Goal: Task Accomplishment & Management: Manage account settings

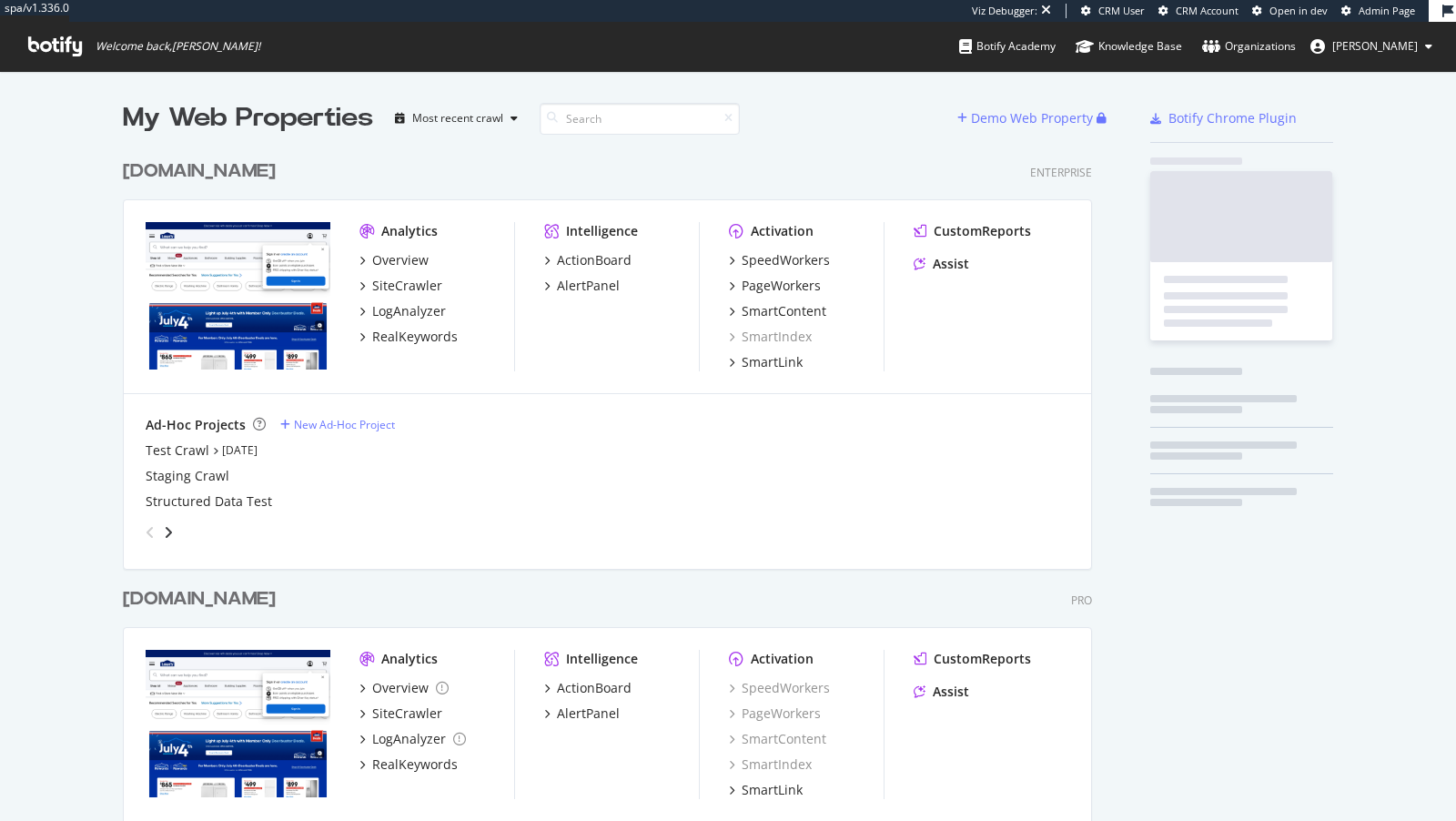
scroll to position [746, 984]
click at [291, 59] on div "spa/v1.336.0 Viz Debugger: CRM User CRM Account Open in dev Admin Page Welcome …" at bounding box center [728, 35] width 1456 height 71
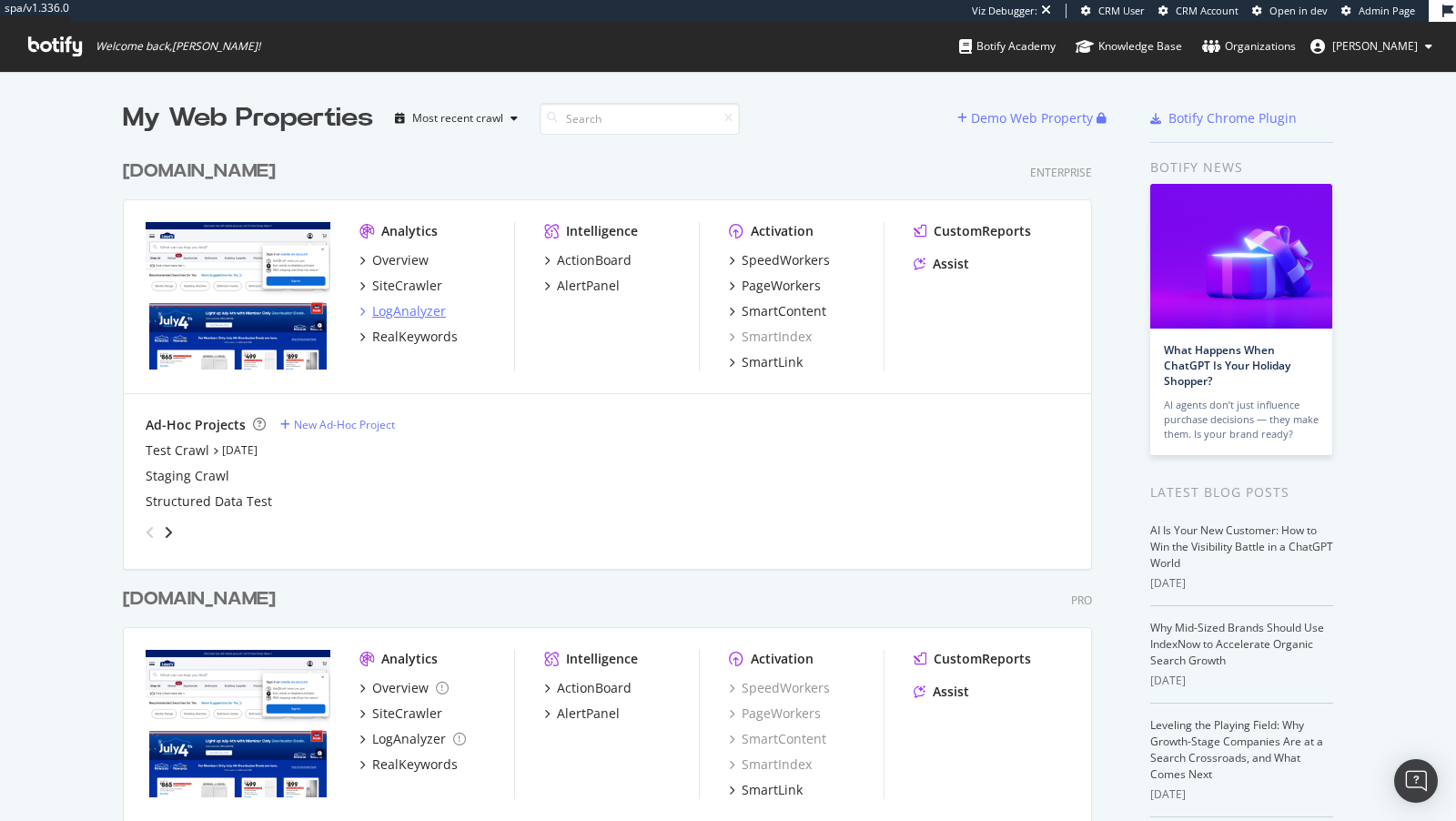
click at [417, 318] on div "LogAnalyzer" at bounding box center [409, 310] width 74 height 18
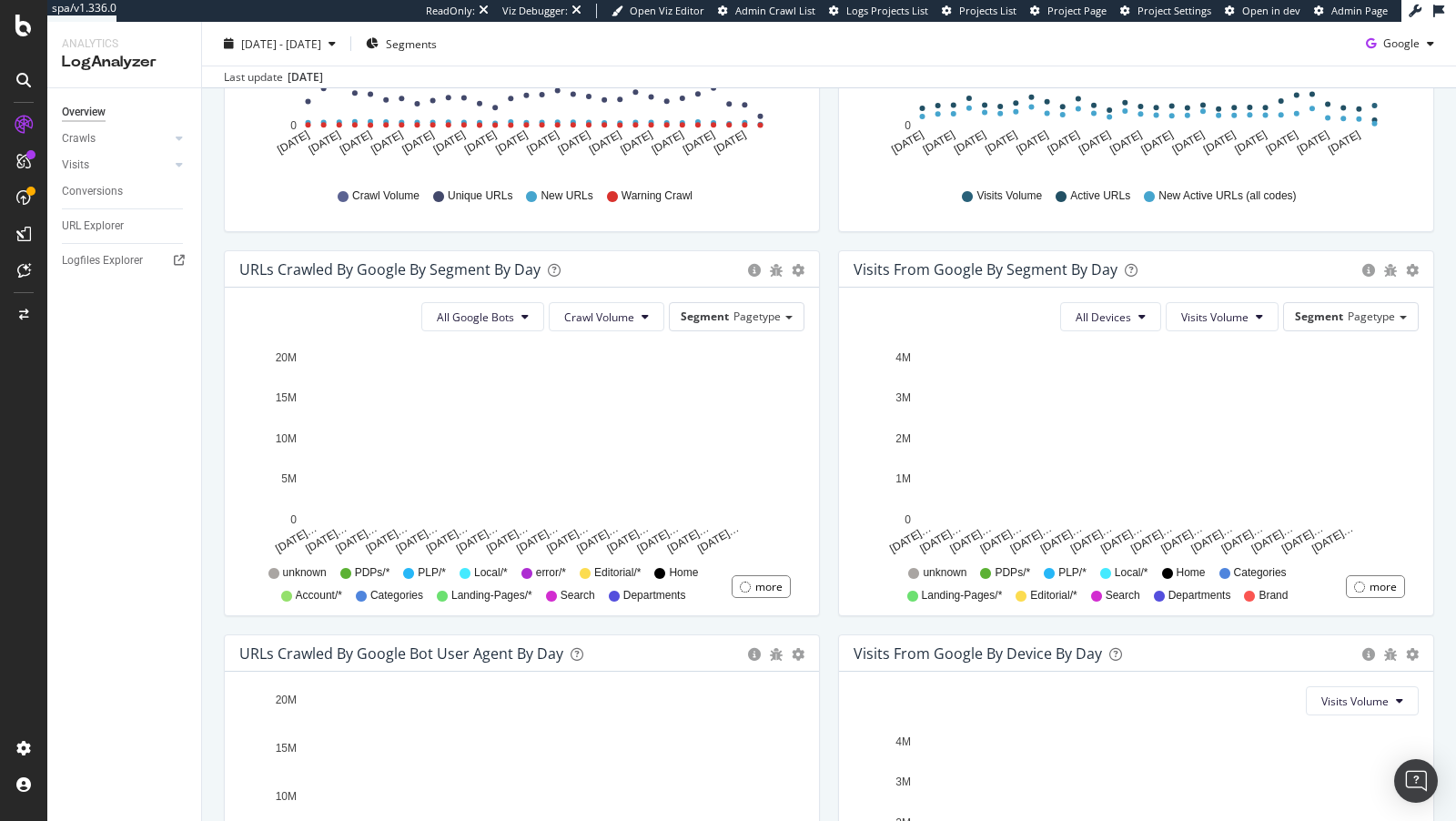
scroll to position [640, 0]
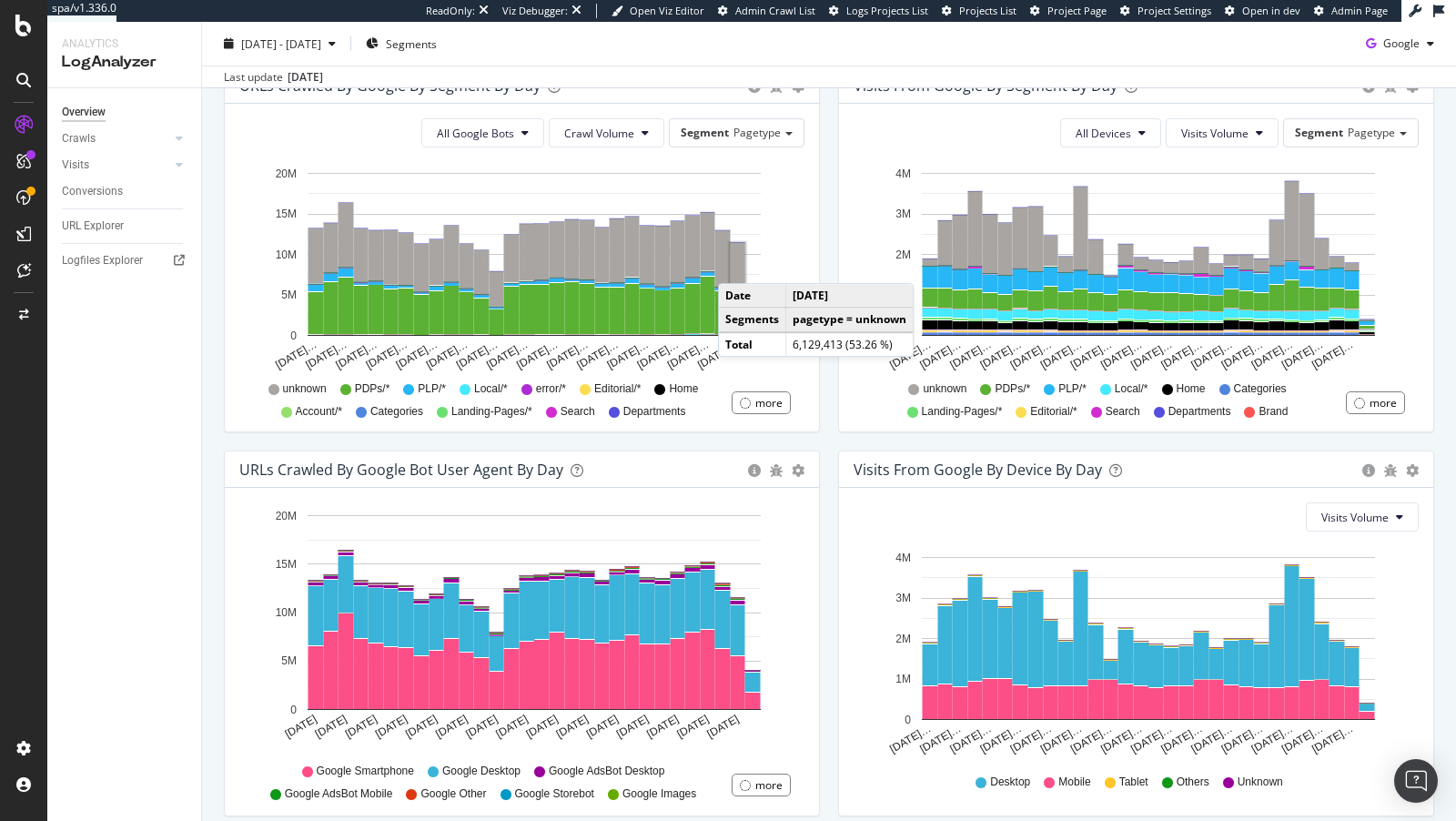
click at [738, 264] on rect "A chart." at bounding box center [737, 267] width 14 height 48
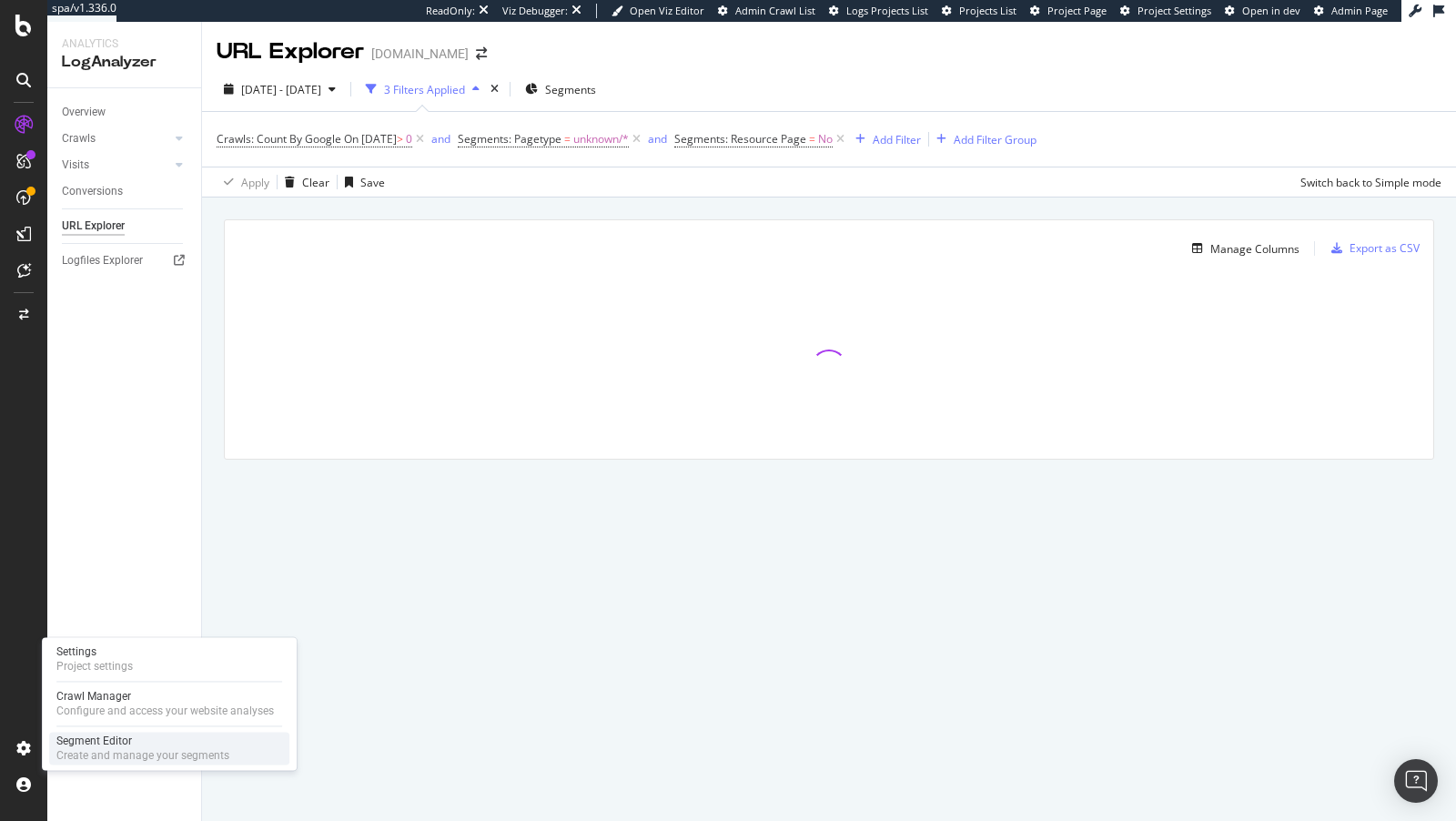
click at [116, 742] on div "Segment Editor" at bounding box center [143, 740] width 173 height 14
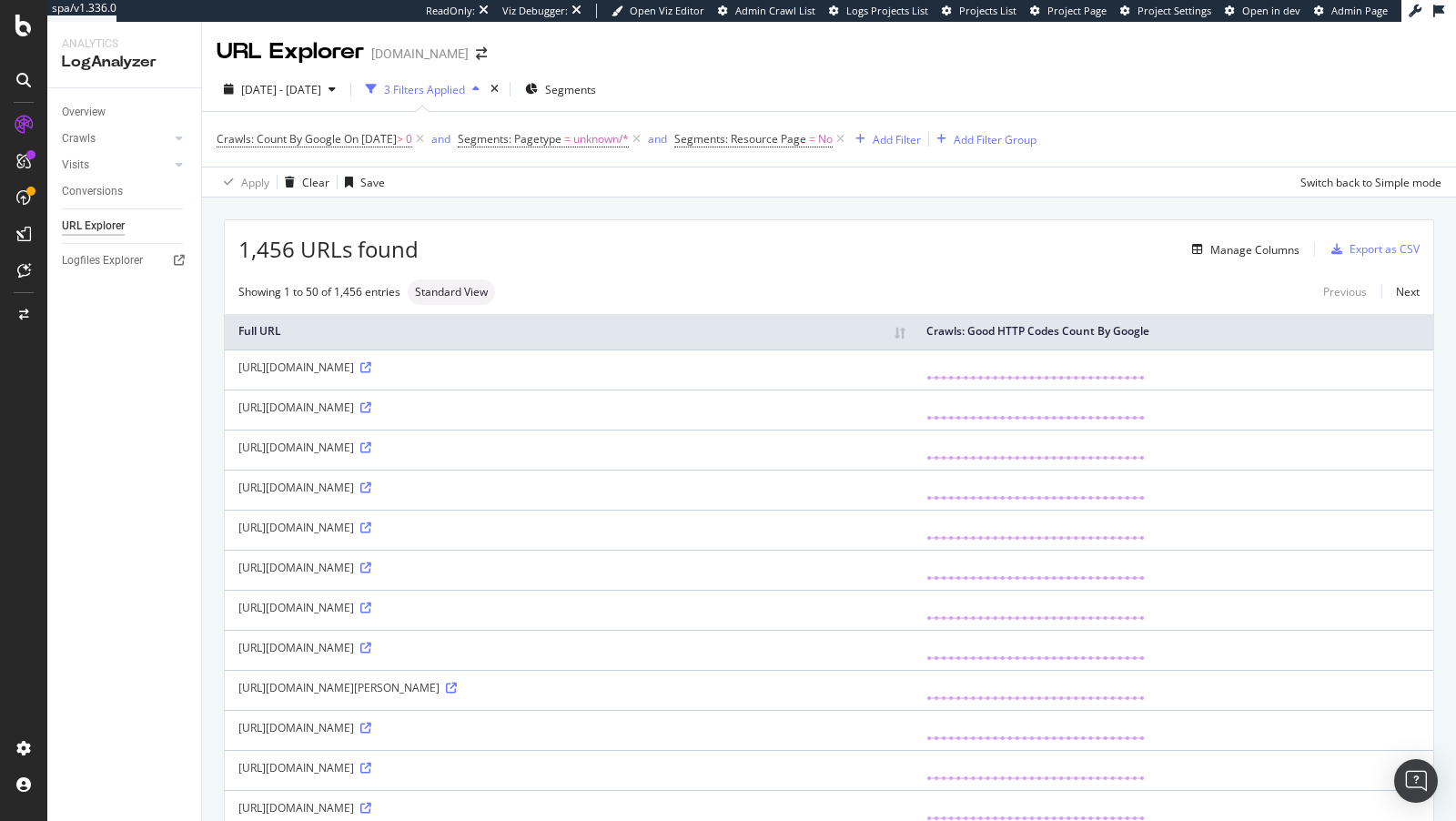
click at [1245, 229] on div "1,456 URLs found Manage Columns Export as CSV" at bounding box center [829, 242] width 1208 height 44
click at [1244, 239] on div "Manage Columns" at bounding box center [1241, 249] width 114 height 20
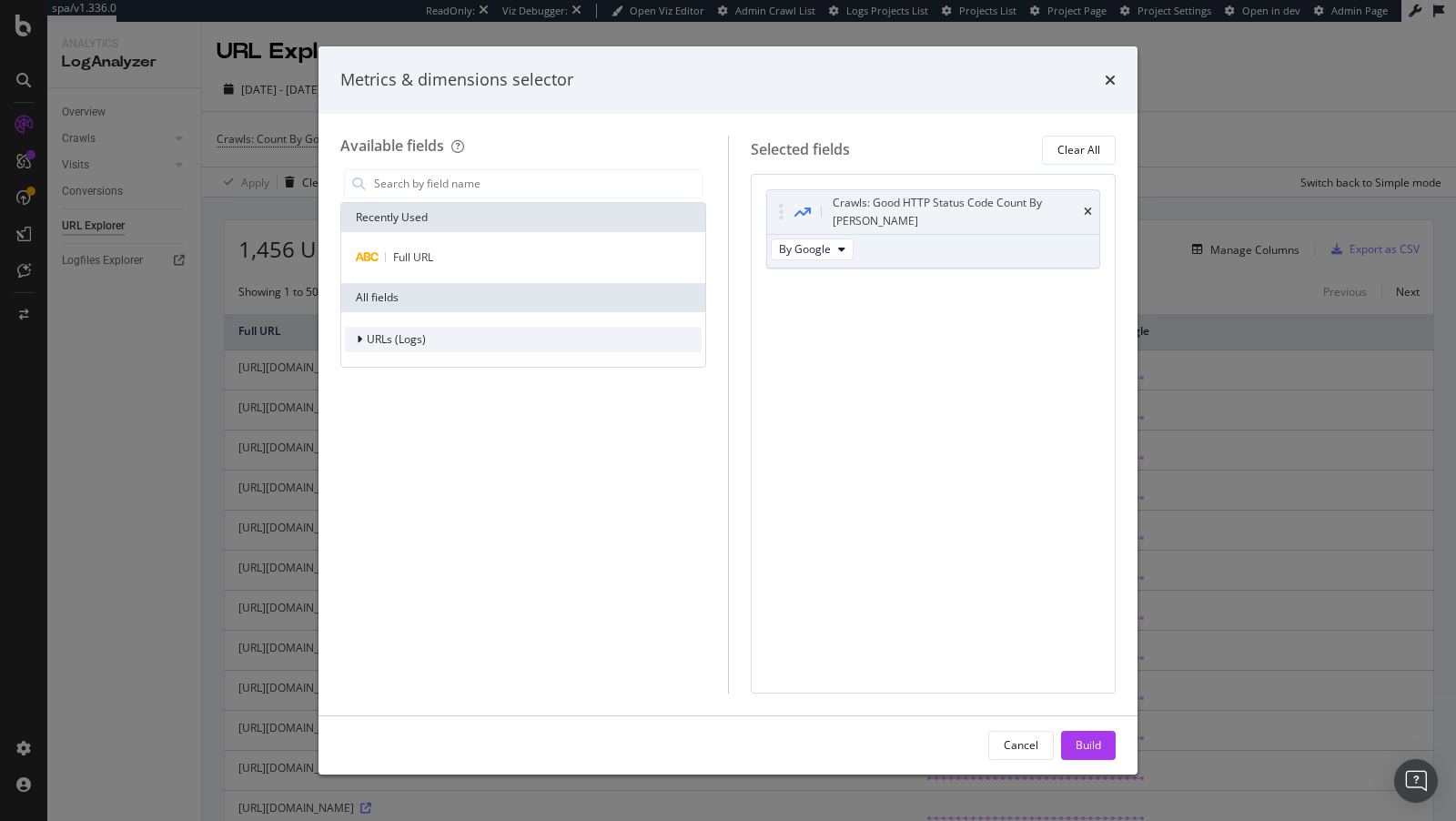
click at [377, 343] on span "URLs (Logs)" at bounding box center [396, 339] width 60 height 15
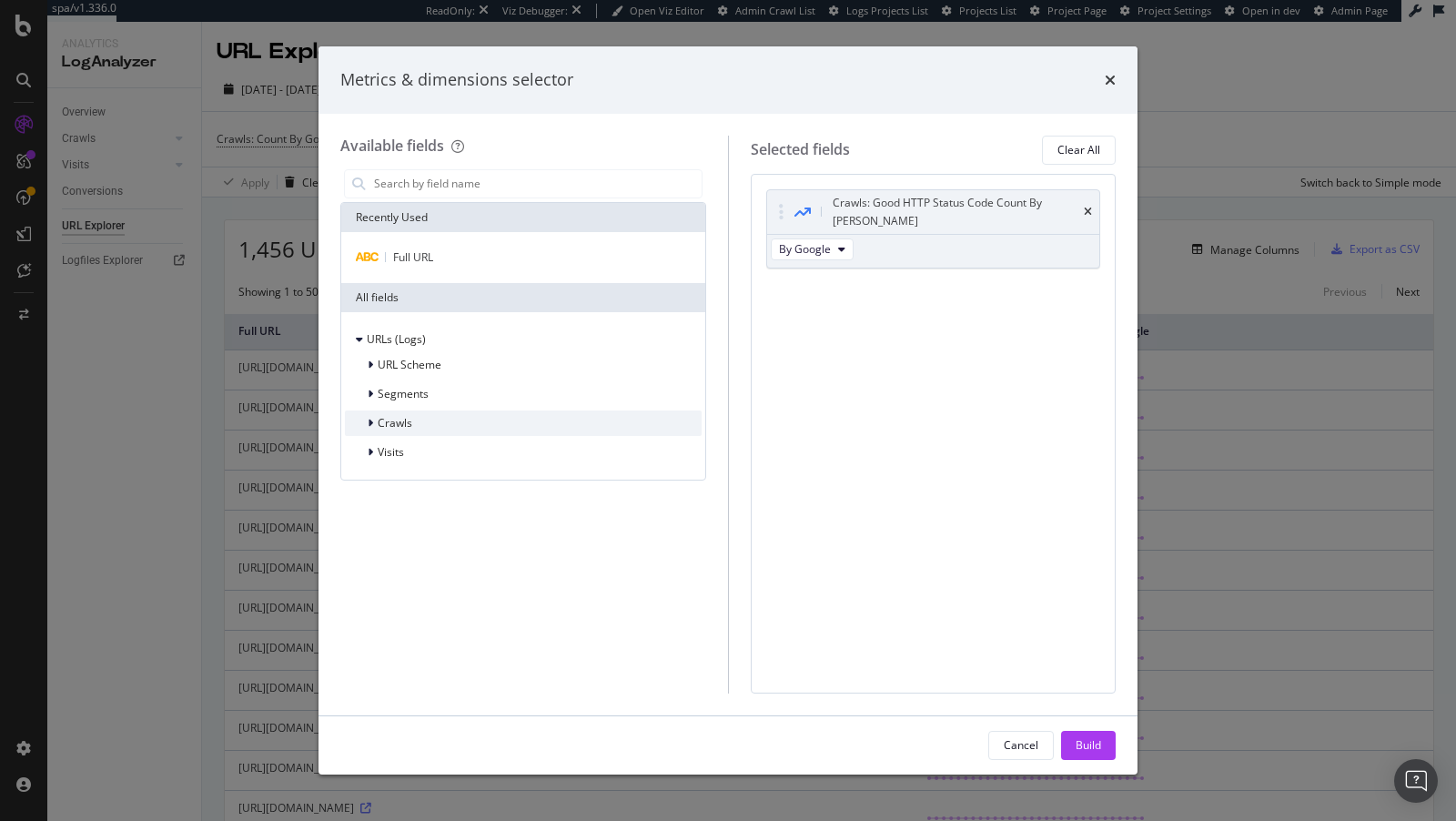
click at [362, 412] on div "Crawls" at bounding box center [523, 423] width 357 height 26
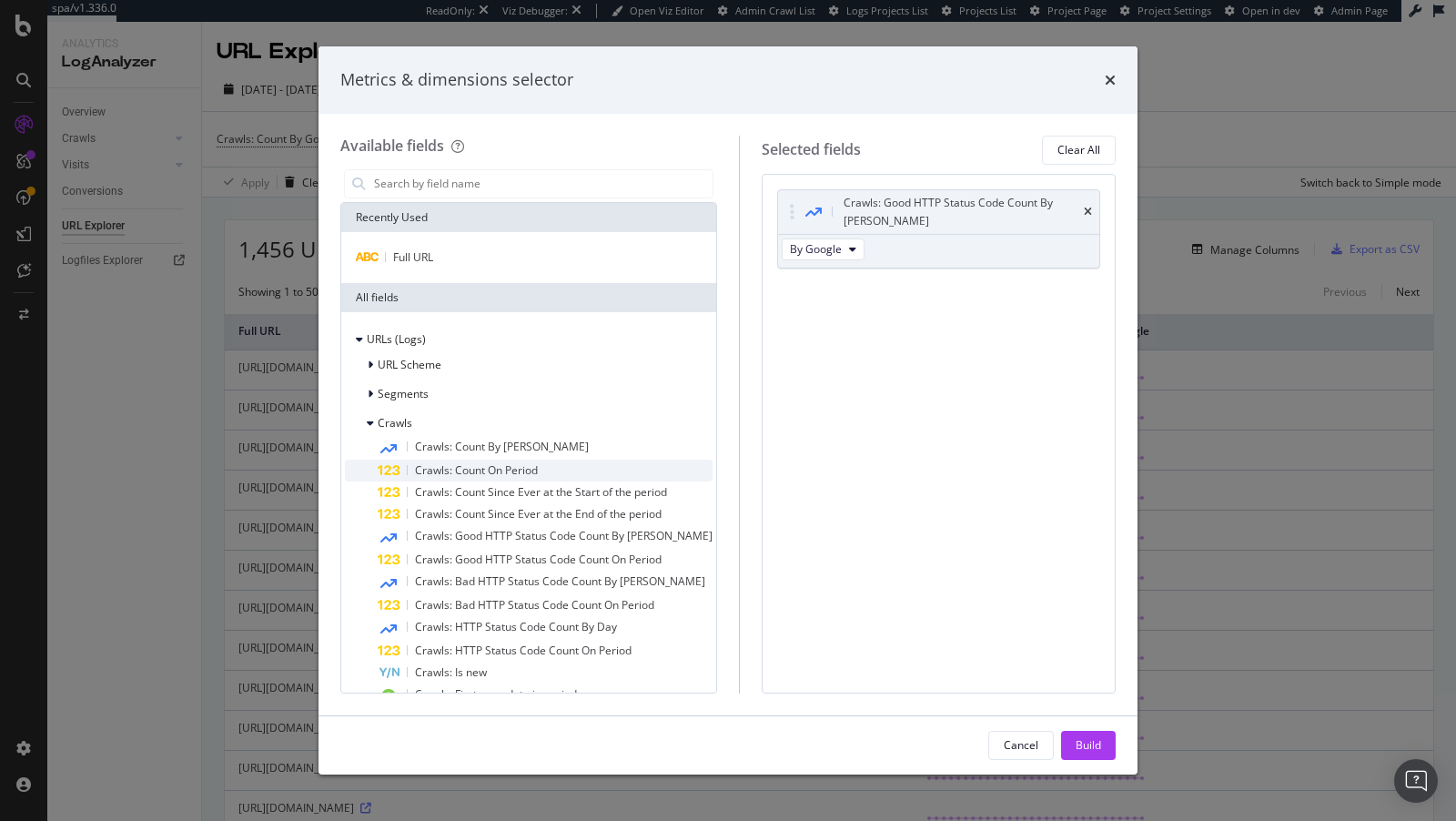
click at [520, 466] on span "Crawls: Count On Period" at bounding box center [477, 470] width 123 height 15
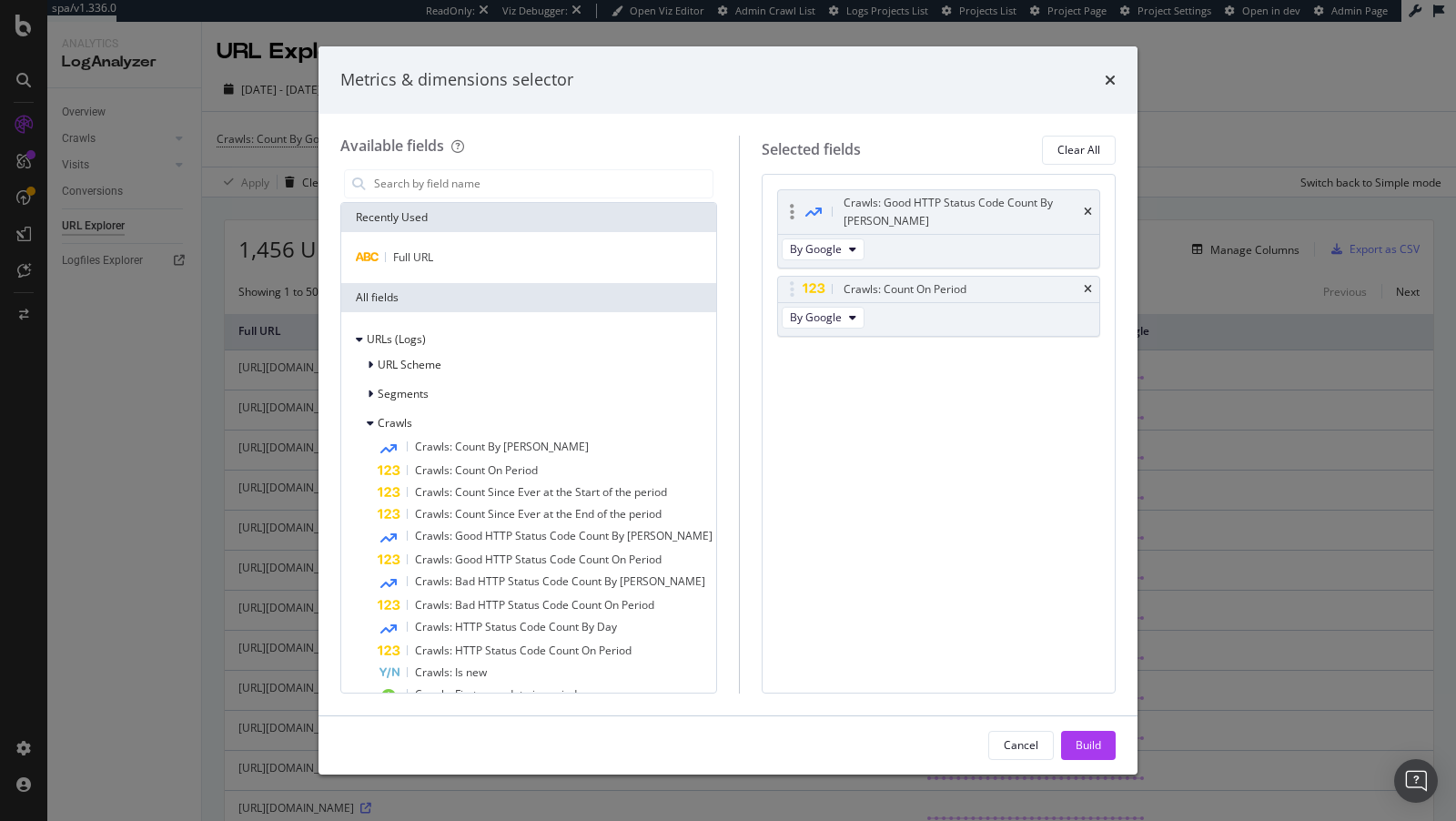
click at [1084, 199] on div "Crawls: Good HTTP Status Code Count By Day" at bounding box center [939, 212] width 322 height 44
click at [1090, 206] on icon "times" at bounding box center [1088, 212] width 9 height 11
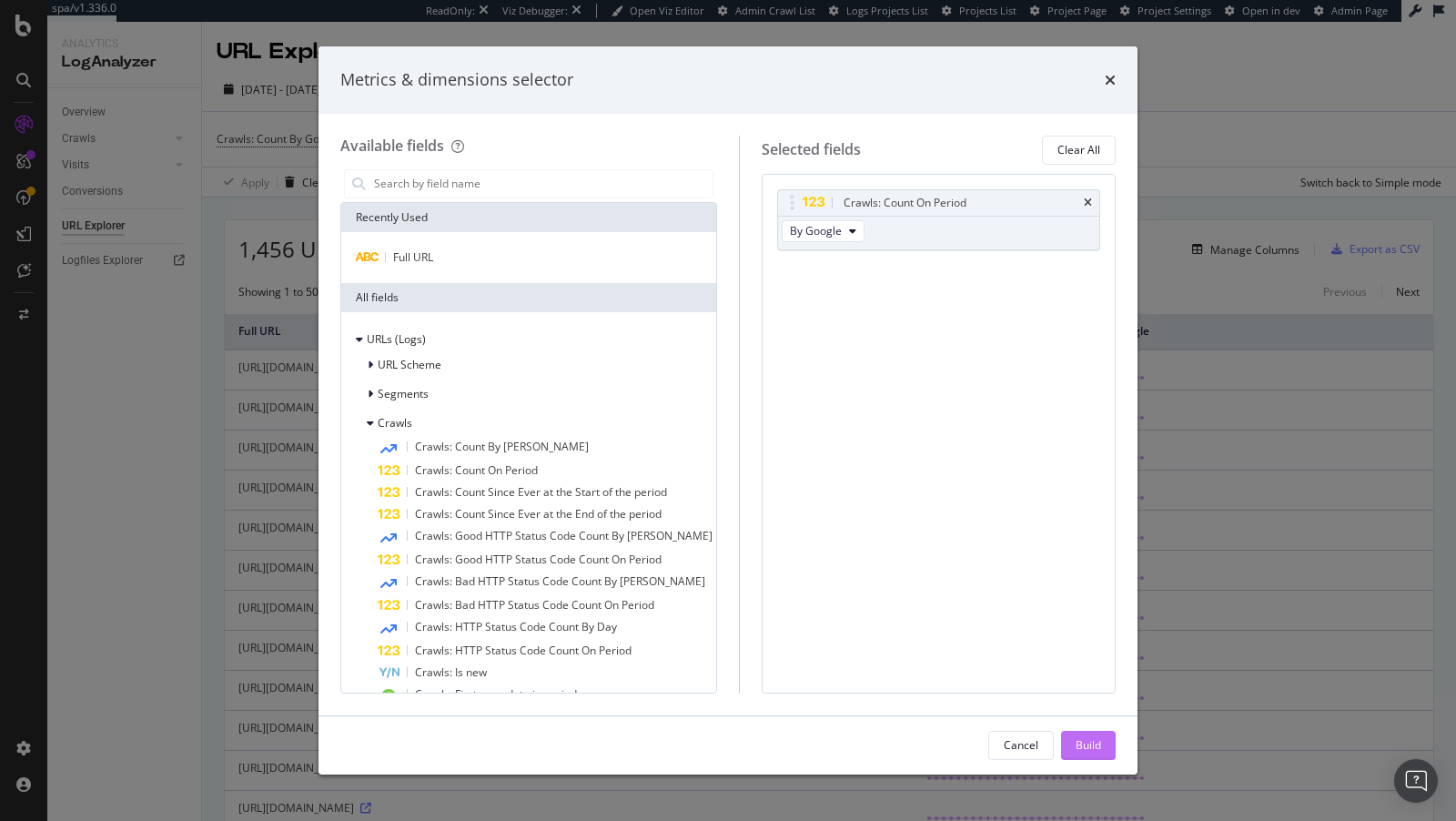
click at [1079, 741] on div "Build" at bounding box center [1088, 744] width 26 height 15
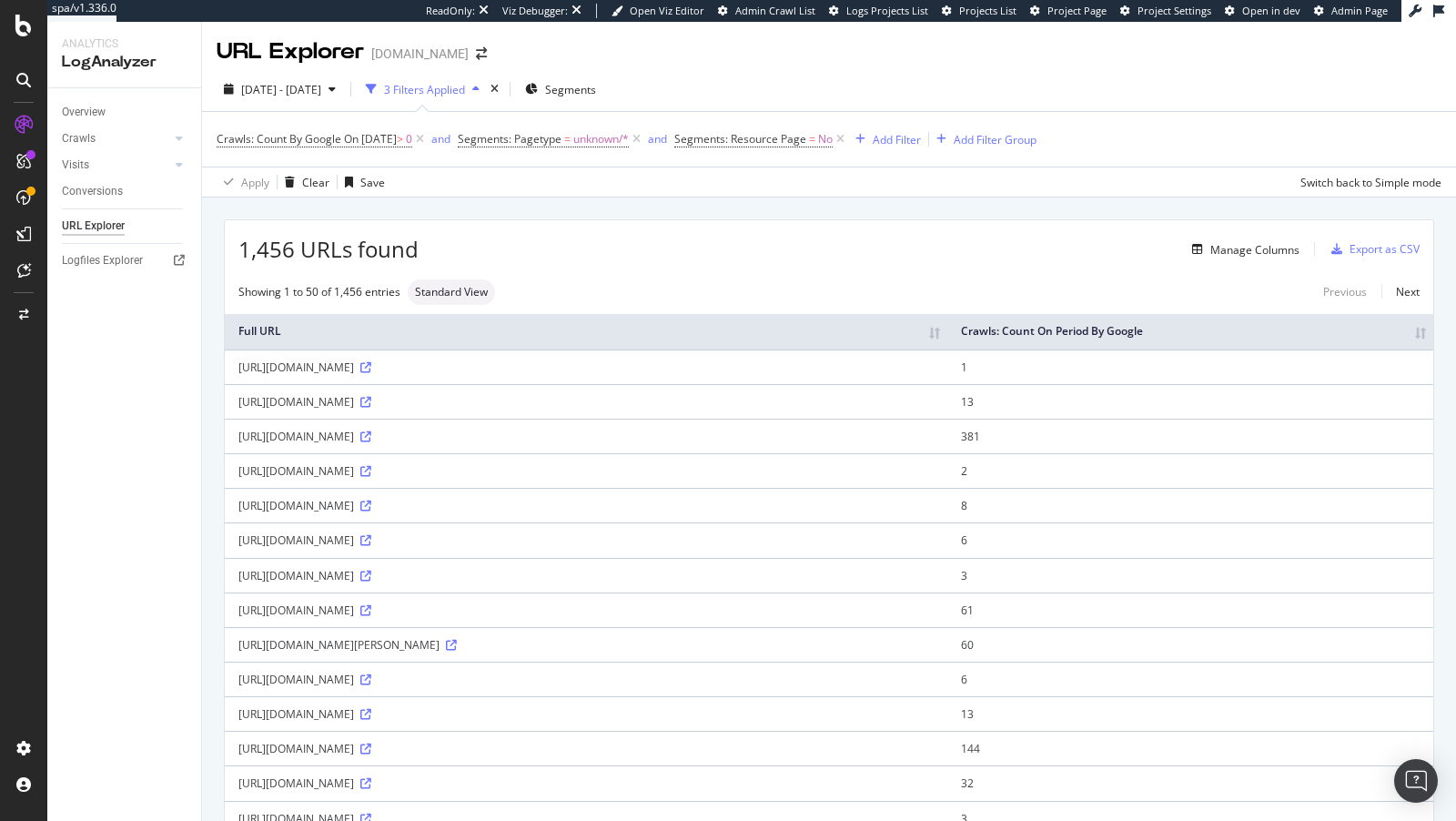
click at [1424, 332] on th "Crawls: Count On Period By Google" at bounding box center [1190, 332] width 486 height 36
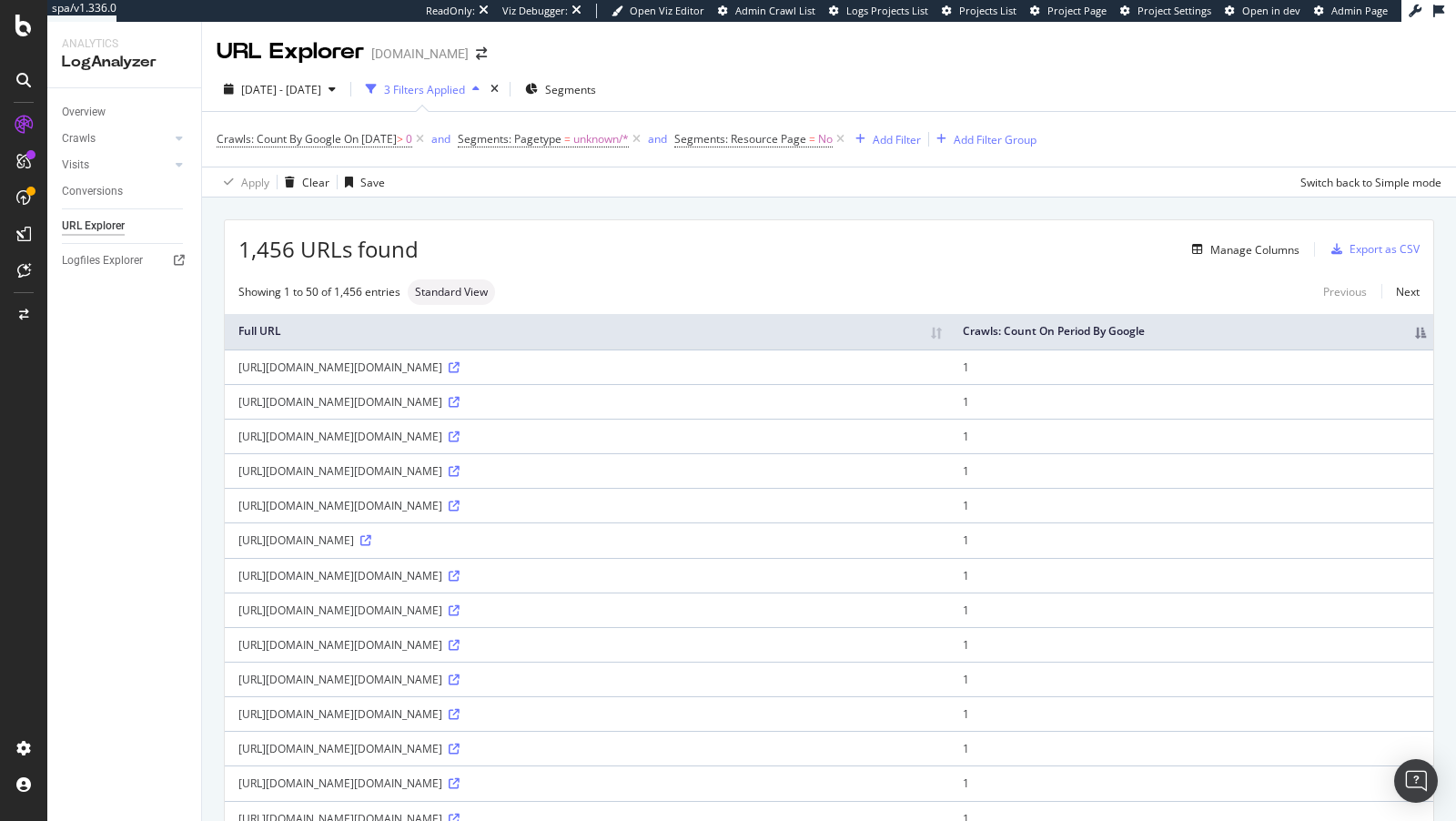
click at [1425, 335] on th "Crawls: Count On Period By Google" at bounding box center [1191, 332] width 484 height 36
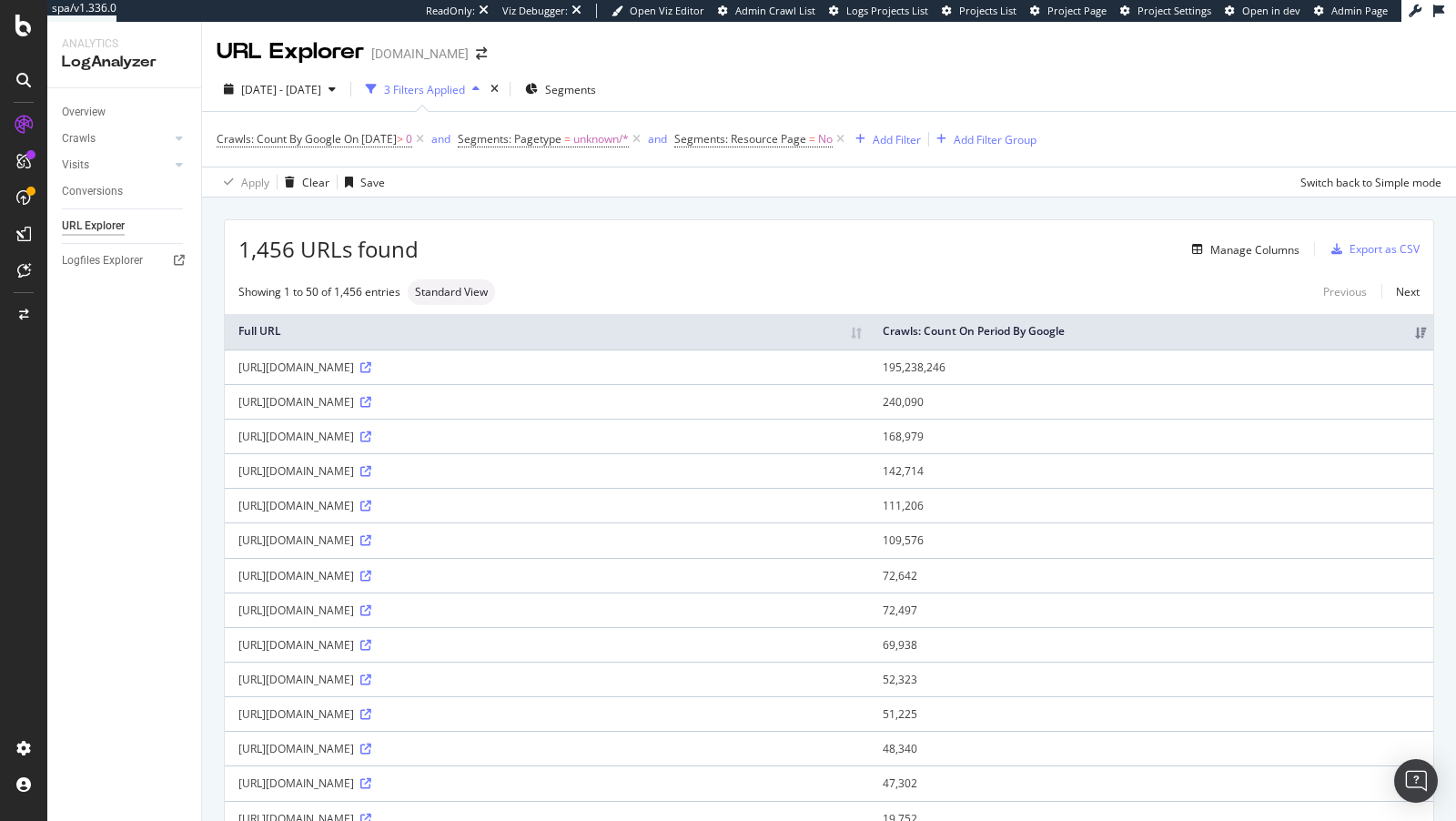
click at [374, 363] on div "https://www.lowes.com/ep/signals" at bounding box center [547, 367] width 617 height 15
click at [386, 365] on div "https://www.lowes.com/ep/signals" at bounding box center [547, 367] width 617 height 15
click at [371, 396] on icon at bounding box center [366, 402] width 11 height 11
click at [395, 364] on div "https://www.lowes.com/ep/signals" at bounding box center [547, 367] width 617 height 15
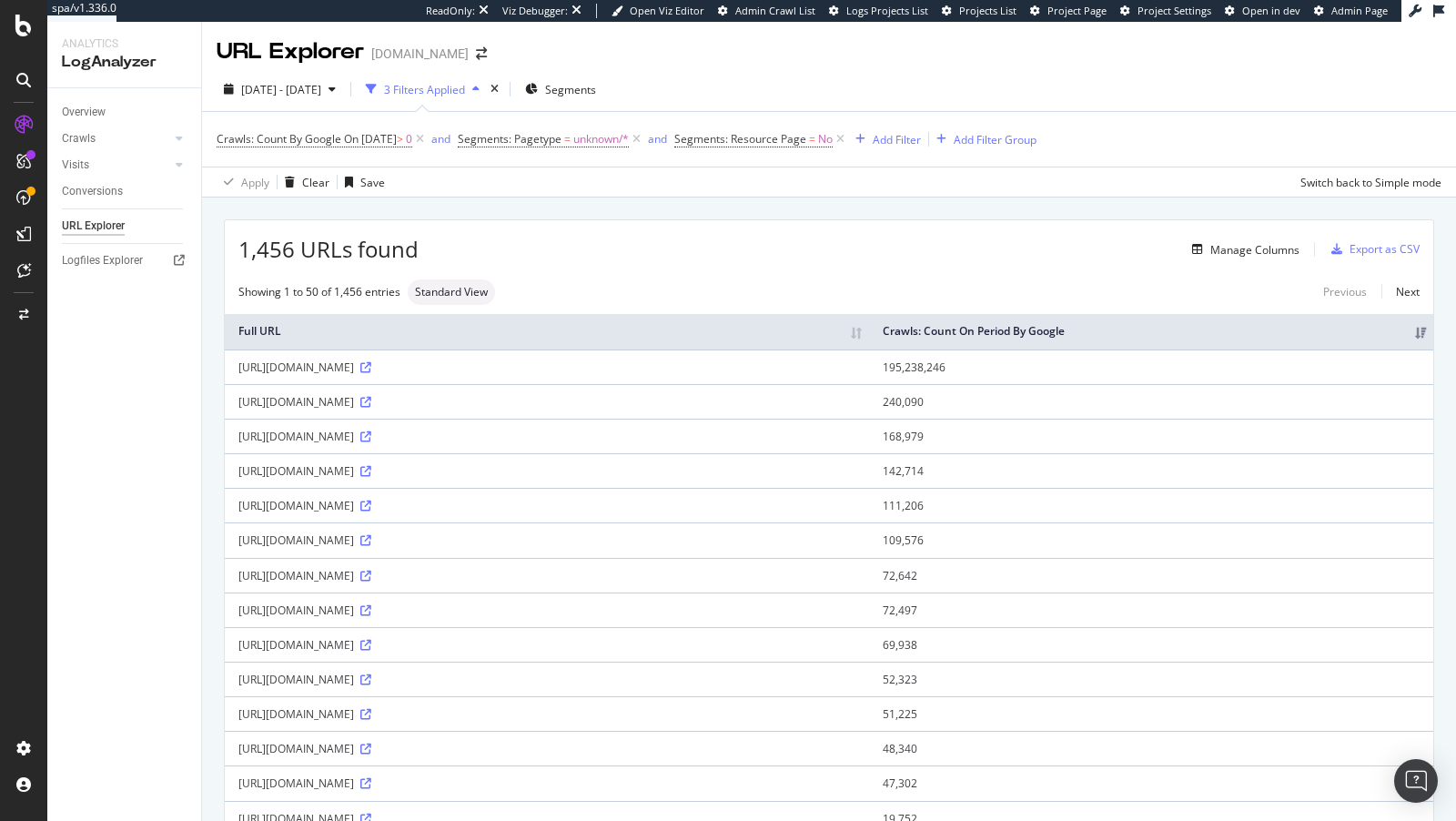
drag, startPoint x: 412, startPoint y: 367, endPoint x: 357, endPoint y: 369, distance: 55.0
click at [358, 369] on div "https://www.lowes.com/ep/signals" at bounding box center [547, 367] width 617 height 15
copy div "/ep/signals"
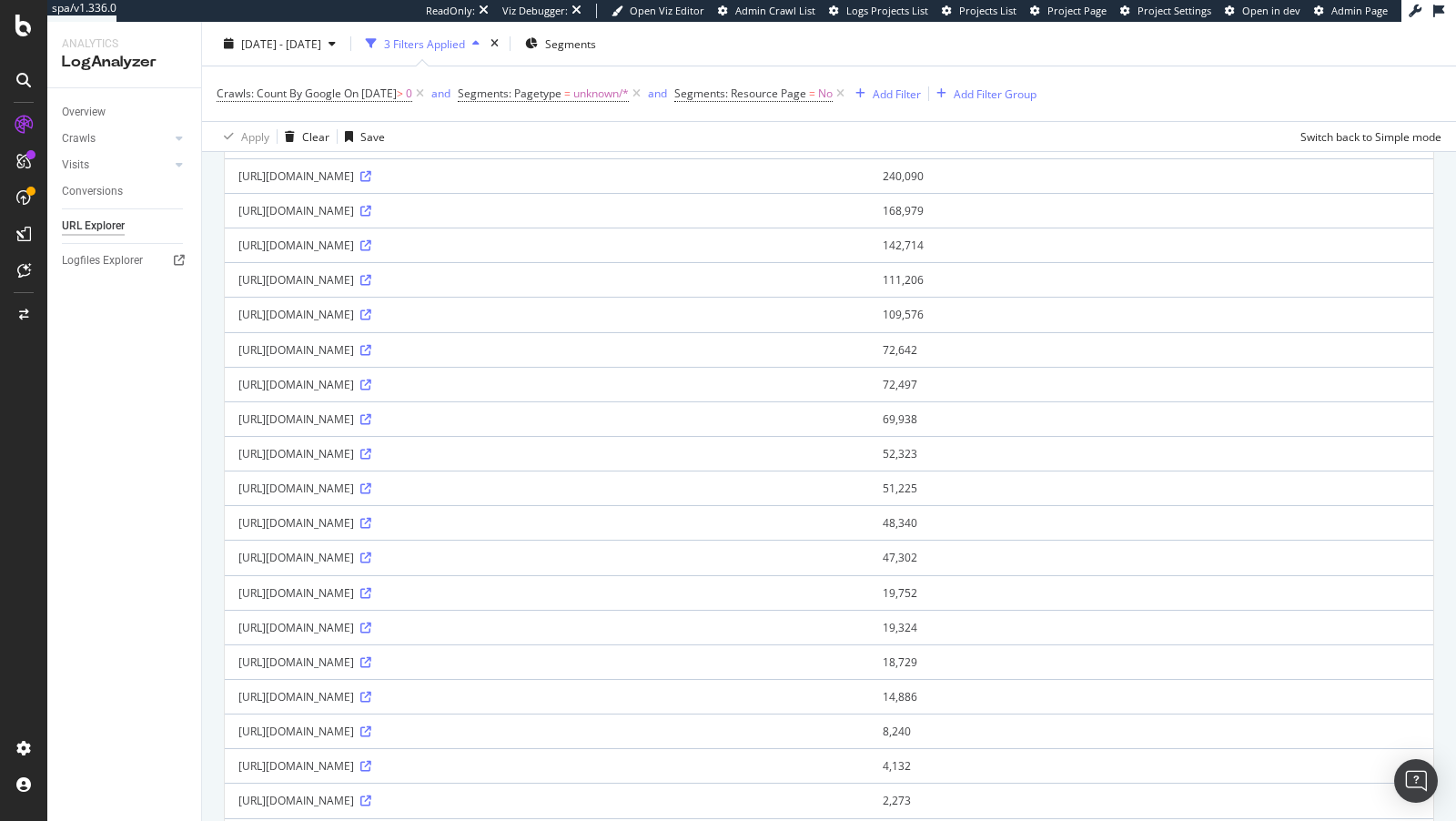
scroll to position [162, 0]
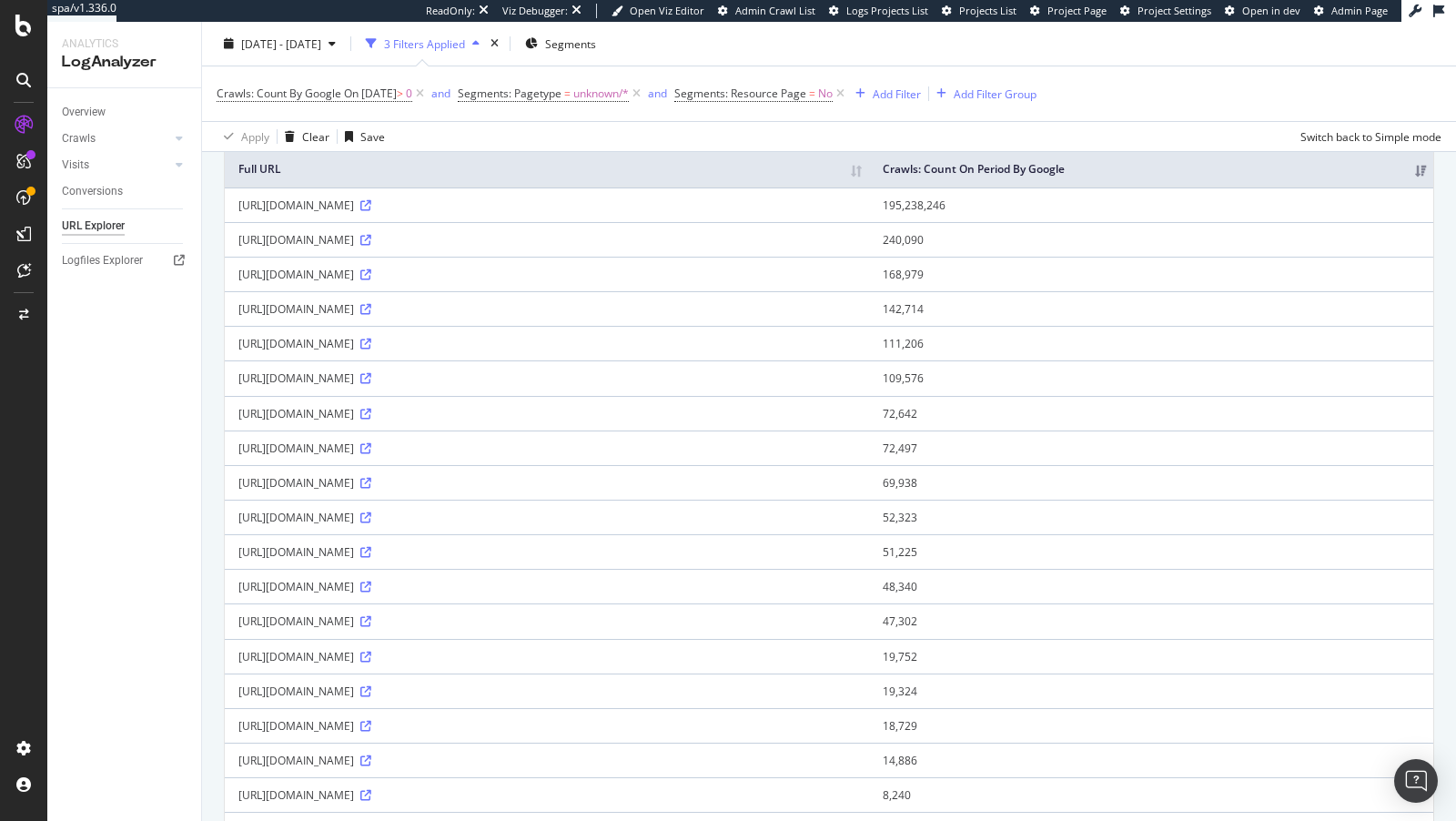
click at [728, 406] on div "https://www.lowes.com/D2BfcKMnlR/9Y/RcWzrIn7/cYOJLSVzc6cQzwJO/dzldXmhnIQk/UFRS/…" at bounding box center [547, 413] width 617 height 15
click at [704, 412] on div "https://www.lowes.com/D2BfcKMnlR/9Y/RcWzrIn7/cYOJLSVzc6cQzwJO/dzldXmhnIQk/UFRS/…" at bounding box center [547, 413] width 617 height 15
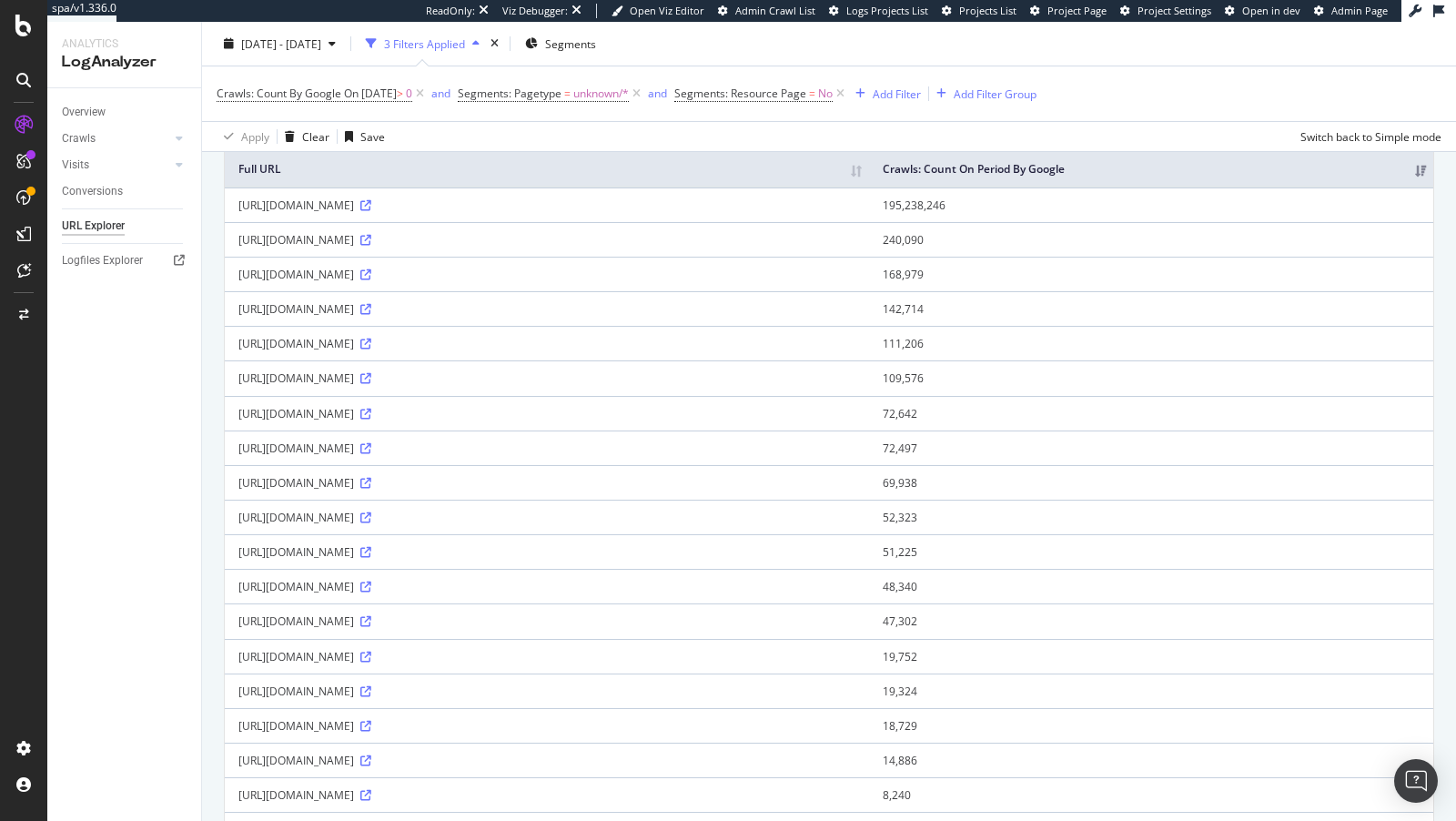
click at [400, 687] on div "https://www.lowes.com/configurable/visualizer" at bounding box center [547, 690] width 617 height 15
copy div "configurable"
click at [379, 514] on div "https://www.lowes.com/resources/a54bc0280d7933b339c1266885d50364a1c78de092b14" at bounding box center [547, 517] width 617 height 15
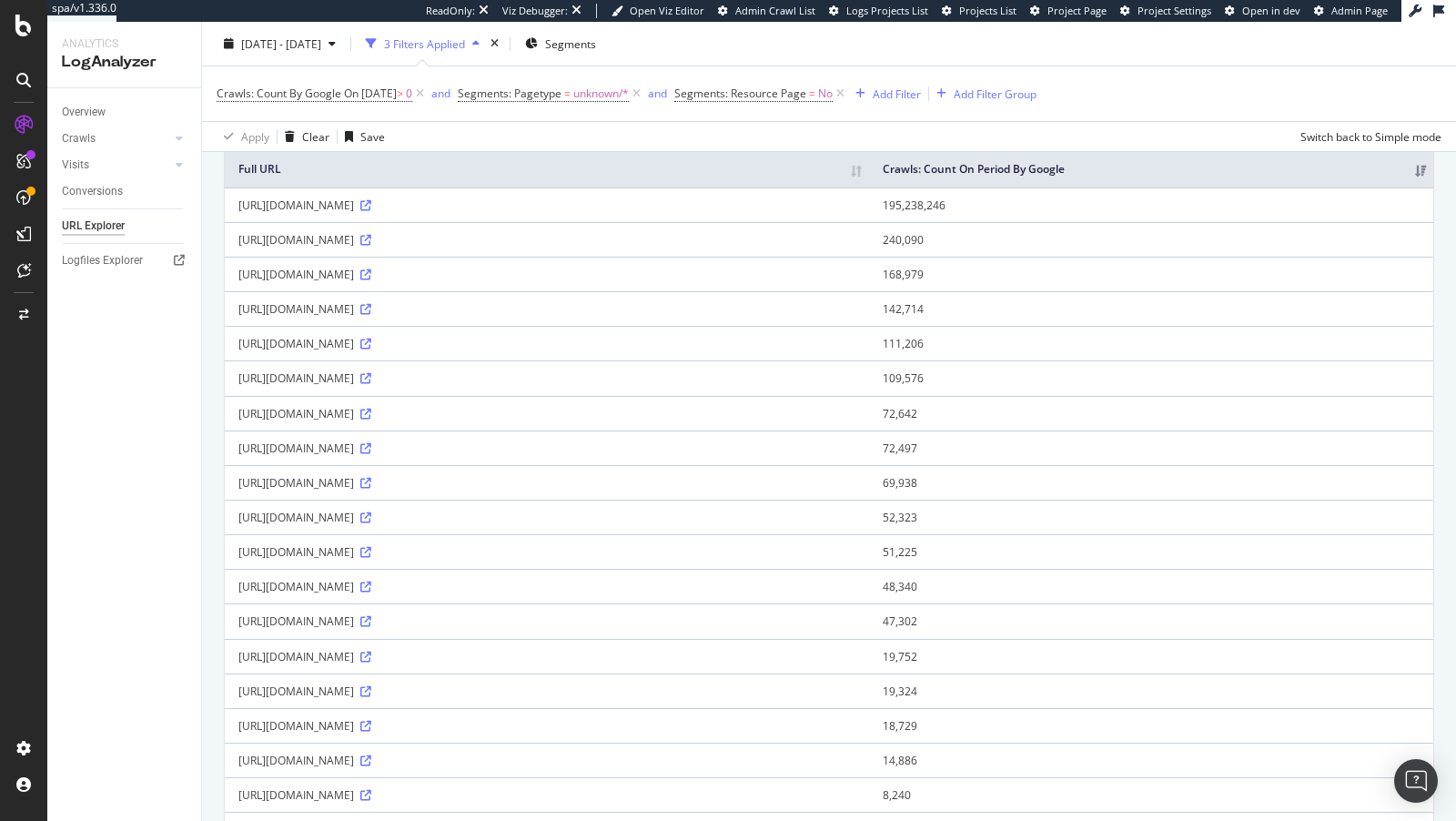
copy div "resources"
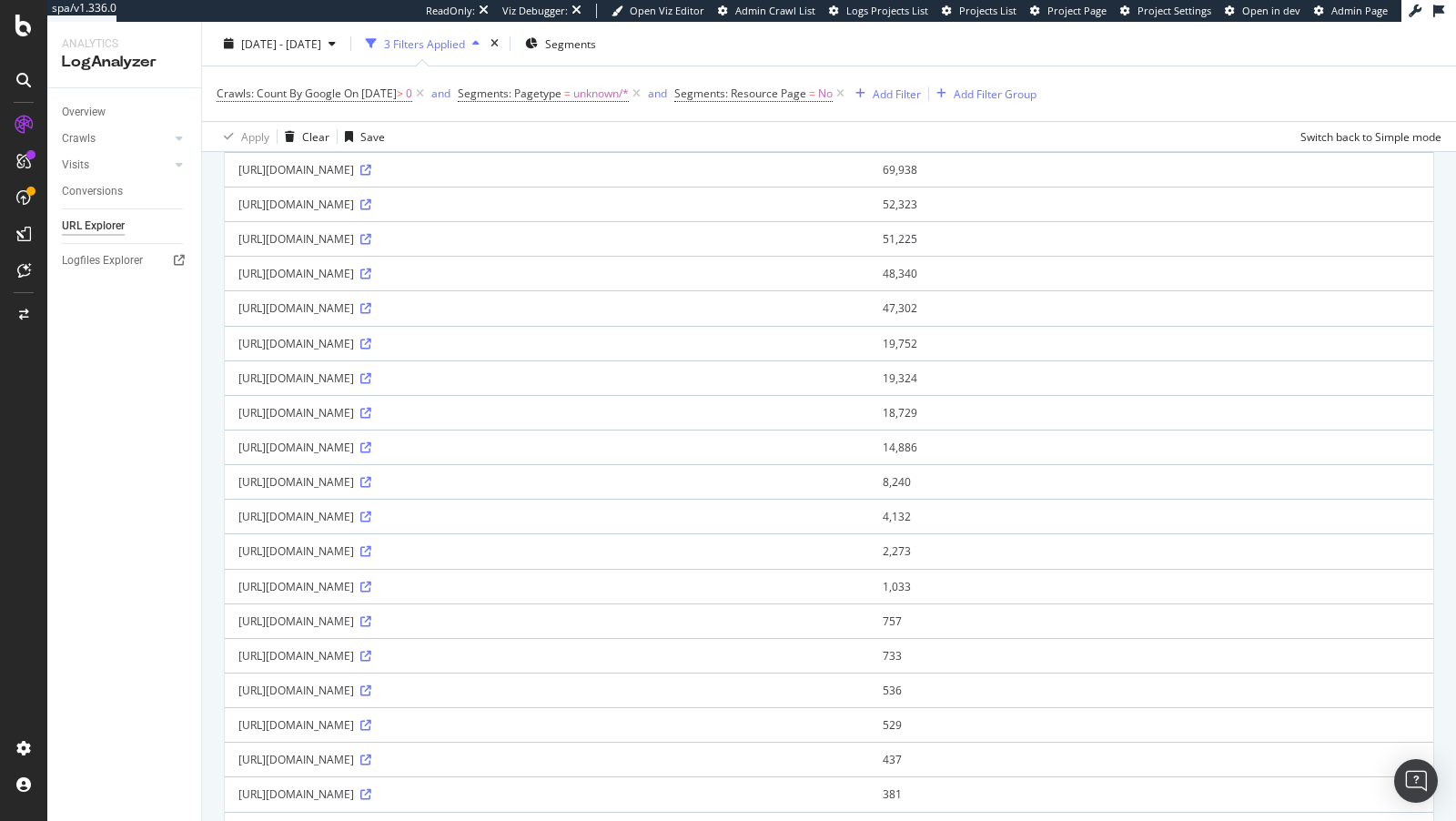
scroll to position [433, 0]
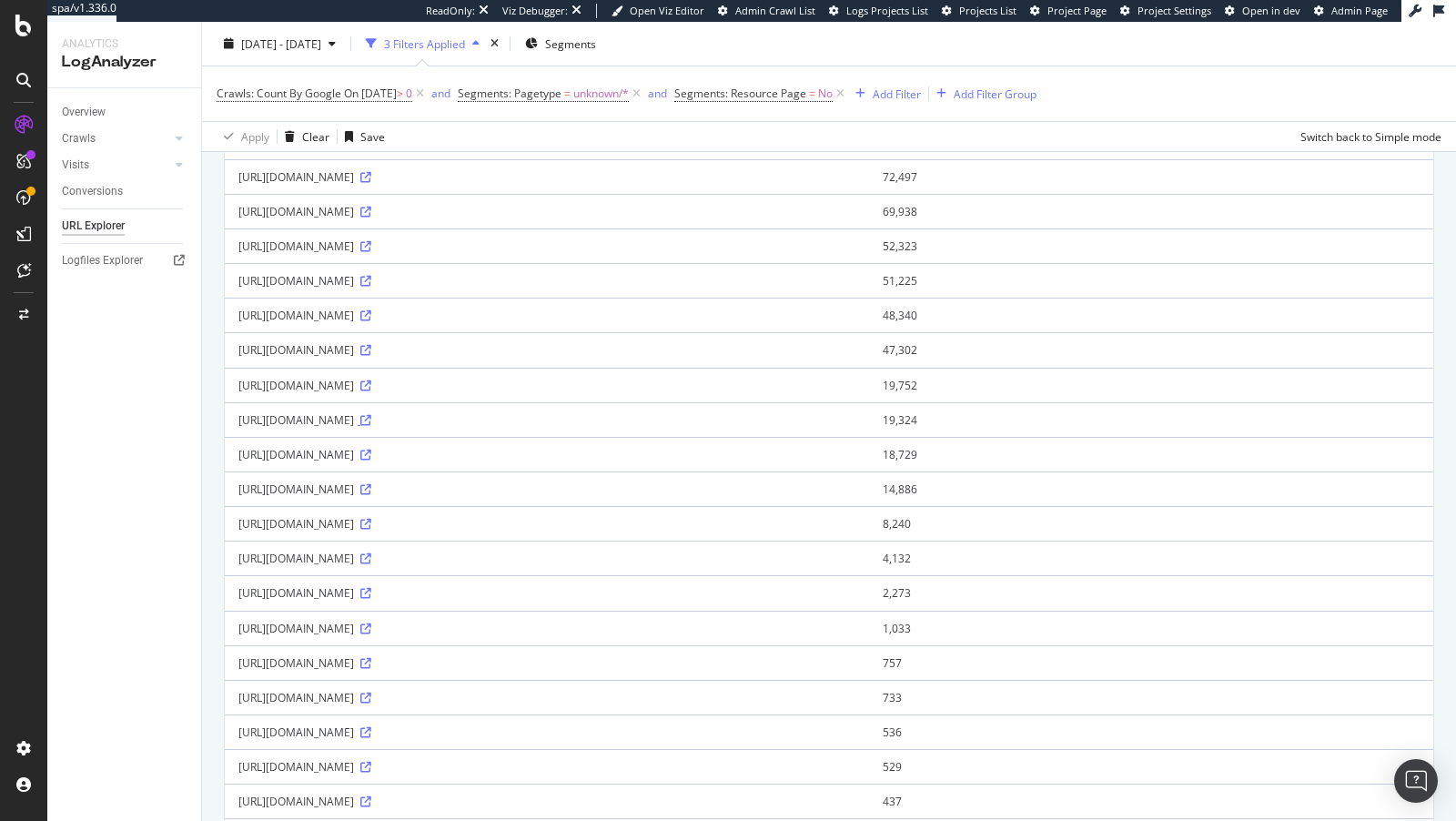
click at [371, 415] on icon at bounding box center [366, 421] width 11 height 11
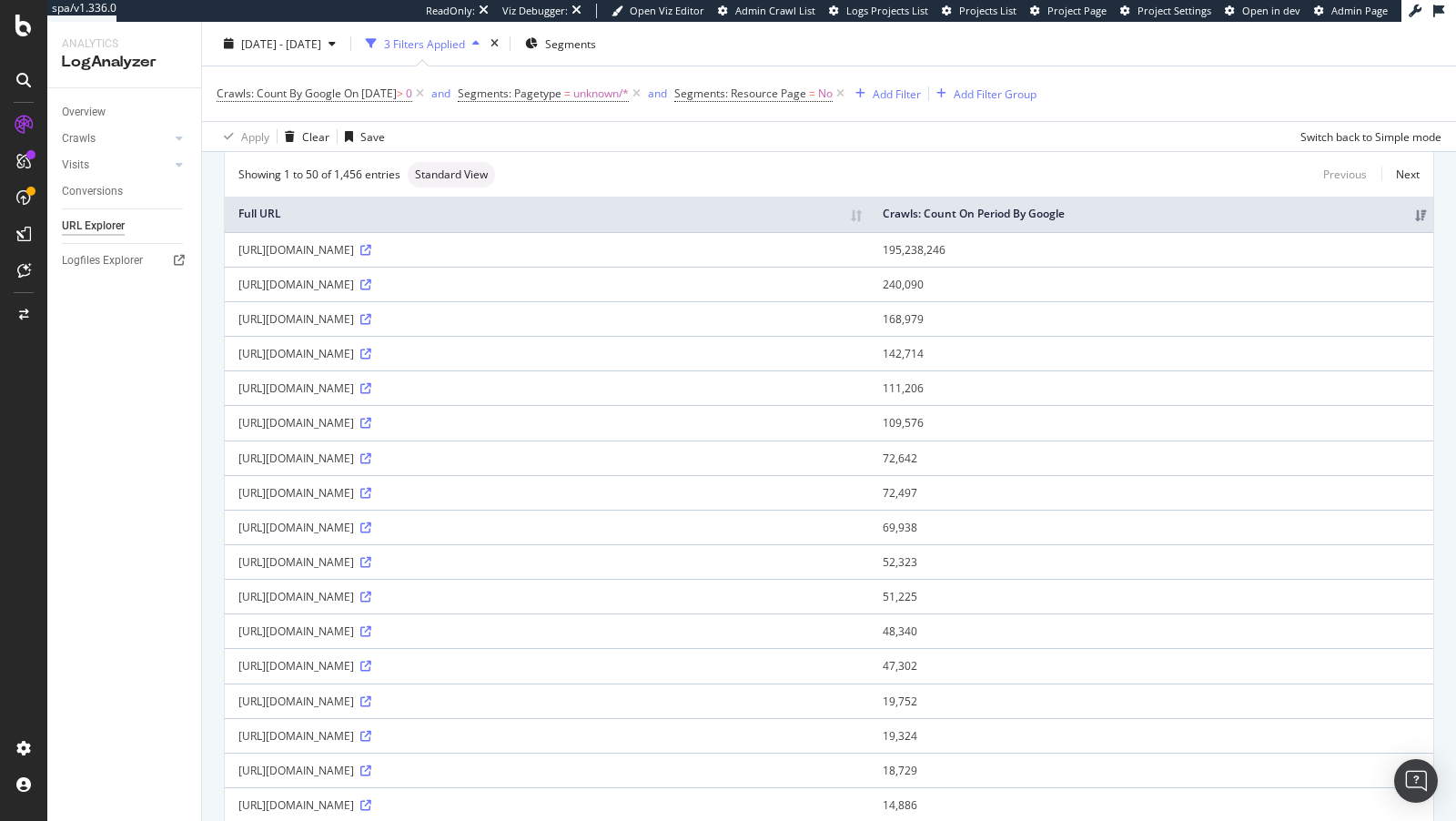
scroll to position [106, 0]
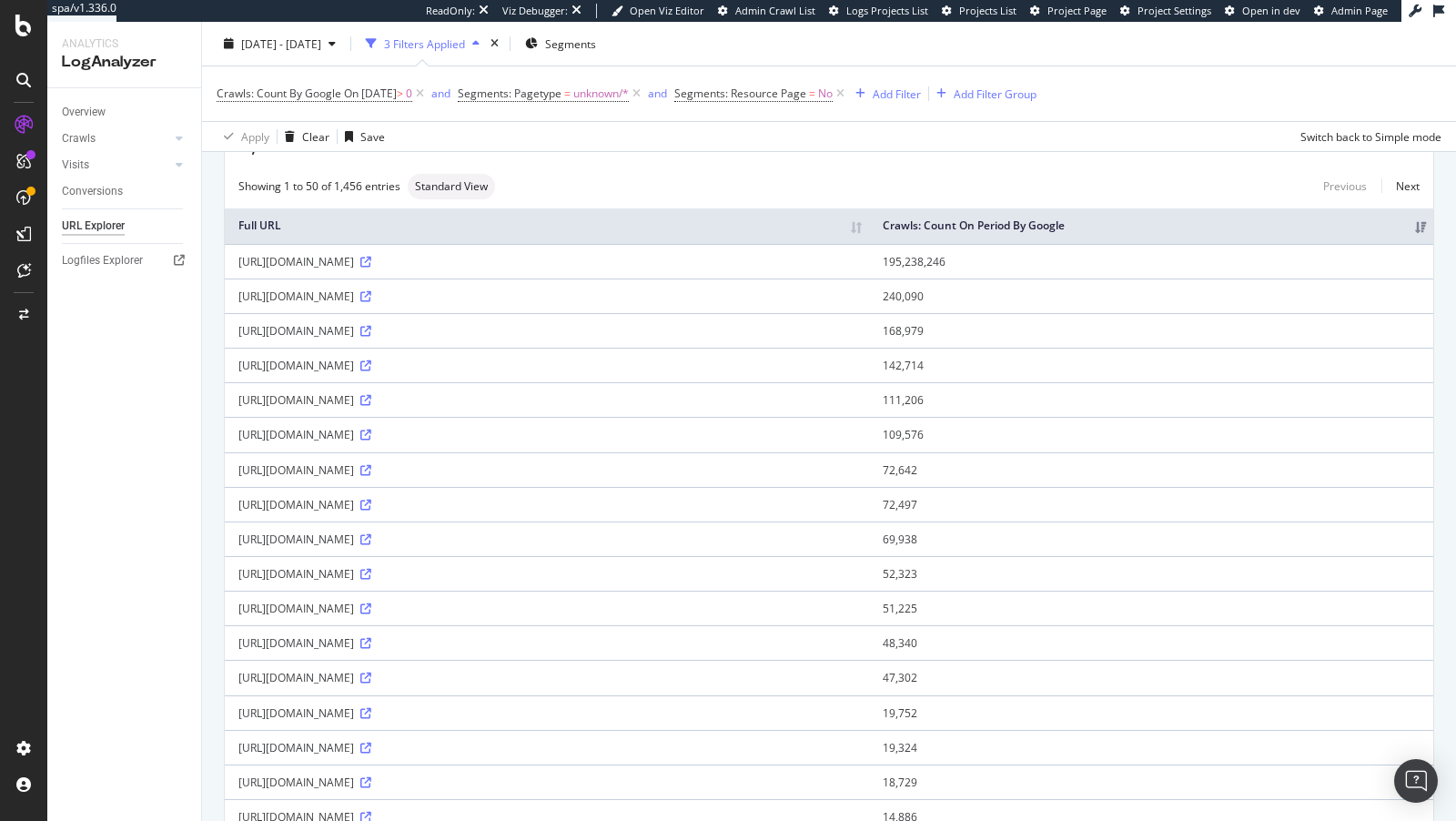
click at [444, 295] on div "https://www.lowes.com/SUnSgtrAu/6ZgIc24HL/zyD/eD4jE8/Q5iYJwtNVSJDVJ/TiMYOnwD/Jz…" at bounding box center [547, 296] width 617 height 15
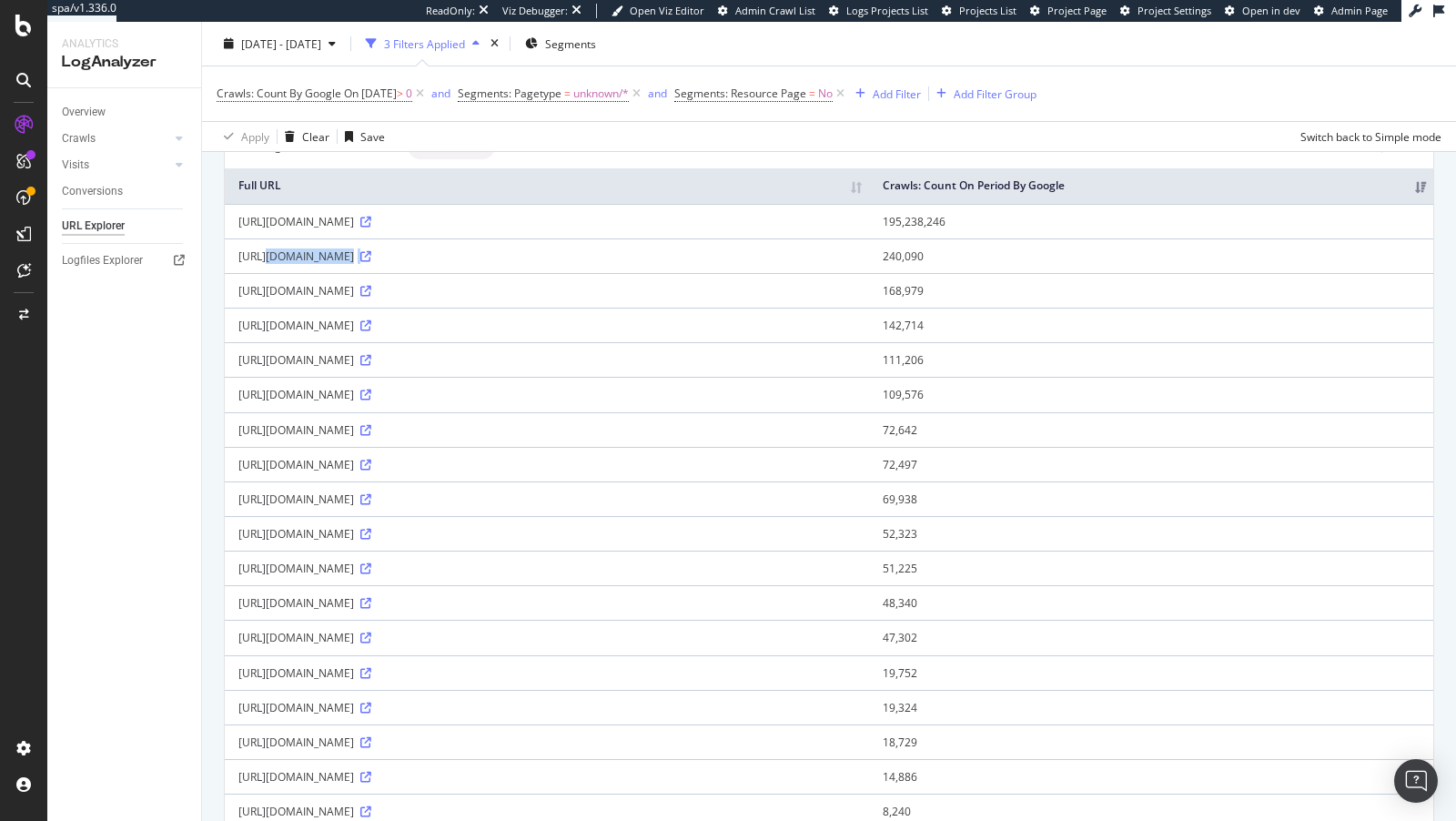
scroll to position [146, 0]
click at [371, 494] on icon at bounding box center [366, 499] width 11 height 11
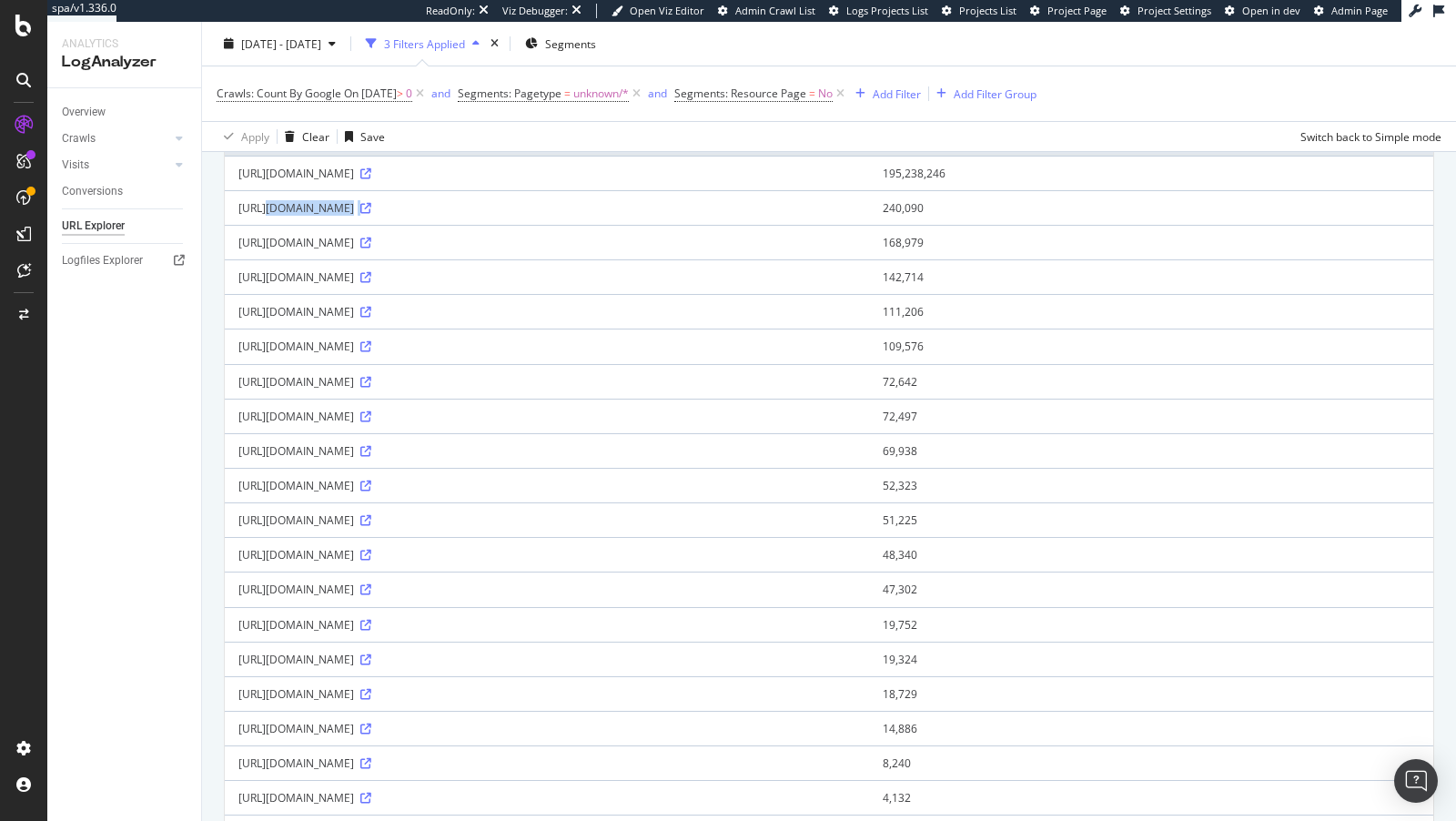
drag, startPoint x: 397, startPoint y: 445, endPoint x: 421, endPoint y: 445, distance: 24.0
click at [421, 445] on div "https://www.lowes.com/plnode/apf/select" at bounding box center [547, 450] width 617 height 15
copy div "/apf/"
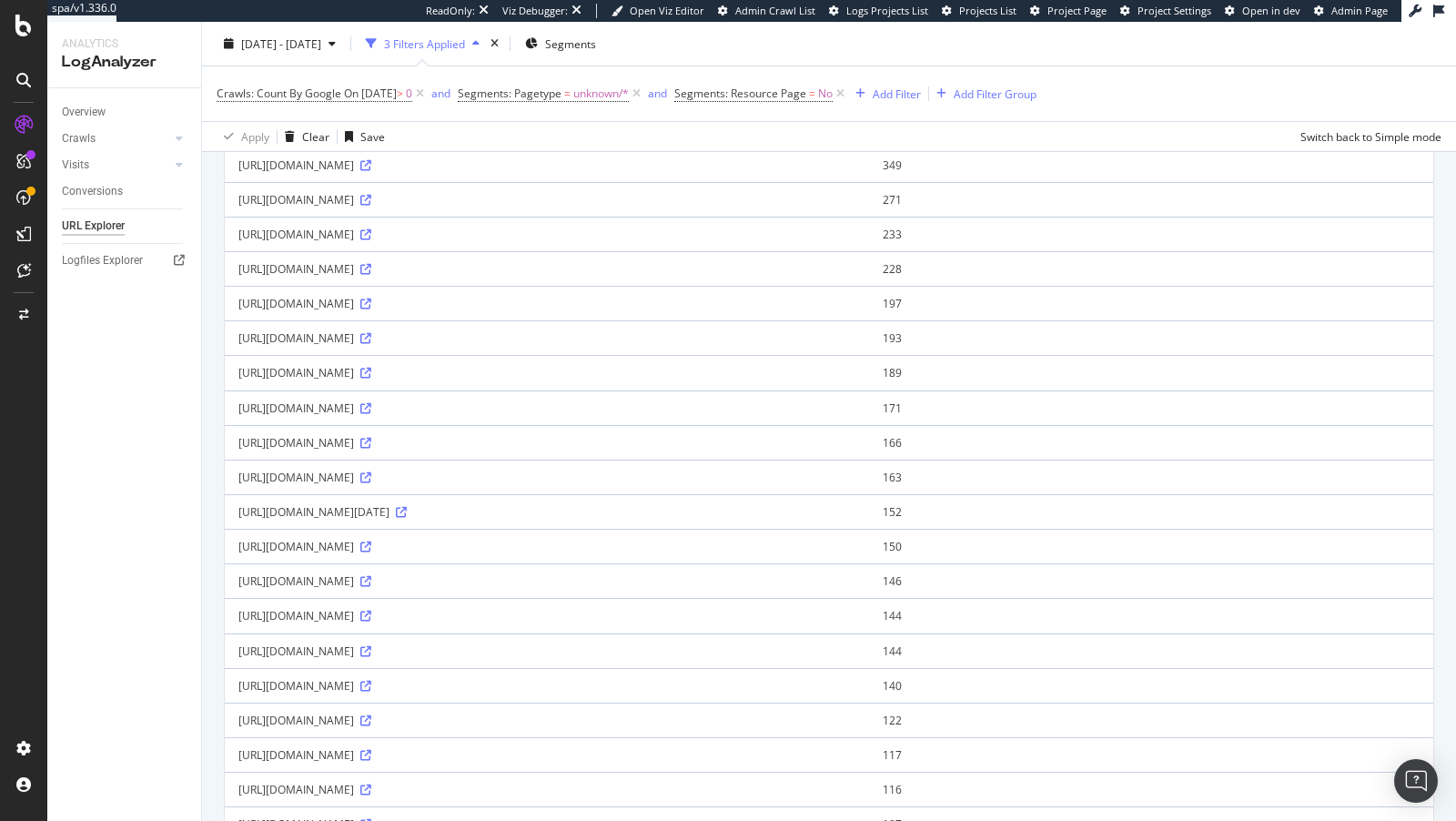
scroll to position [1329, 0]
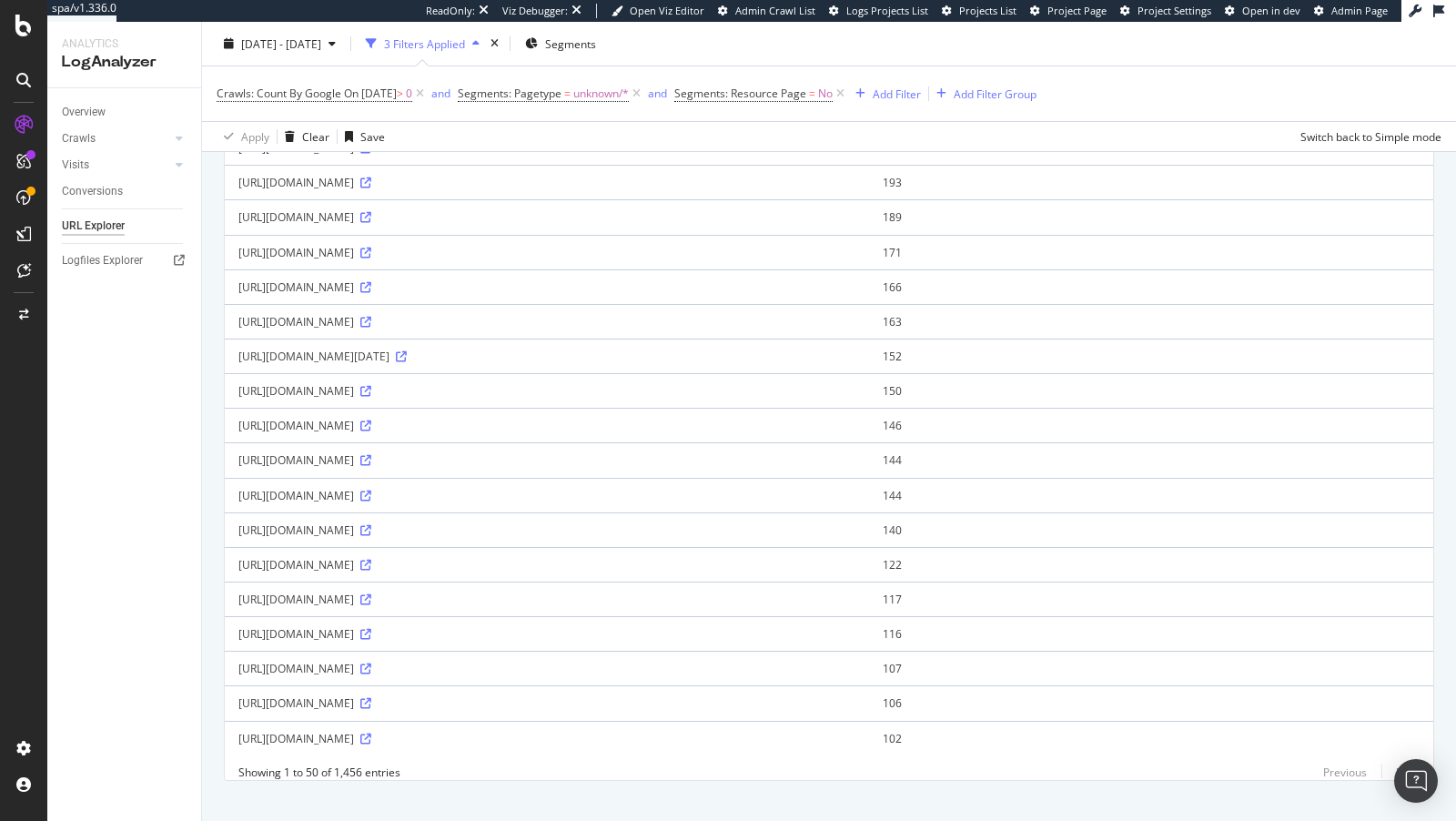
click at [1404, 759] on link "Next" at bounding box center [1400, 772] width 38 height 26
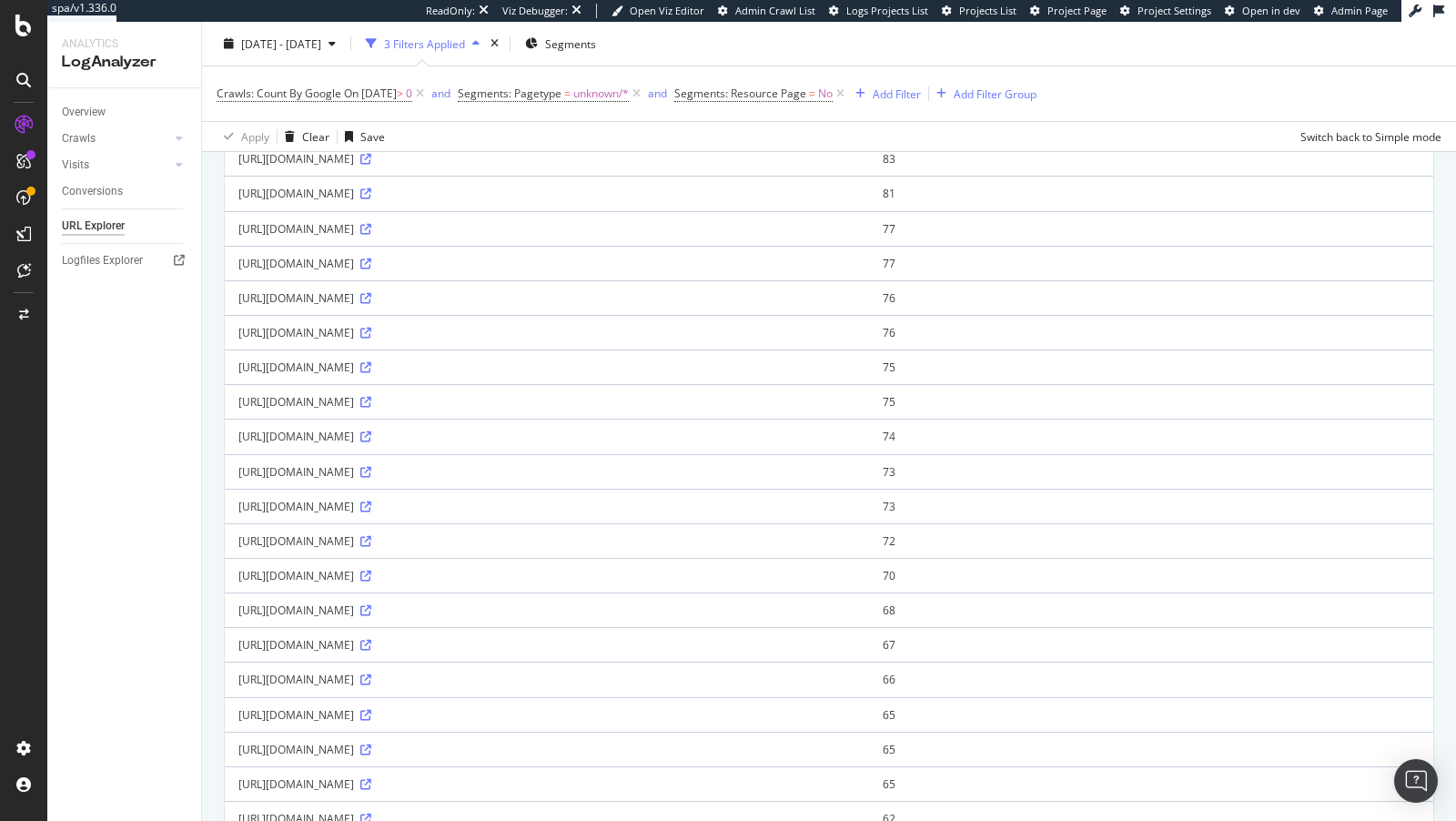
scroll to position [494, 0]
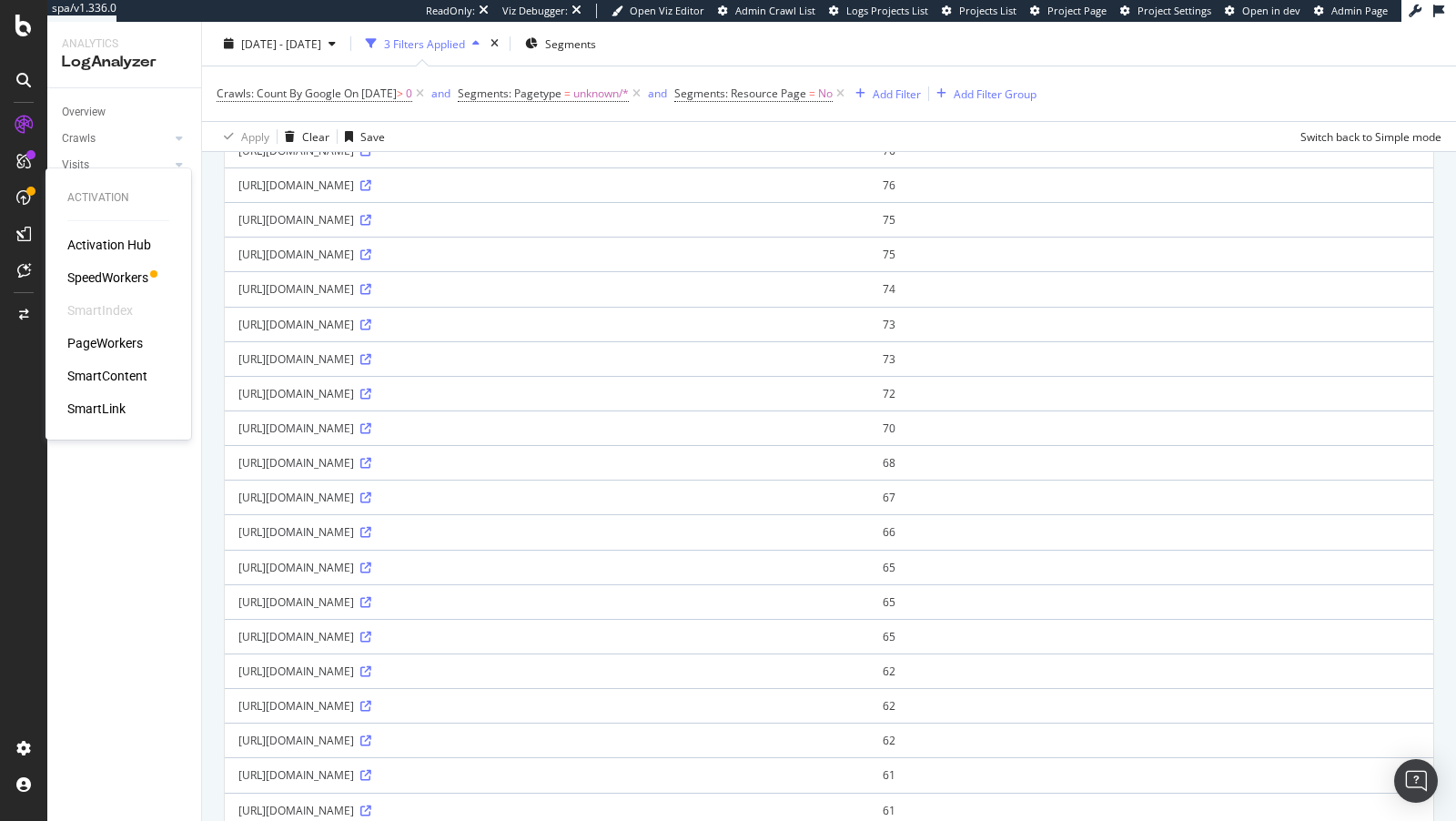
click at [122, 278] on div "SpeedWorkers" at bounding box center [108, 277] width 81 height 18
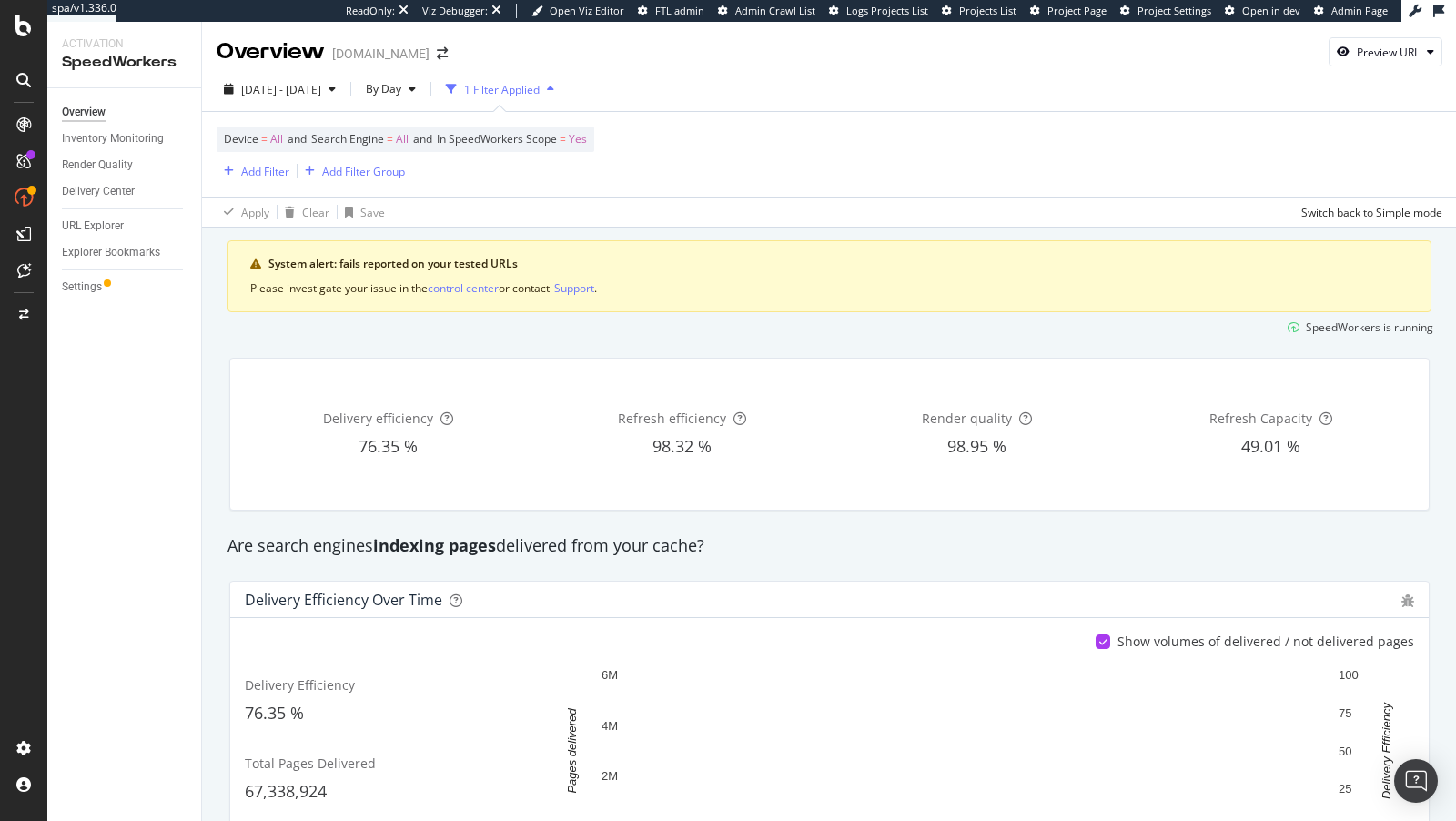
scroll to position [12, 0]
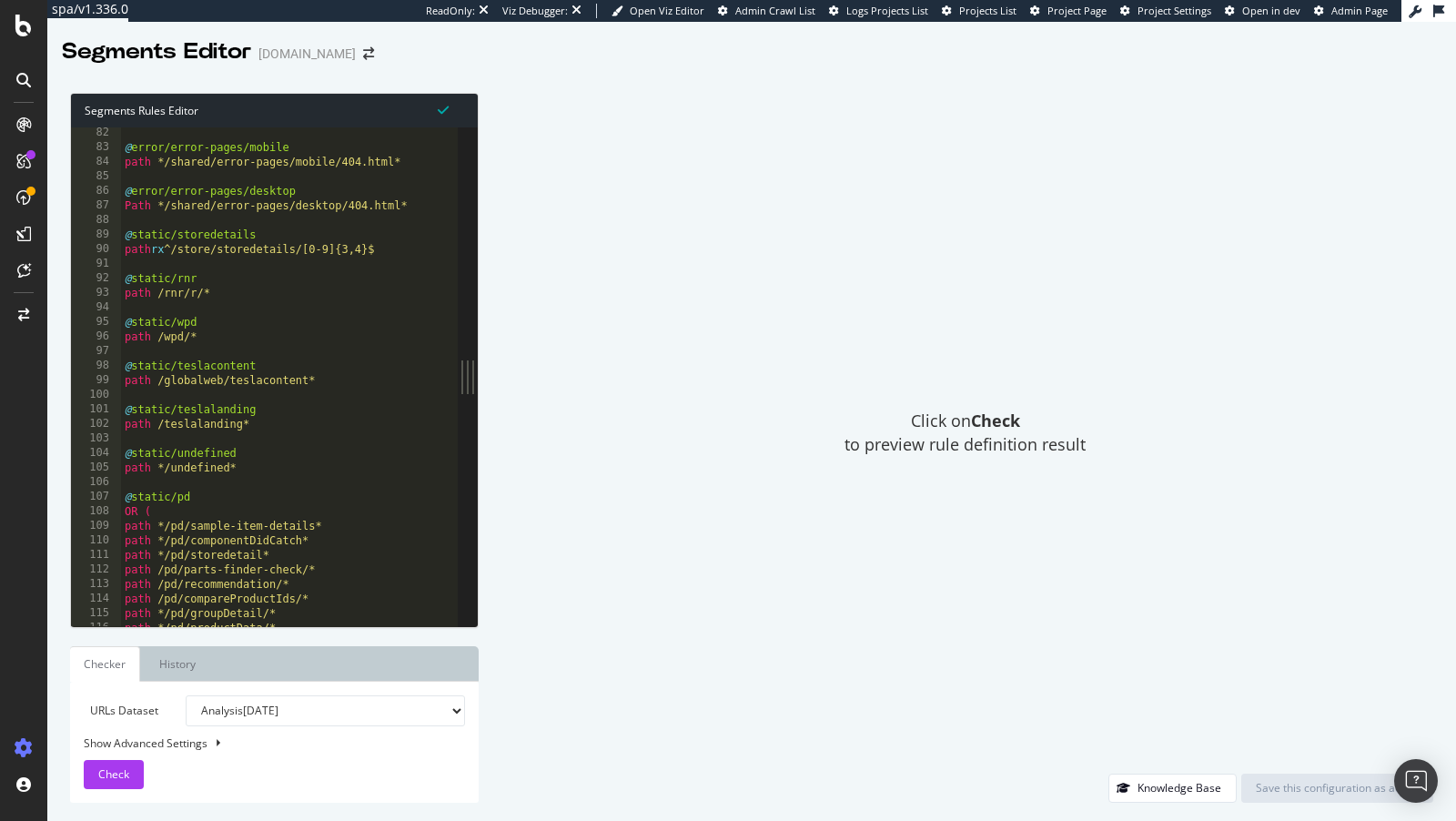
type textarea "path /wpd/*"
click at [232, 335] on div "@ error/error-pages/mobile path */shared/error-pages/mobile/404.html* @ error/e…" at bounding box center [661, 391] width 1081 height 531
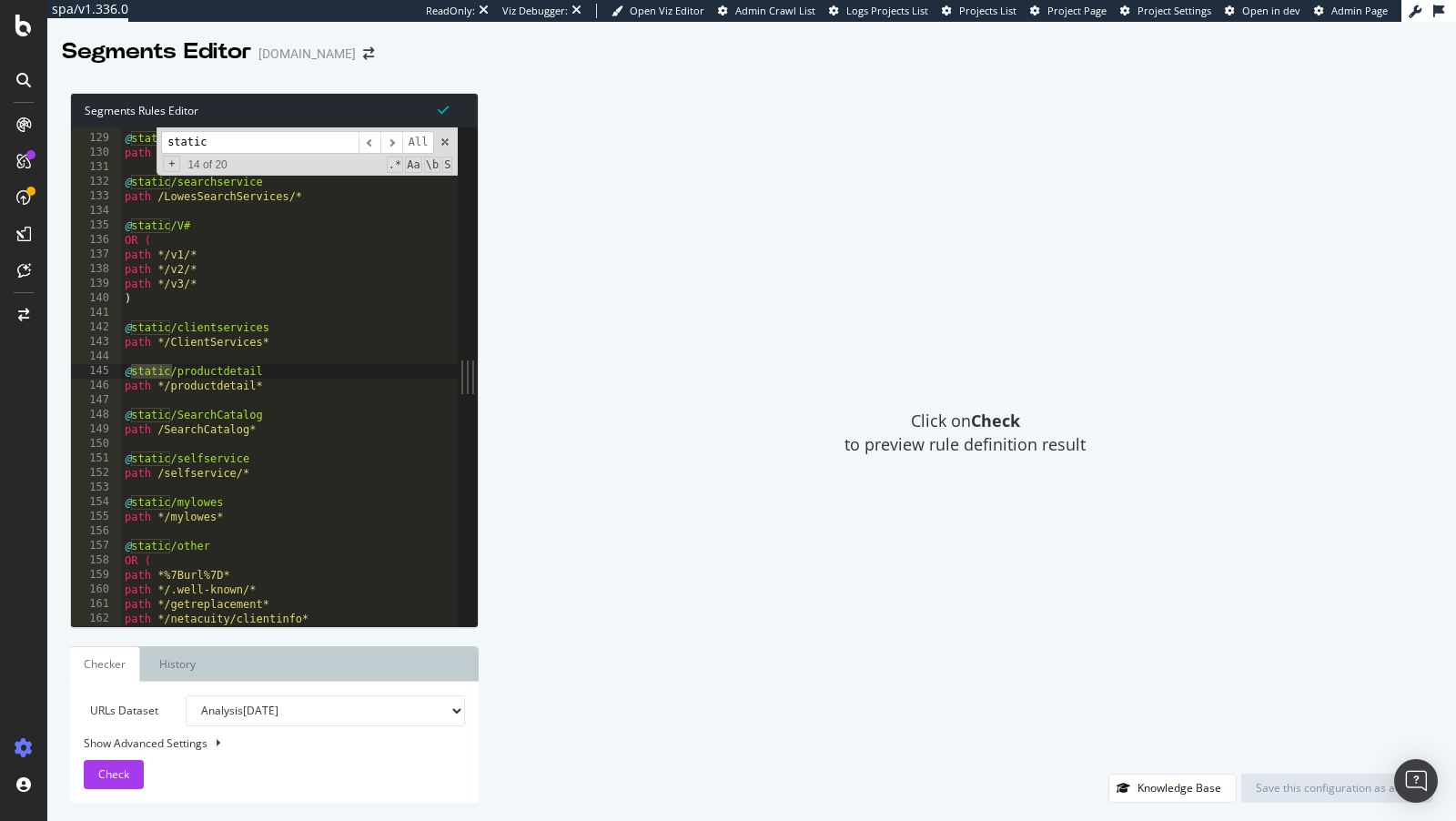
scroll to position [524, 0]
click at [173, 144] on input "static" at bounding box center [259, 143] width 198 height 23
click at [271, 142] on input "[segment:static" at bounding box center [259, 143] width 198 height 23
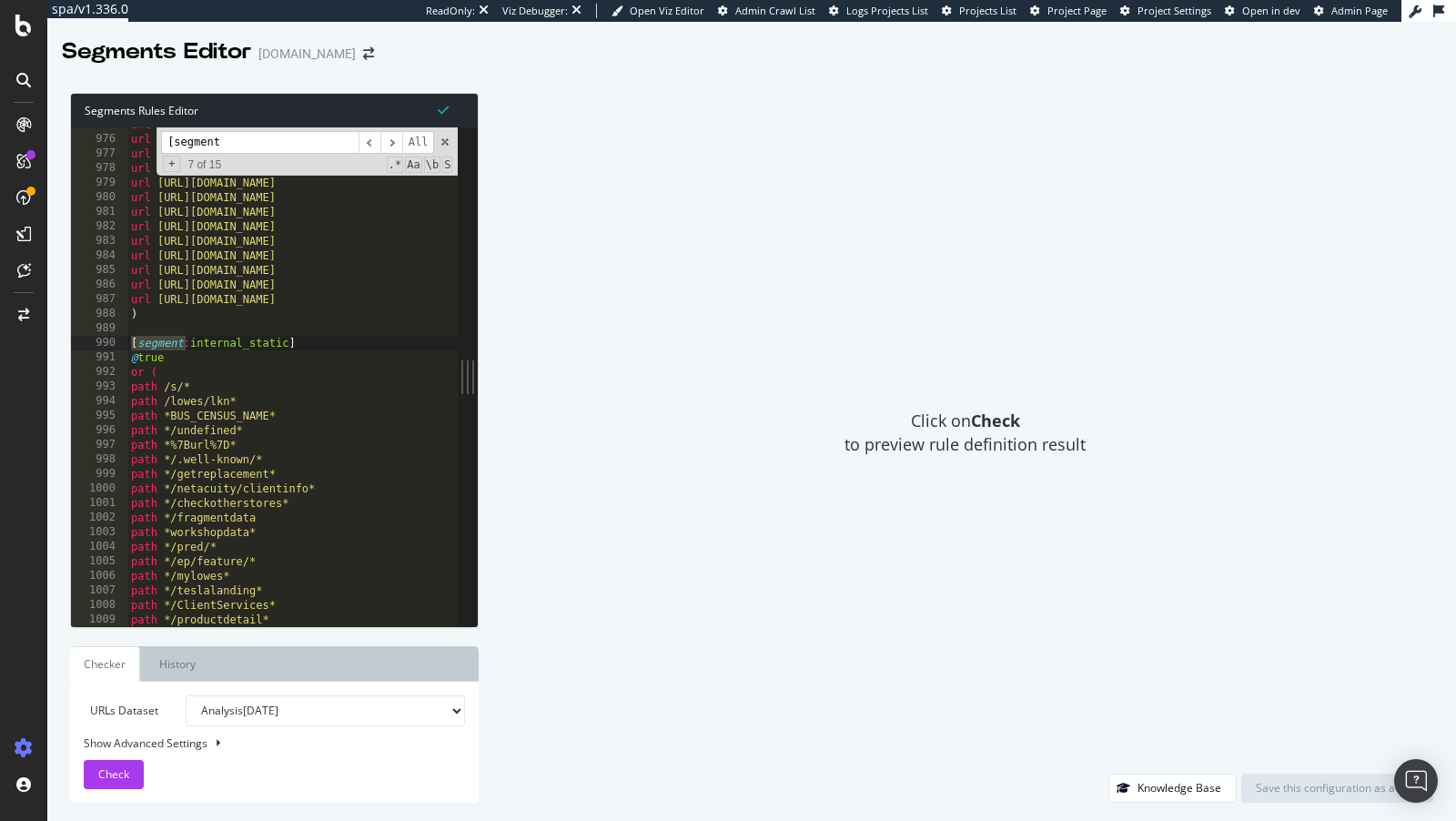
scroll to position [4026, 0]
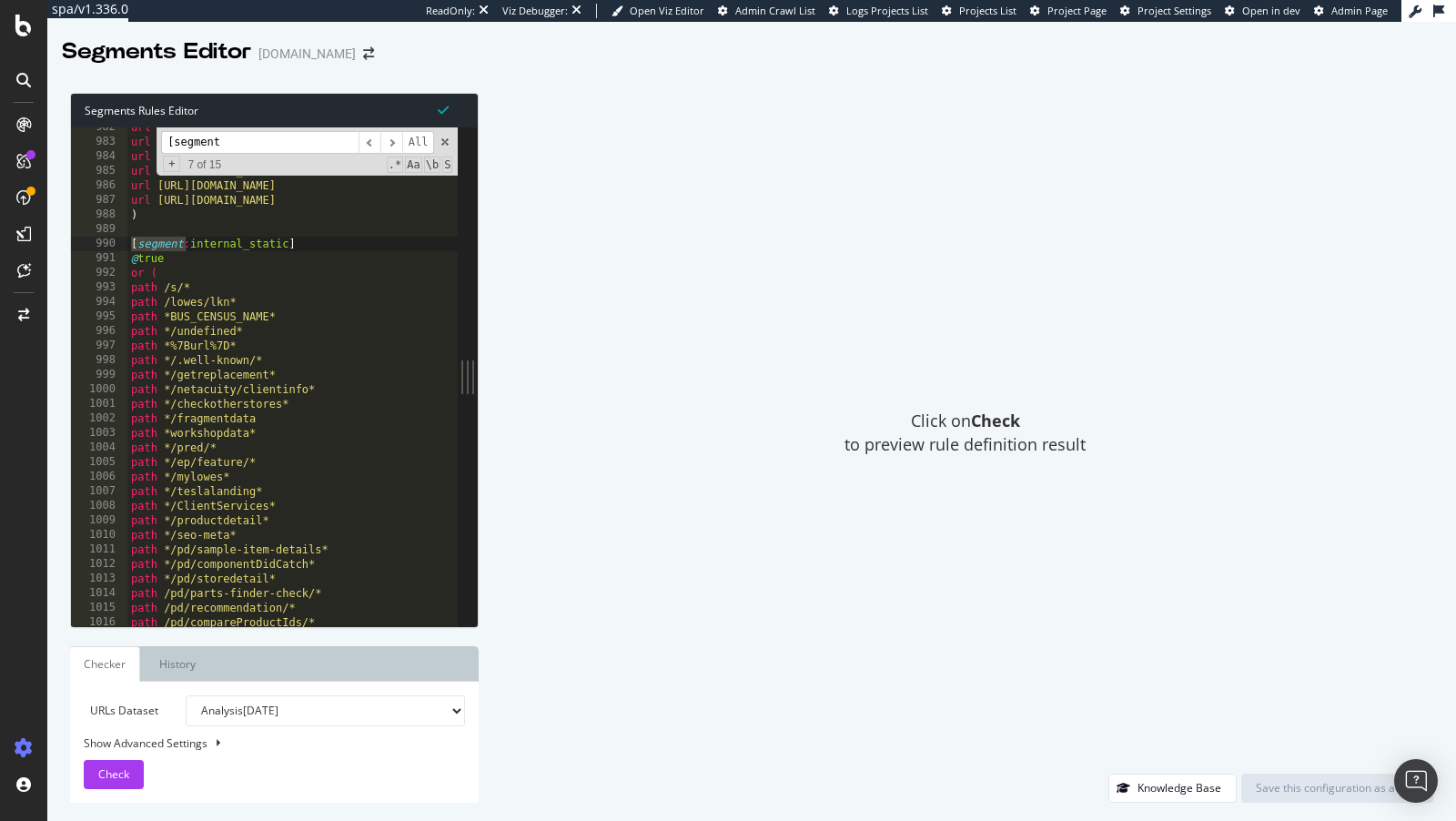
type input "[segment"
click at [210, 283] on div "url https://www.lowes.com/pl/Kucht-White--French-door-refrigerators-Refrigerato…" at bounding box center [668, 385] width 1081 height 531
click at [202, 276] on div "url https://www.lowes.com/pl/Kucht-White--French-door-refrigerators-Refrigerato…" at bounding box center [668, 385] width 1081 height 531
type textarea "or ("
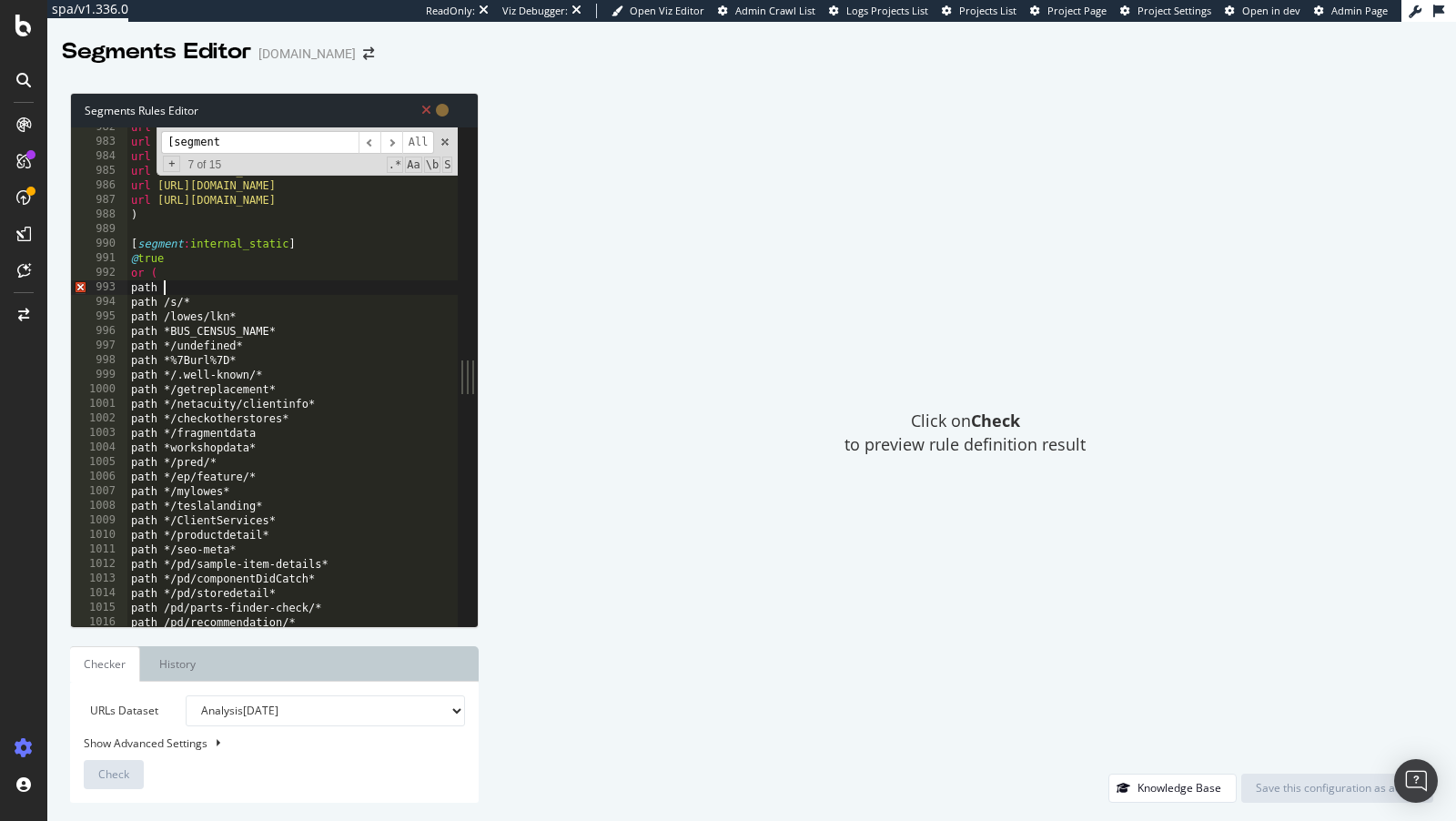
scroll to position [0, 2]
paste textarea "/ep/signals"
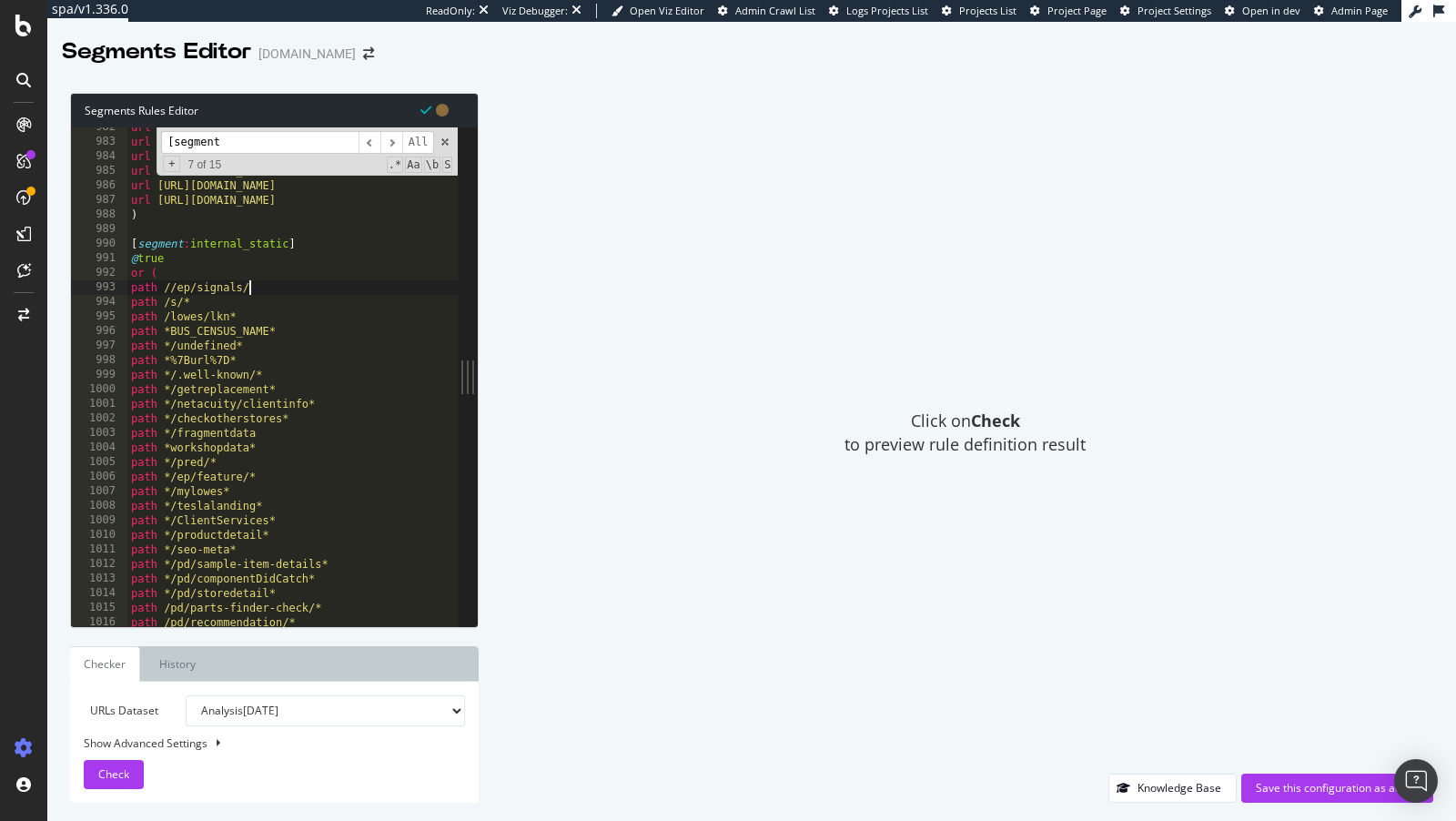
type textarea "path //ep/signals/*"
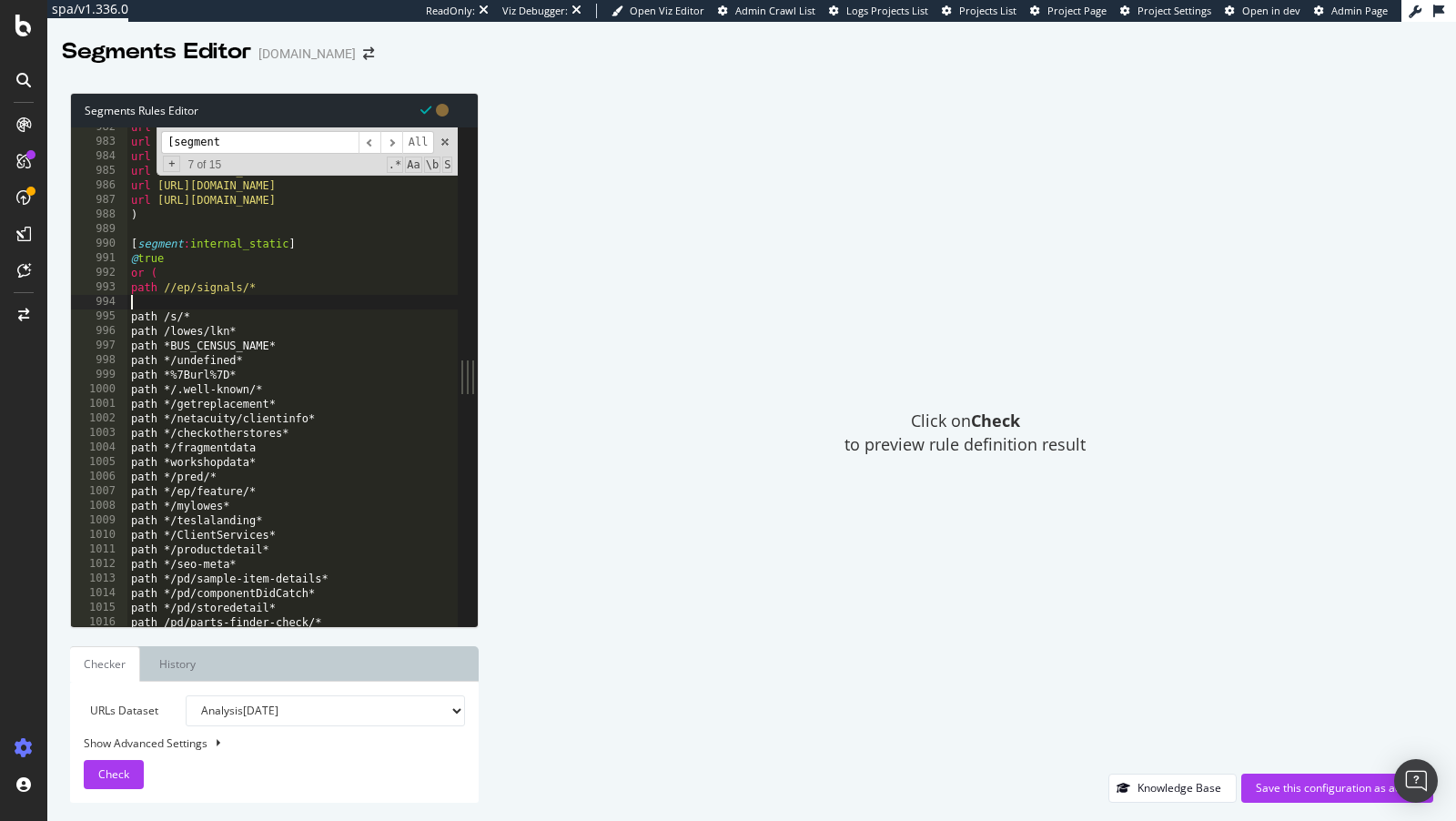
scroll to position [0, 0]
click at [167, 285] on div "url https://www.lowes.com/pl/Kucht-White--French-door-refrigerators-Refrigerato…" at bounding box center [668, 385] width 1081 height 531
type textarea "path /ep/signals/*"
click at [184, 305] on div "url https://www.lowes.com/pl/Kucht-White--French-door-refrigerators-Refrigerato…" at bounding box center [668, 385] width 1081 height 531
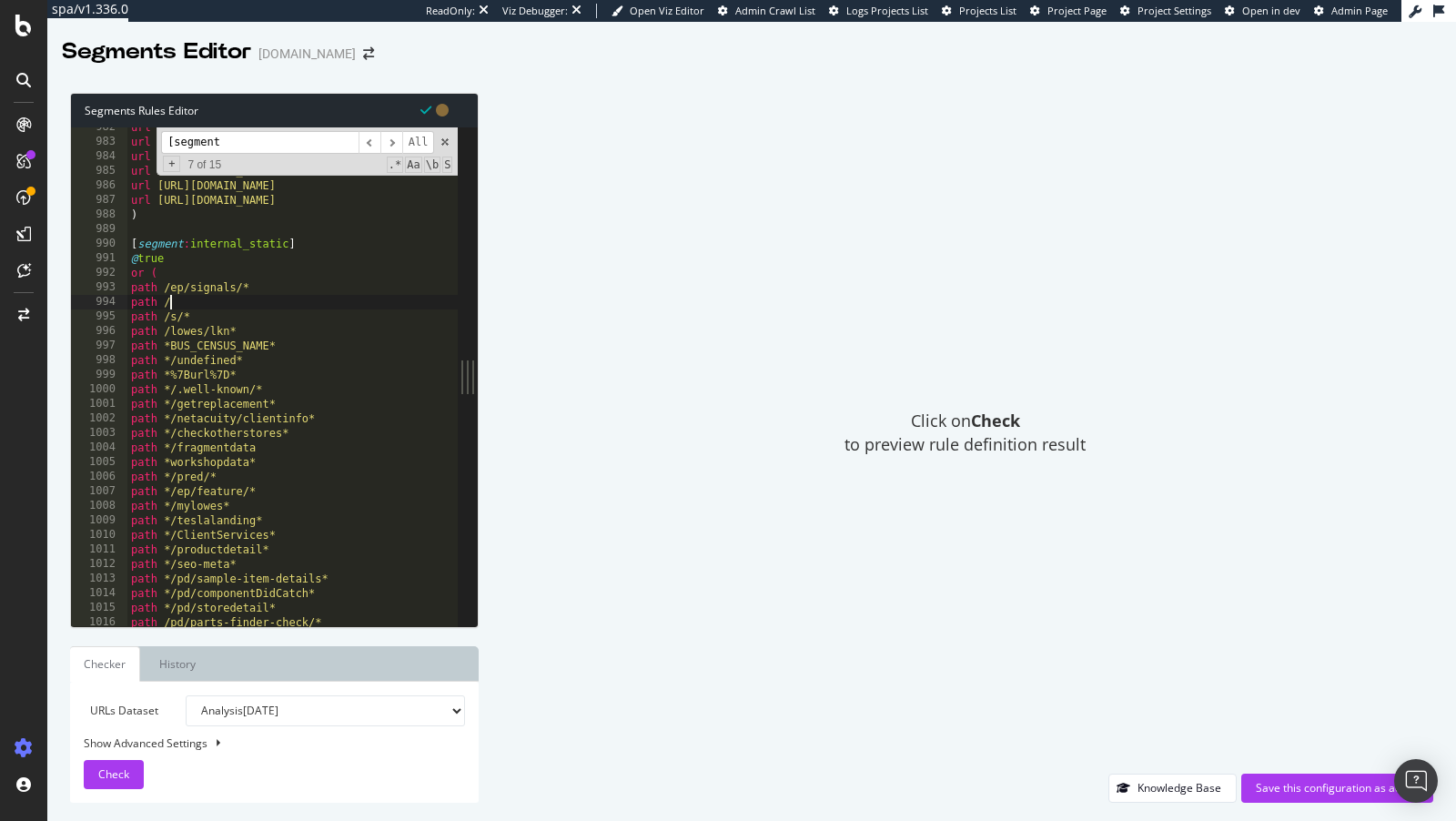
paste textarea "configurable"
type textarea "path /configurable/*"
paste textarea "resources"
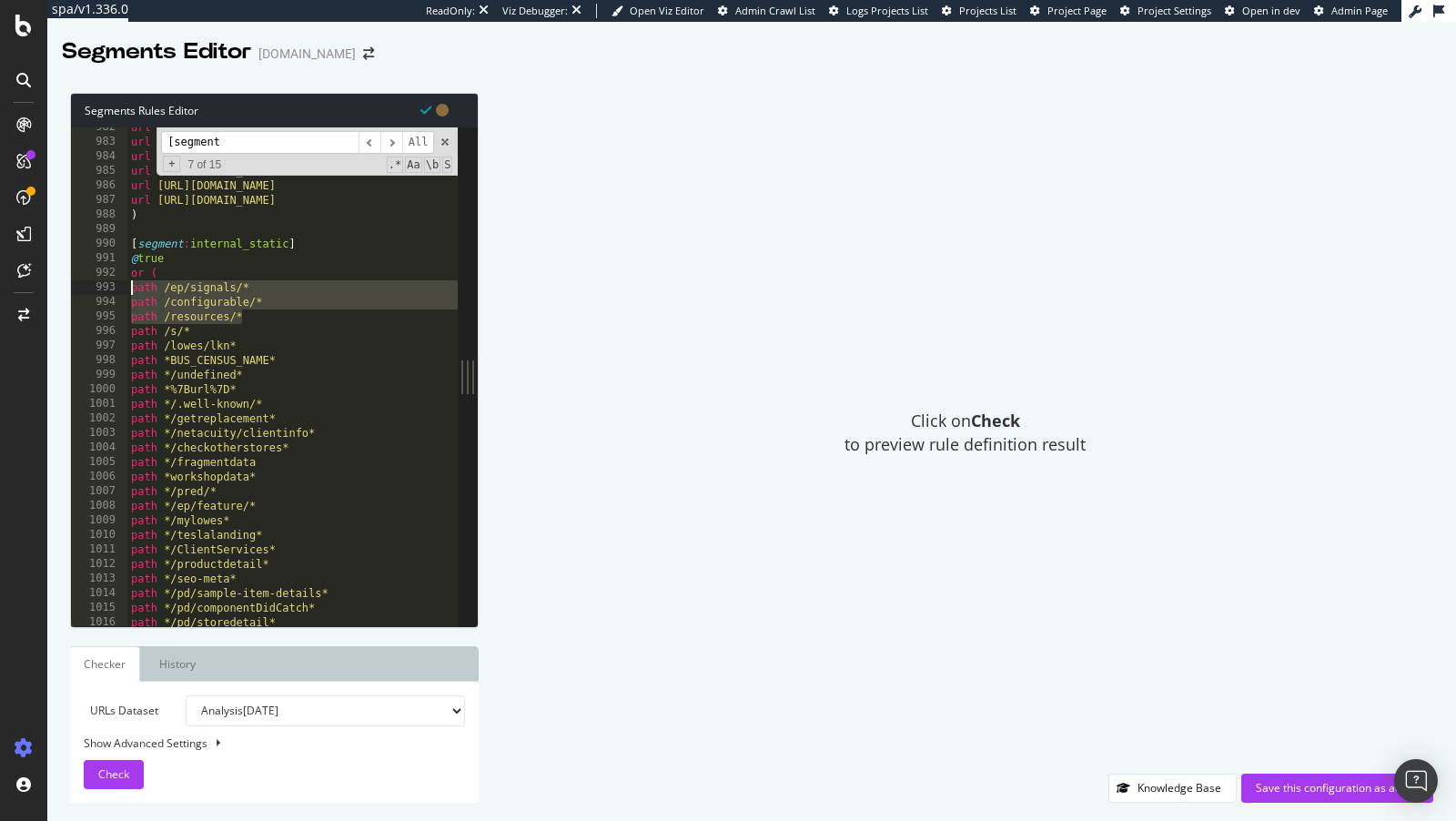
drag, startPoint x: 272, startPoint y: 313, endPoint x: 89, endPoint y: 289, distance: 184.6
click at [89, 289] on div "path /resources/* 982 983 984 985 986 987 988 989 990 991 992 993 994 995 996 9…" at bounding box center [264, 376] width 387 height 498
type textarea "path /ep/signals/* path /configurable/*"
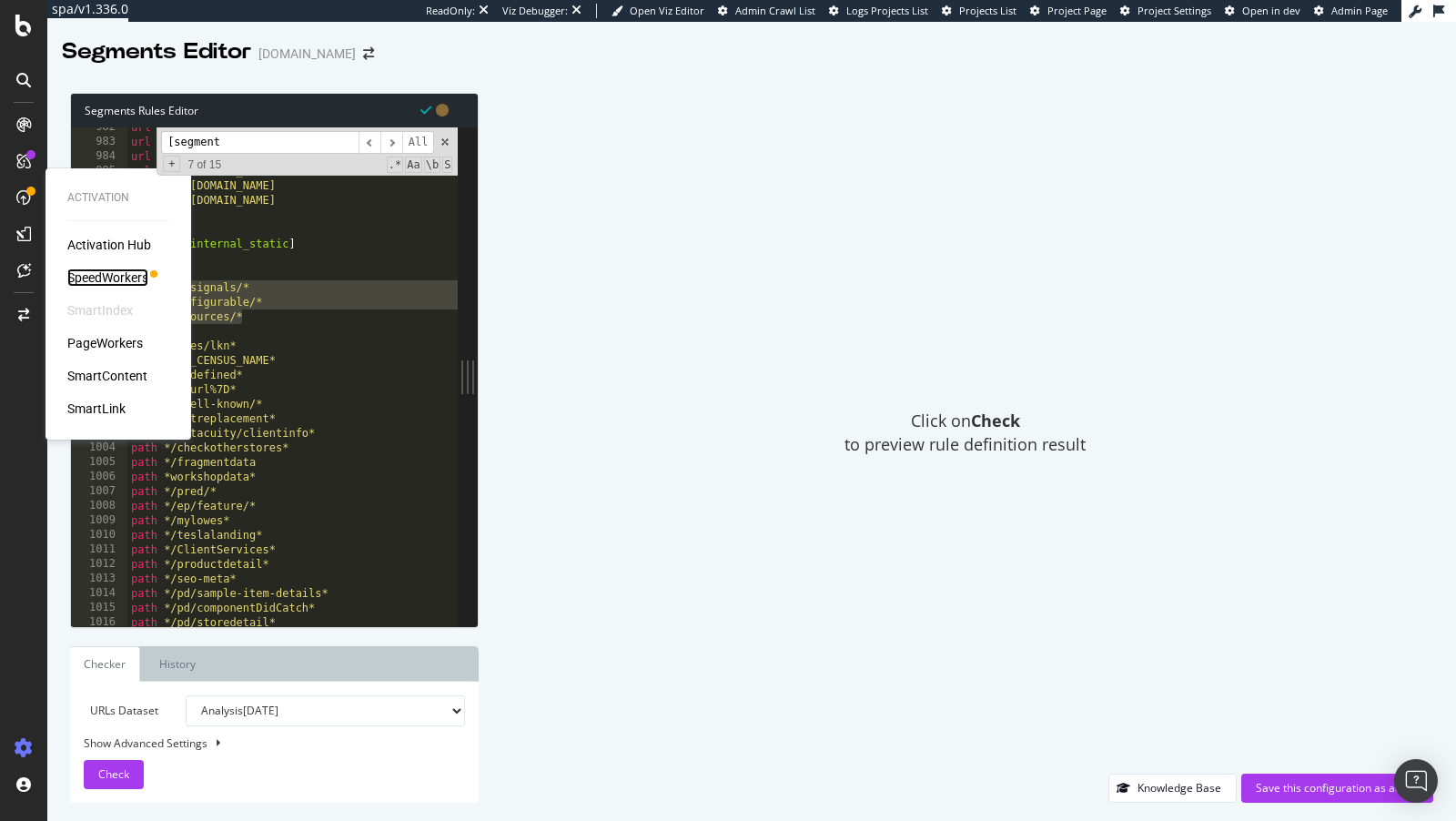
click at [98, 277] on div "SpeedWorkers" at bounding box center [108, 277] width 81 height 18
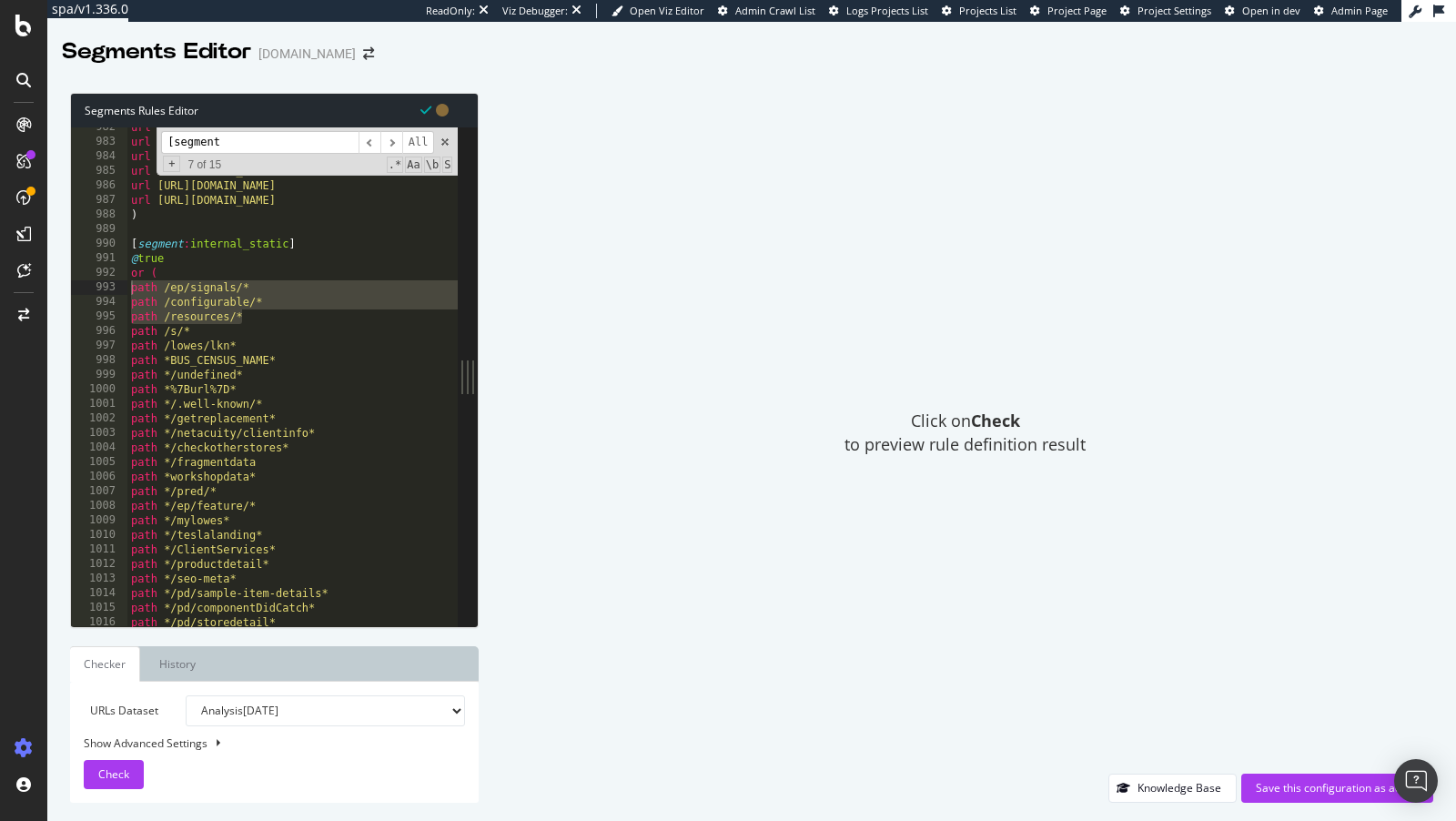
click at [439, 137] on div "[segment ​ ​ All Replace All + 7 of 15 .* Aa \b S" at bounding box center [307, 151] width 301 height 48
click at [447, 139] on span at bounding box center [445, 141] width 12 height 12
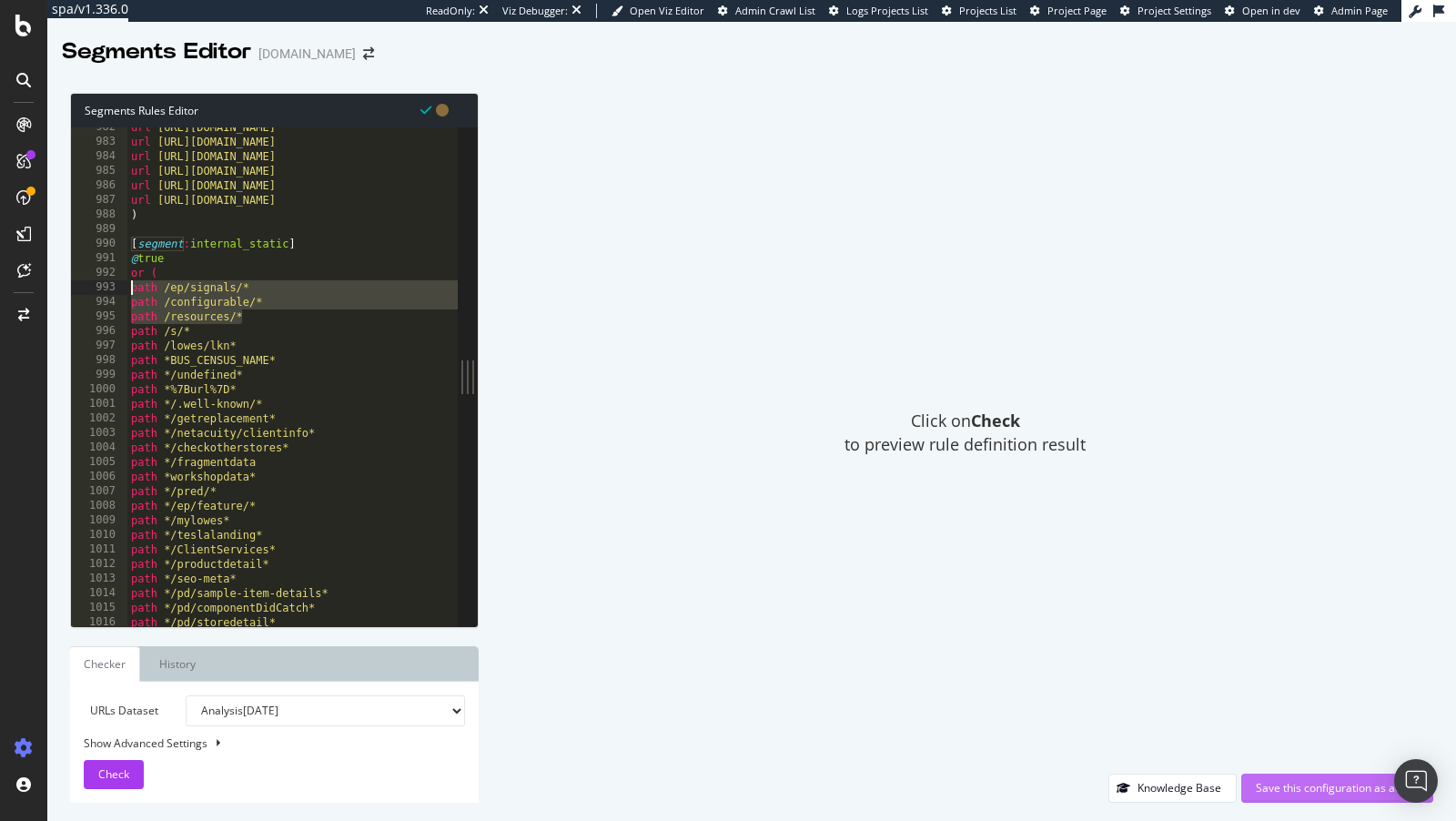
click at [1326, 781] on div "Save this configuration as active" at bounding box center [1337, 787] width 163 height 15
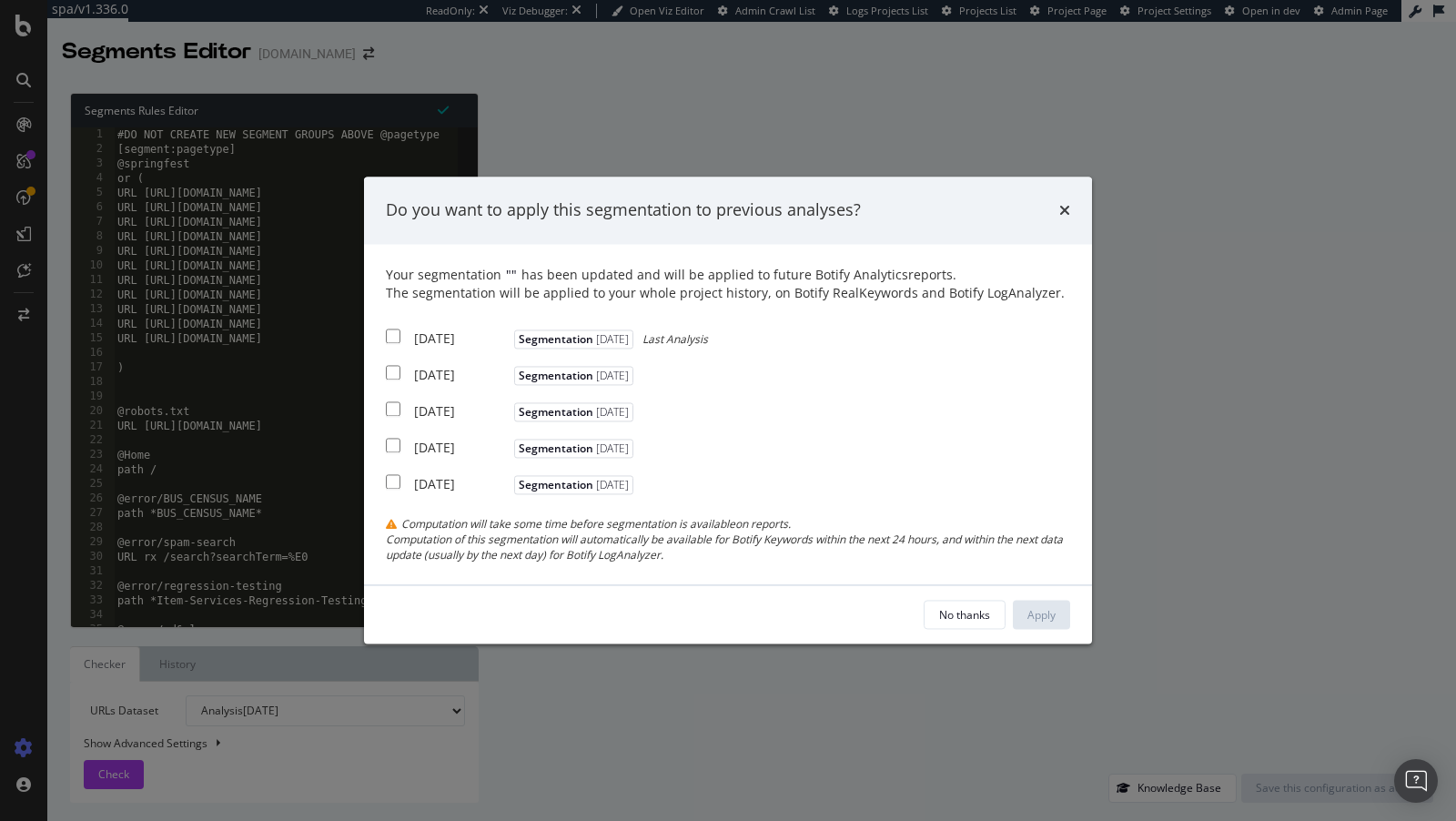
click at [469, 385] on div "Your segmentation " " has been updated and will be applied to future Botify Ana…" at bounding box center [728, 414] width 684 height 297
click at [455, 371] on div "2025 Aug. 2nd" at bounding box center [462, 375] width 96 height 18
checkbox input "true"
click at [456, 405] on div "2025 Jul. 26th" at bounding box center [462, 410] width 96 height 18
checkbox input "true"
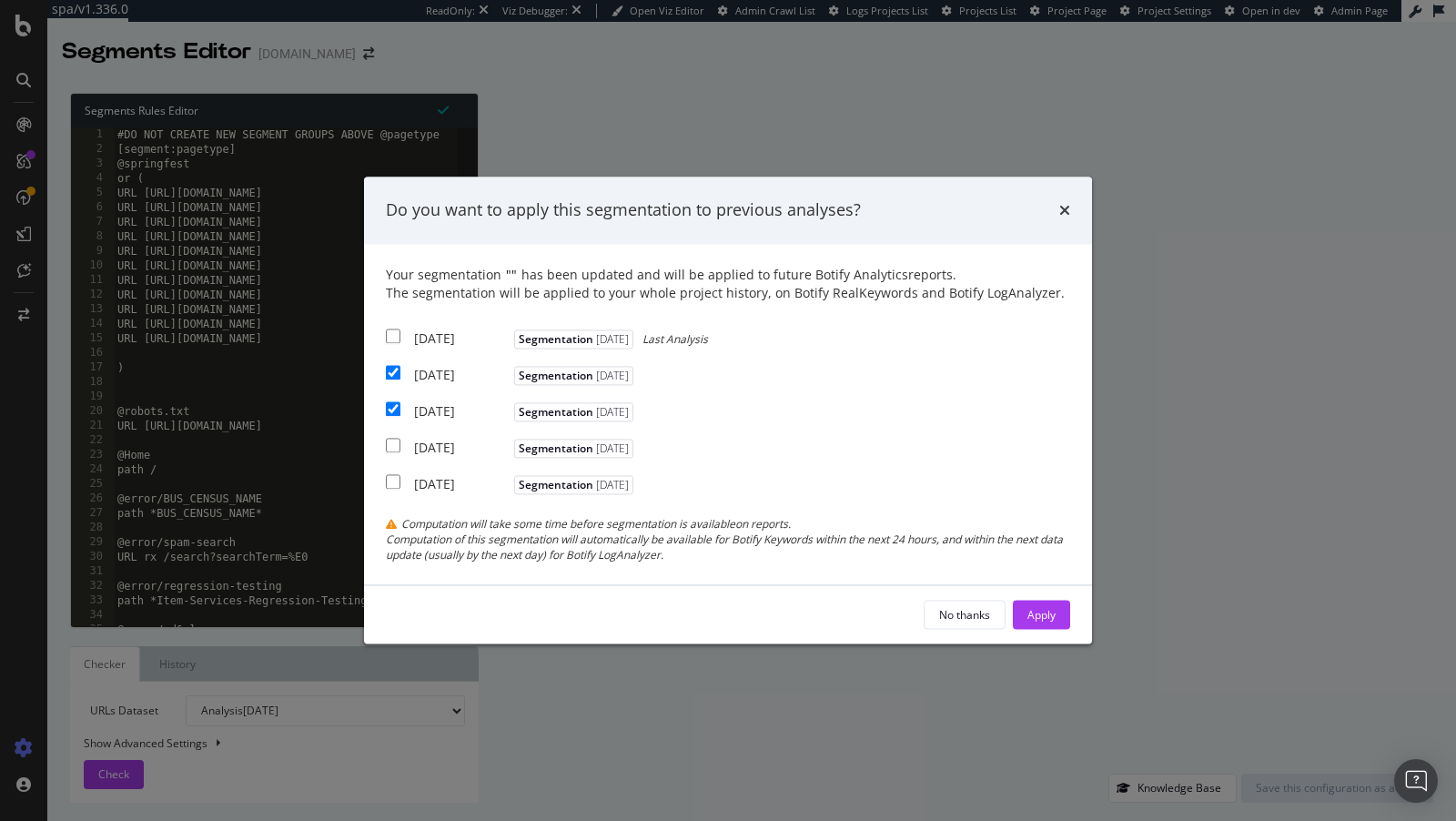
click at [454, 338] on div "2025 Aug. 9th" at bounding box center [462, 338] width 96 height 18
checkbox input "true"
click at [1052, 612] on div "Apply" at bounding box center [1042, 615] width 28 height 15
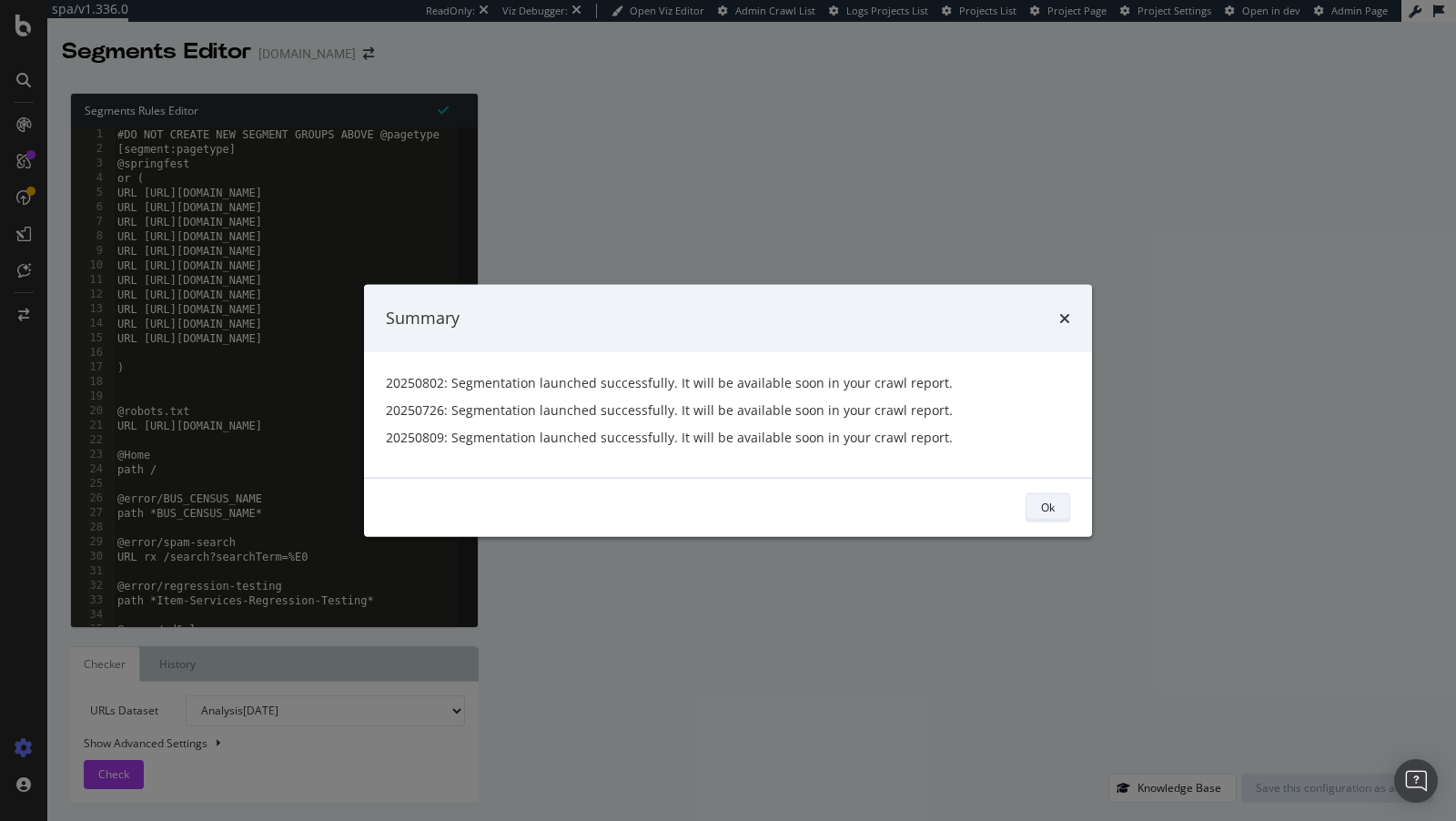
click at [1055, 513] on button "Ok" at bounding box center [1047, 506] width 44 height 29
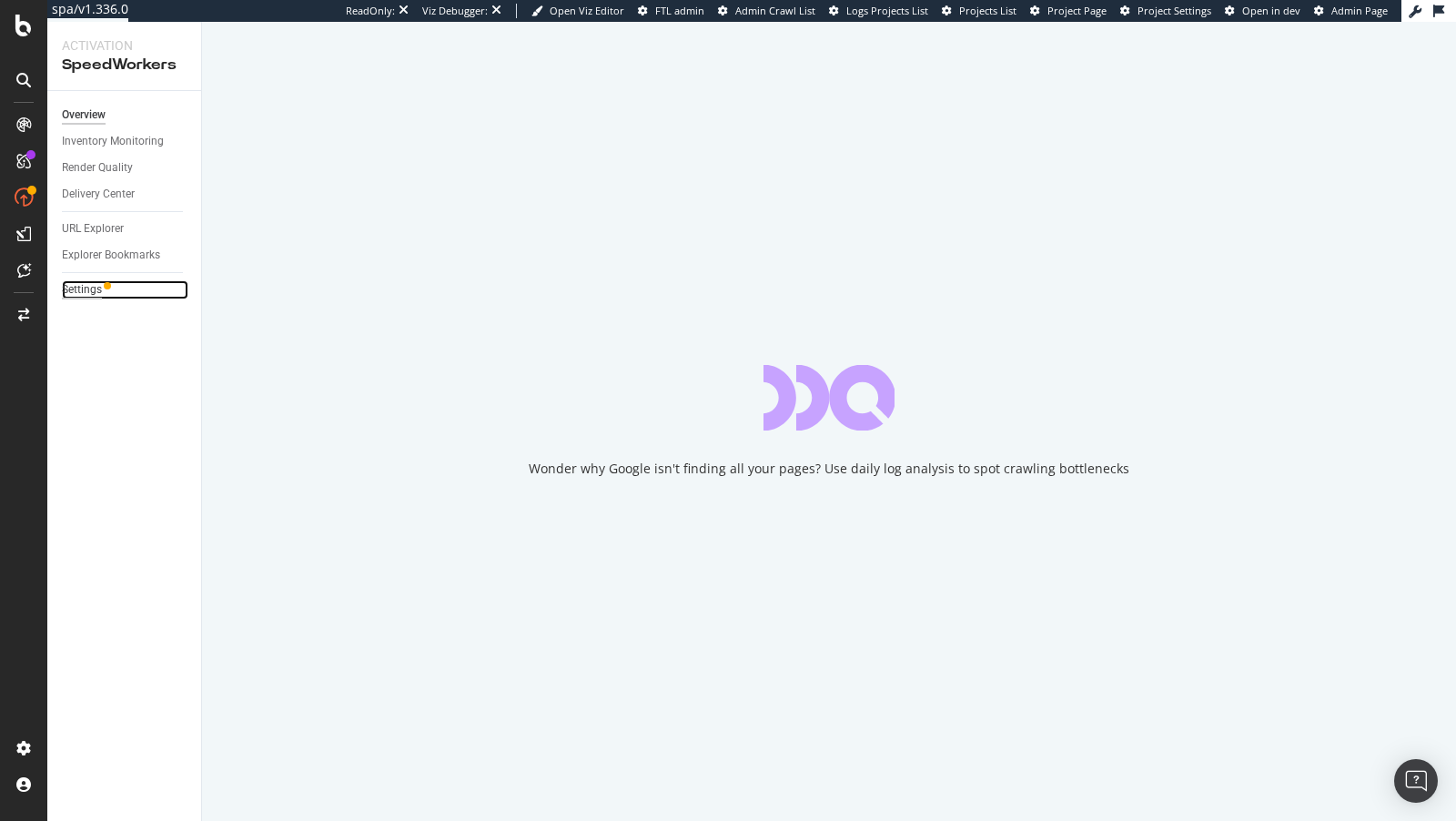
click at [88, 293] on div "Settings" at bounding box center [81, 289] width 40 height 19
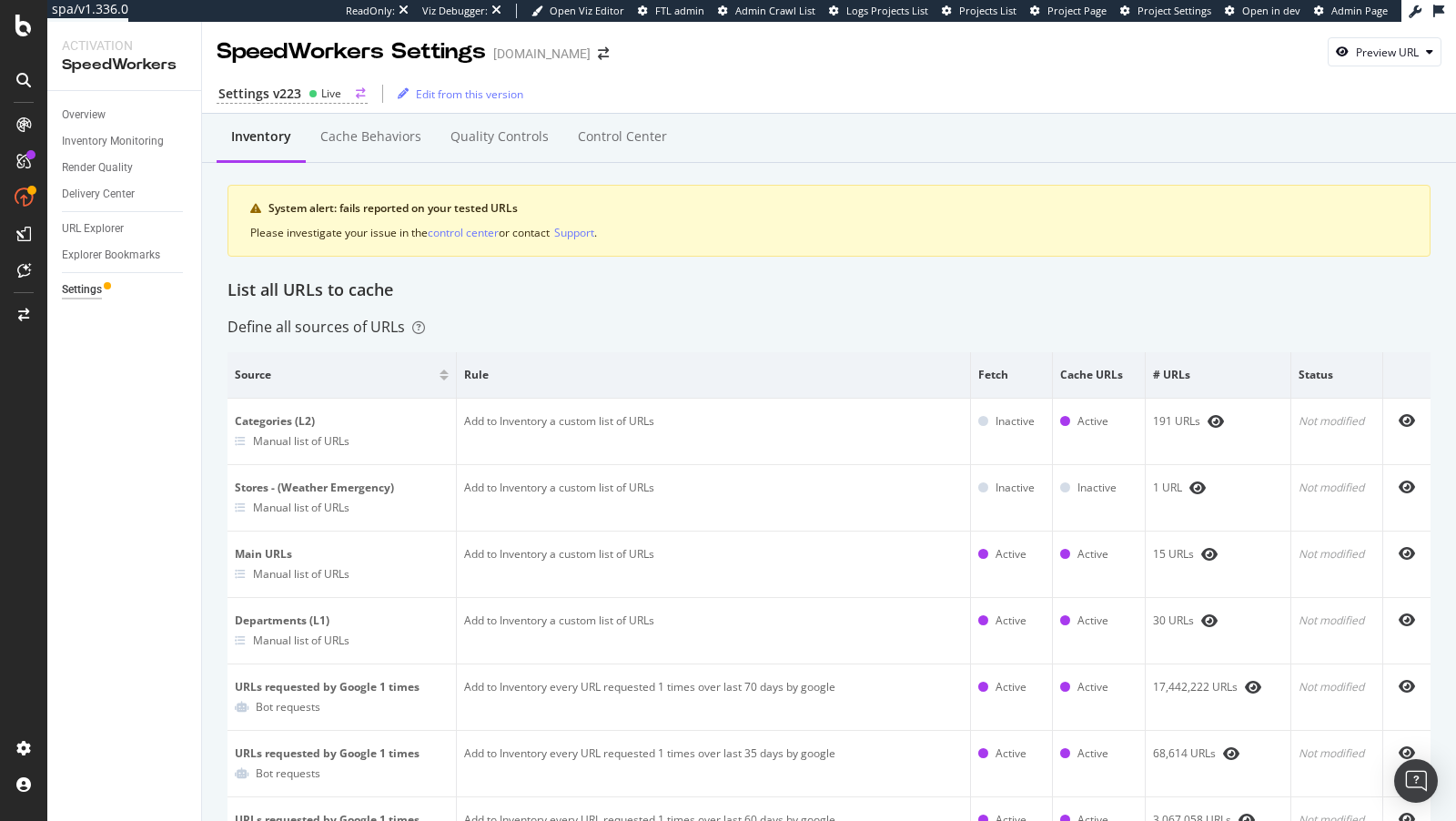
click at [296, 96] on div "Settings v223" at bounding box center [260, 93] width 83 height 18
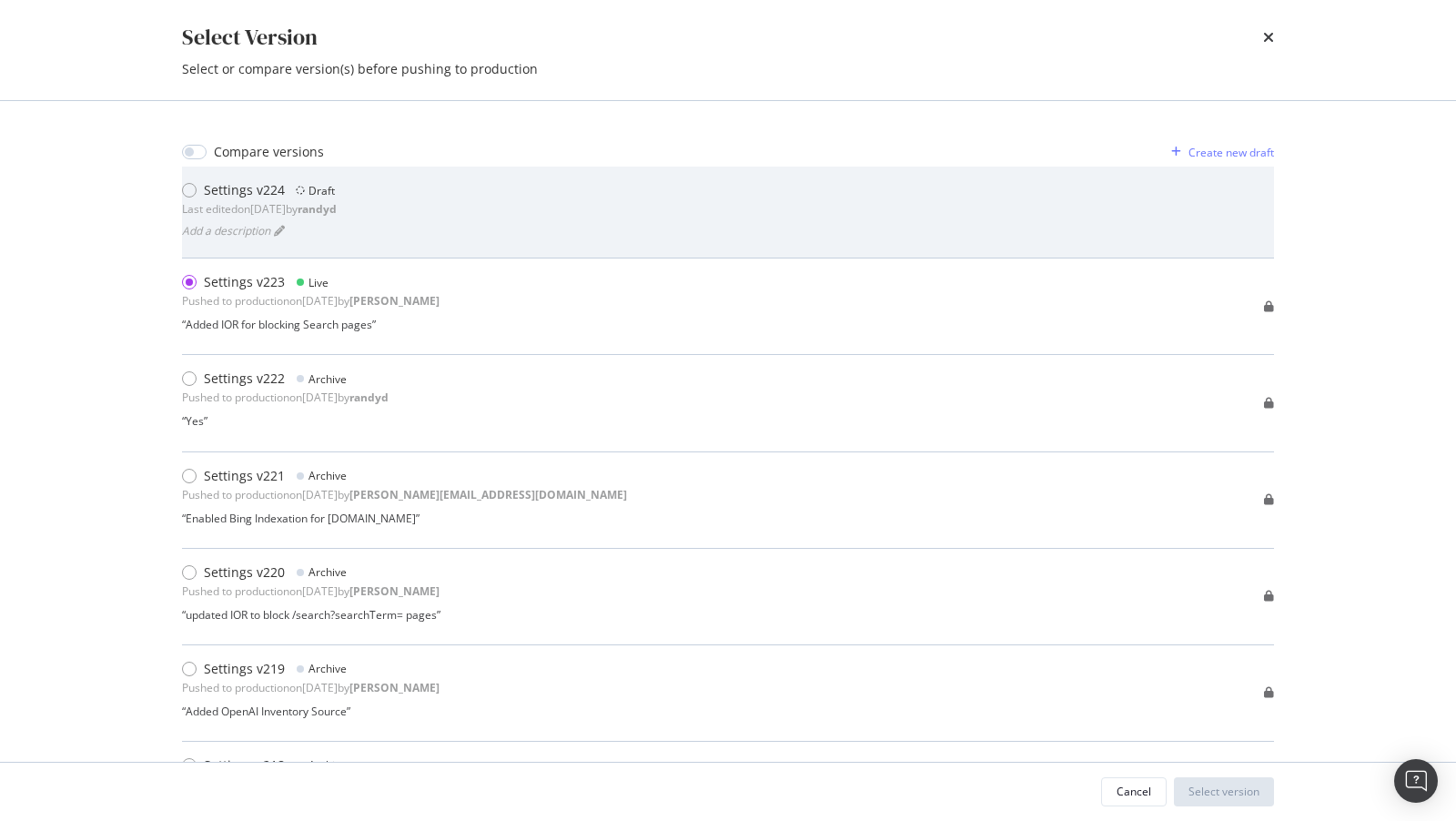
click at [337, 205] on b "randyd" at bounding box center [317, 209] width 39 height 15
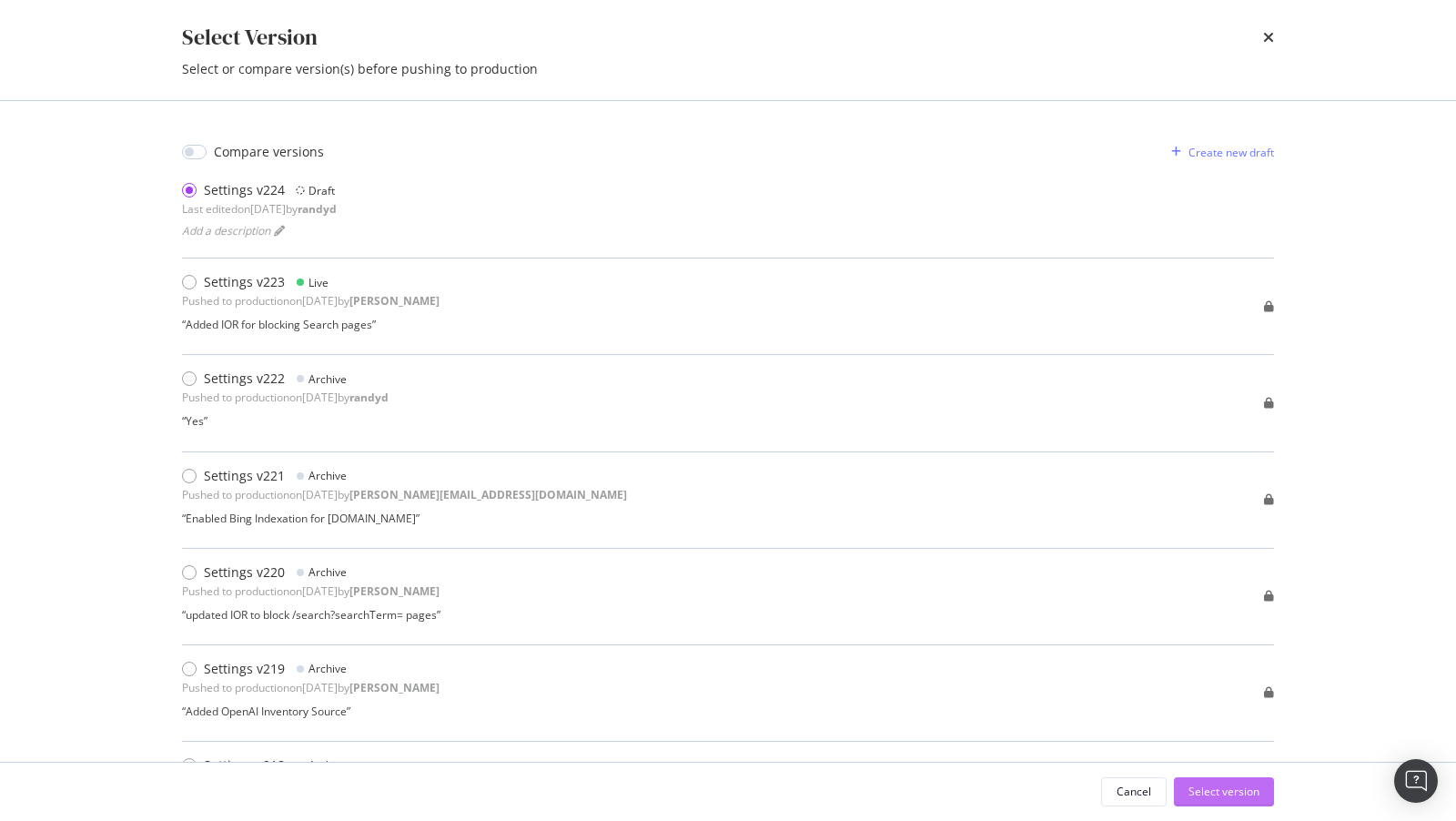
click at [1213, 789] on div "Select version" at bounding box center [1223, 791] width 71 height 15
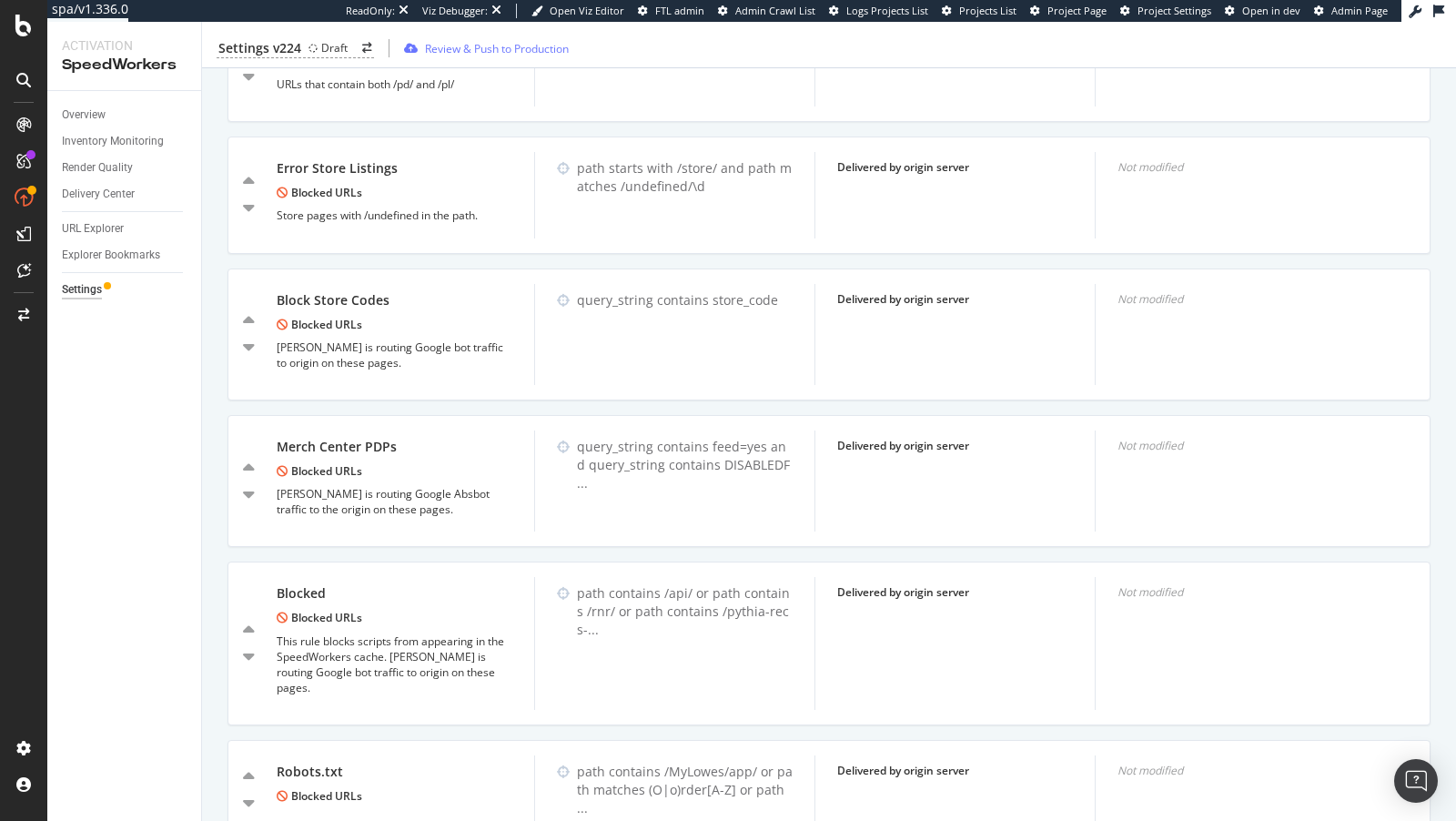
scroll to position [2763, 0]
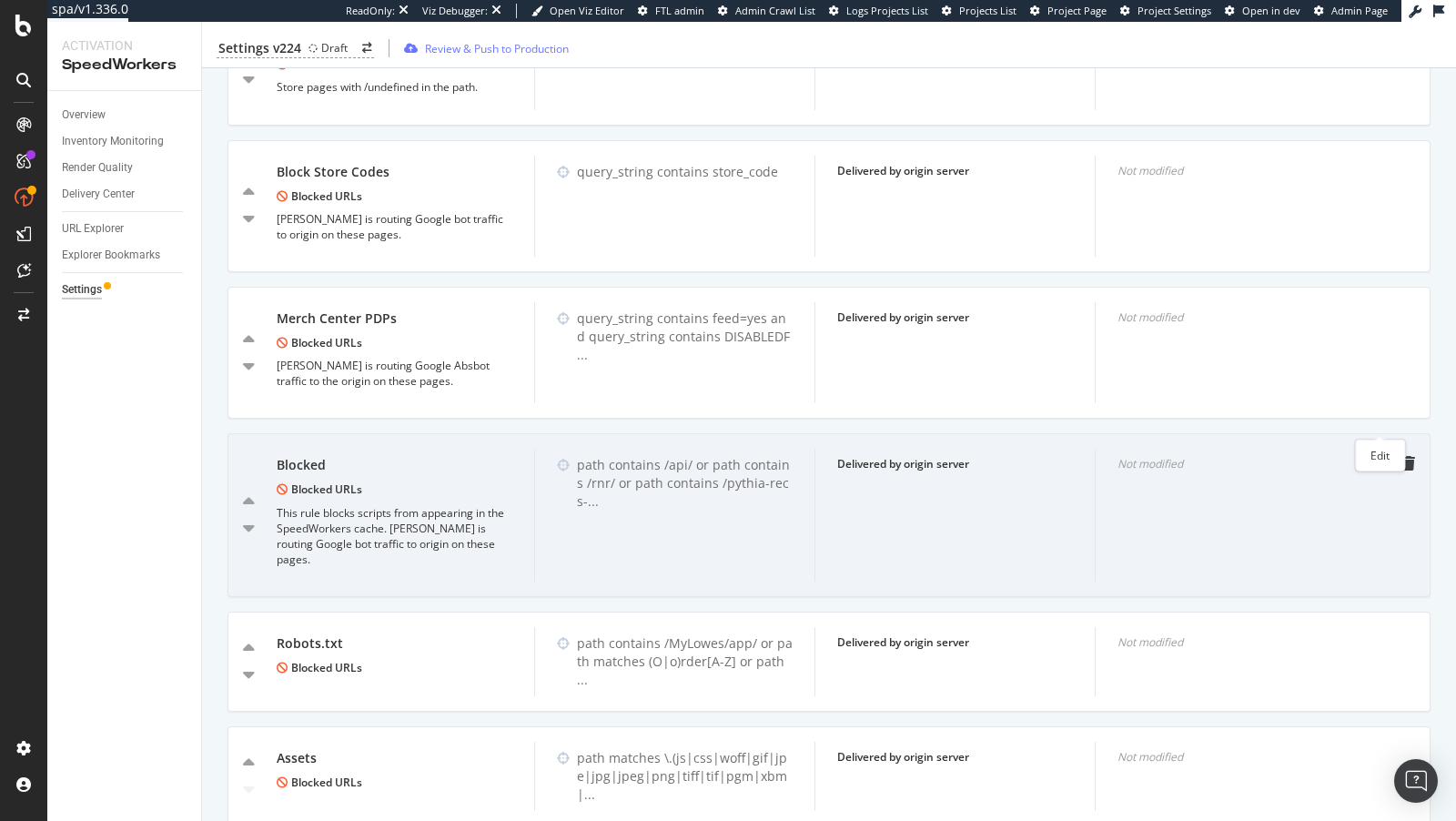
click at [1378, 456] on icon "pen-to-square" at bounding box center [1378, 463] width 14 height 14
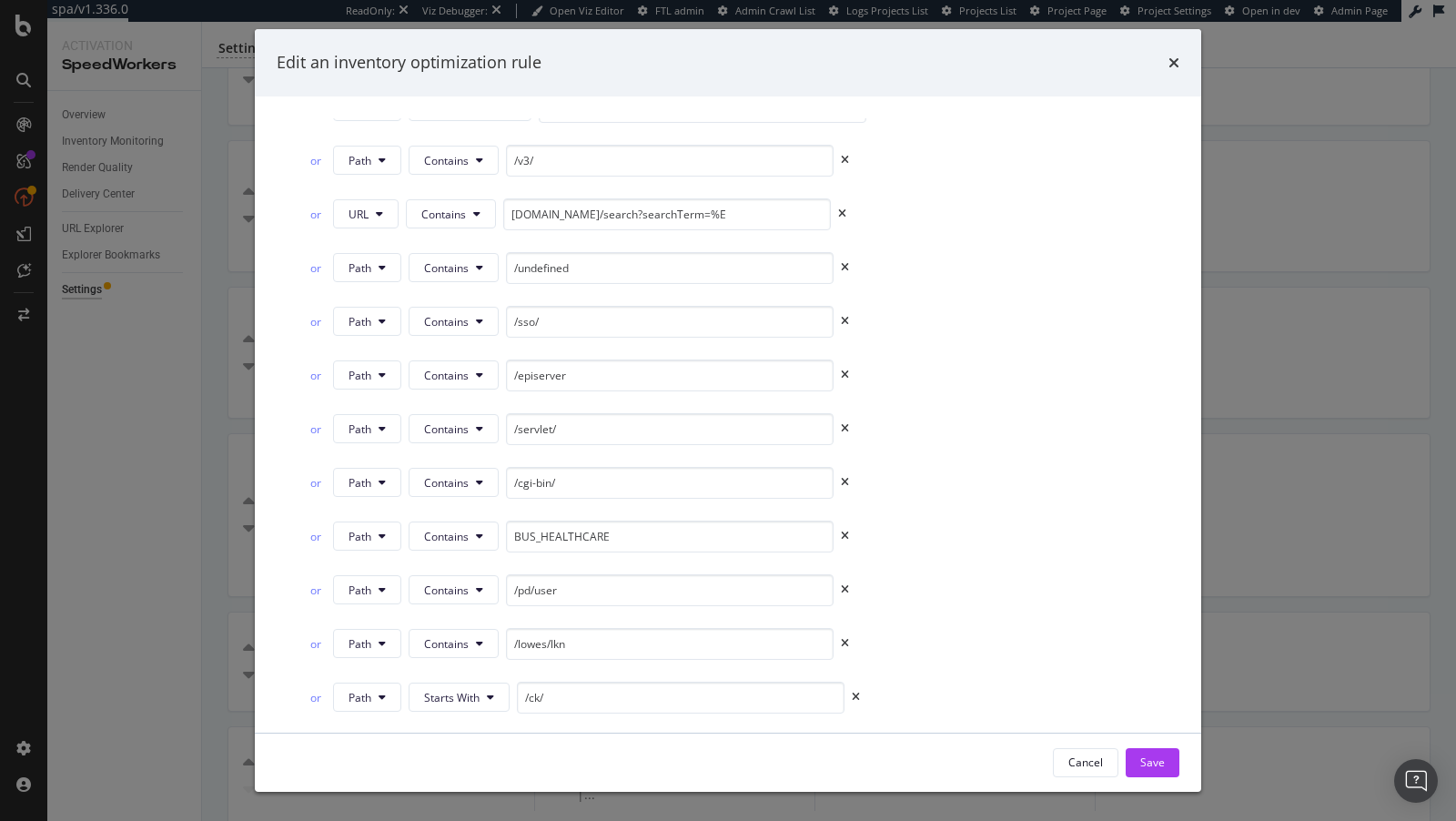
scroll to position [3240, 0]
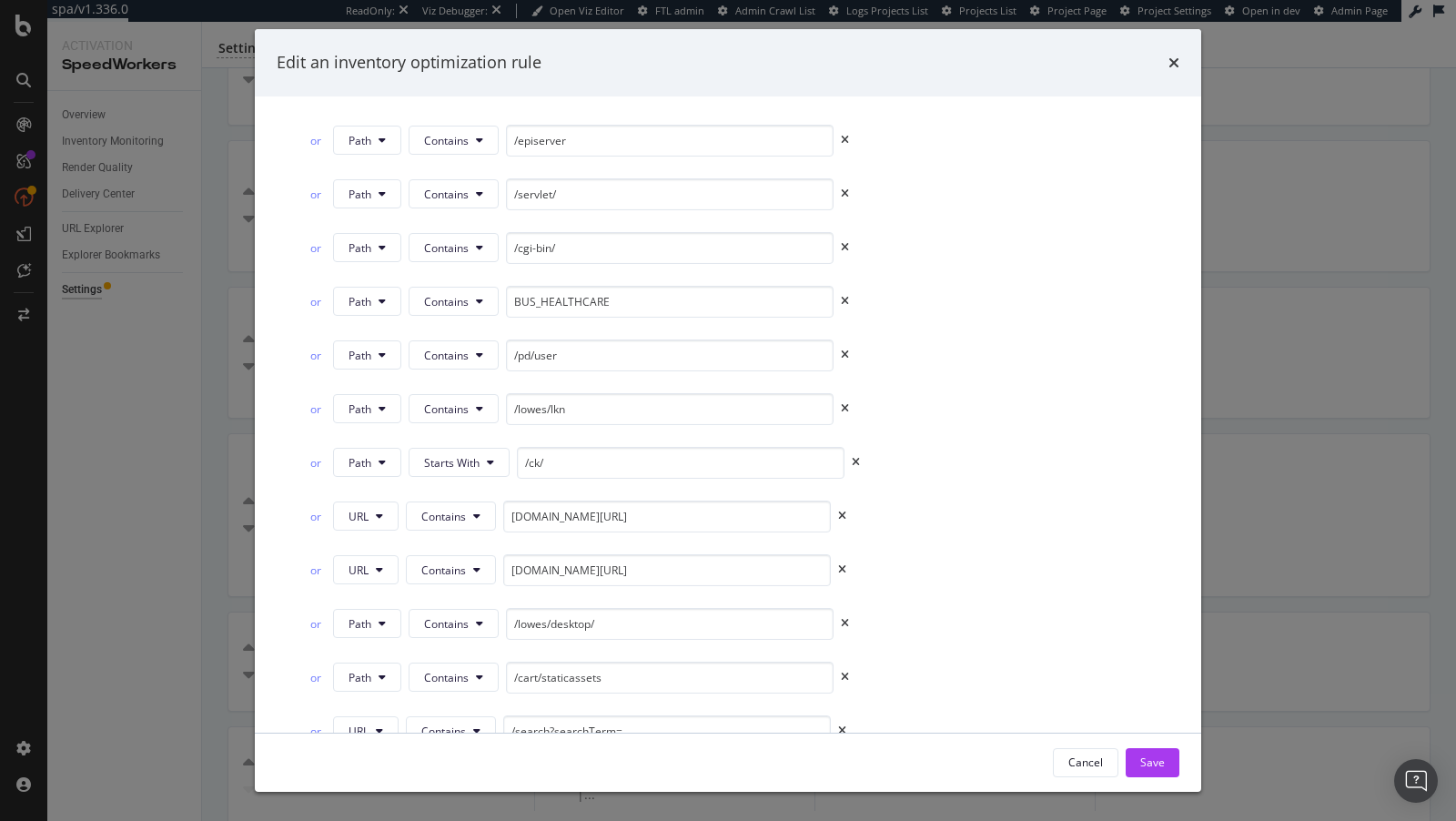
click at [360, 777] on div "Add a condition" at bounding box center [369, 784] width 79 height 15
click at [530, 716] on input "modal" at bounding box center [656, 732] width 327 height 32
paste input "path /ep/signals/* path /configurable/* path /resources/*"
click at [395, 777] on div "Add a condition" at bounding box center [369, 785] width 79 height 15
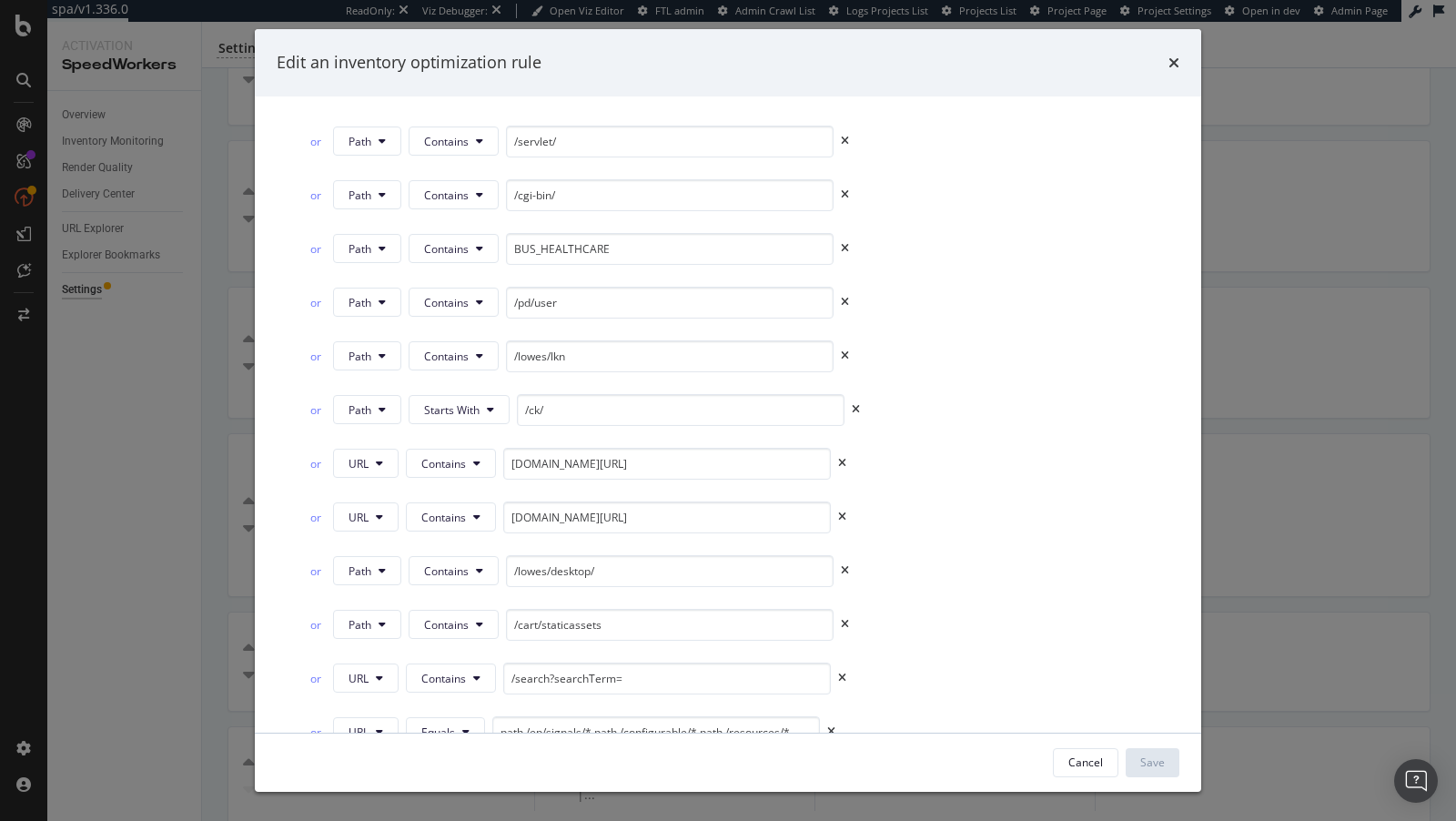
scroll to position [3345, 0]
click at [377, 778] on div "Add a condition" at bounding box center [369, 786] width 79 height 15
click at [384, 664] on button "URL" at bounding box center [365, 678] width 65 height 29
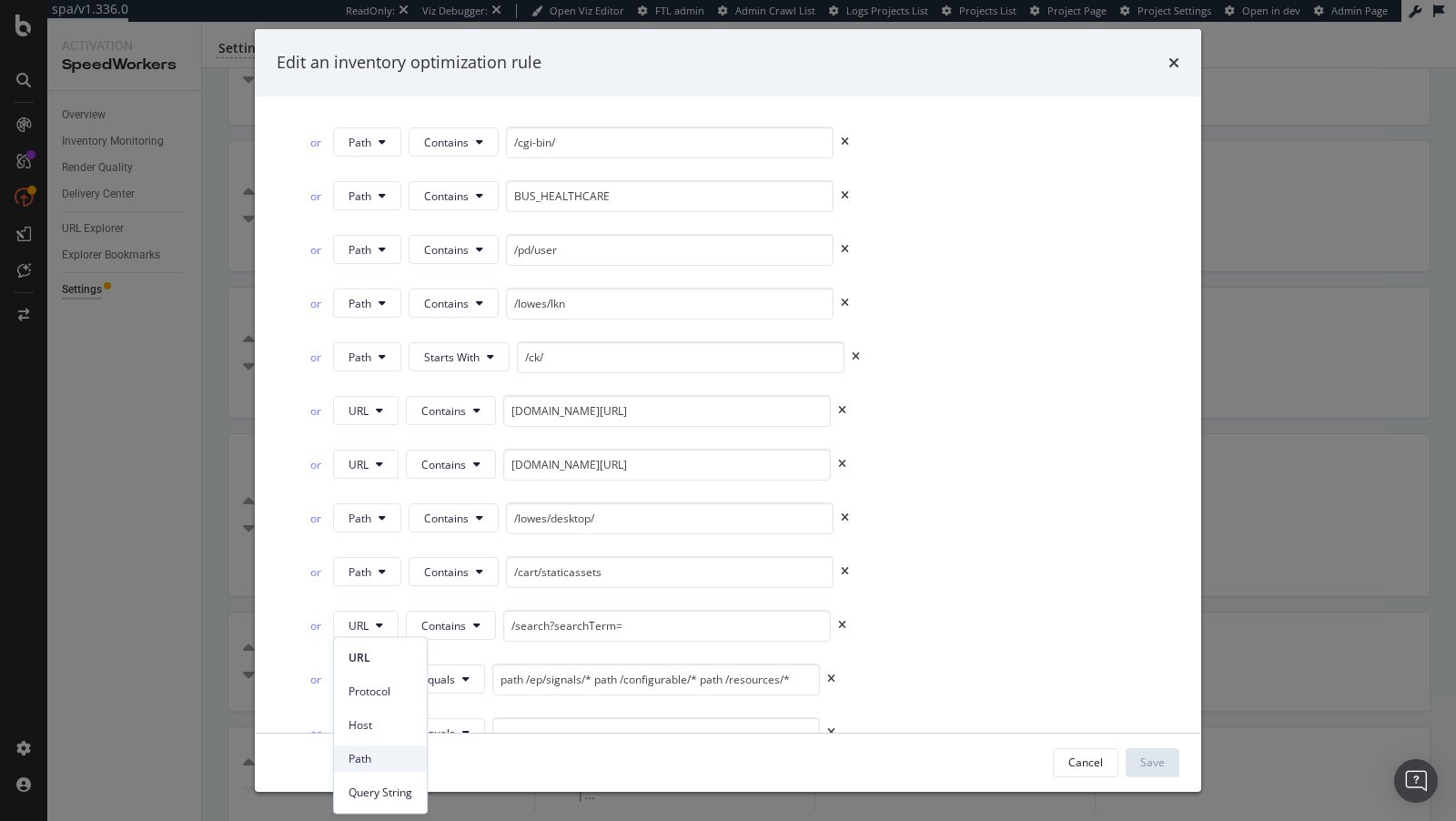
click at [366, 755] on span "Path" at bounding box center [379, 759] width 63 height 16
click at [379, 727] on icon "modal" at bounding box center [379, 733] width 8 height 11
click at [377, 603] on span "Path" at bounding box center [379, 604] width 63 height 16
drag, startPoint x: 527, startPoint y: 626, endPoint x: 493, endPoint y: 626, distance: 34.0
click at [495, 663] on input "path /ep/signals/* path /configurable/* path /resources/*" at bounding box center [658, 679] width 327 height 32
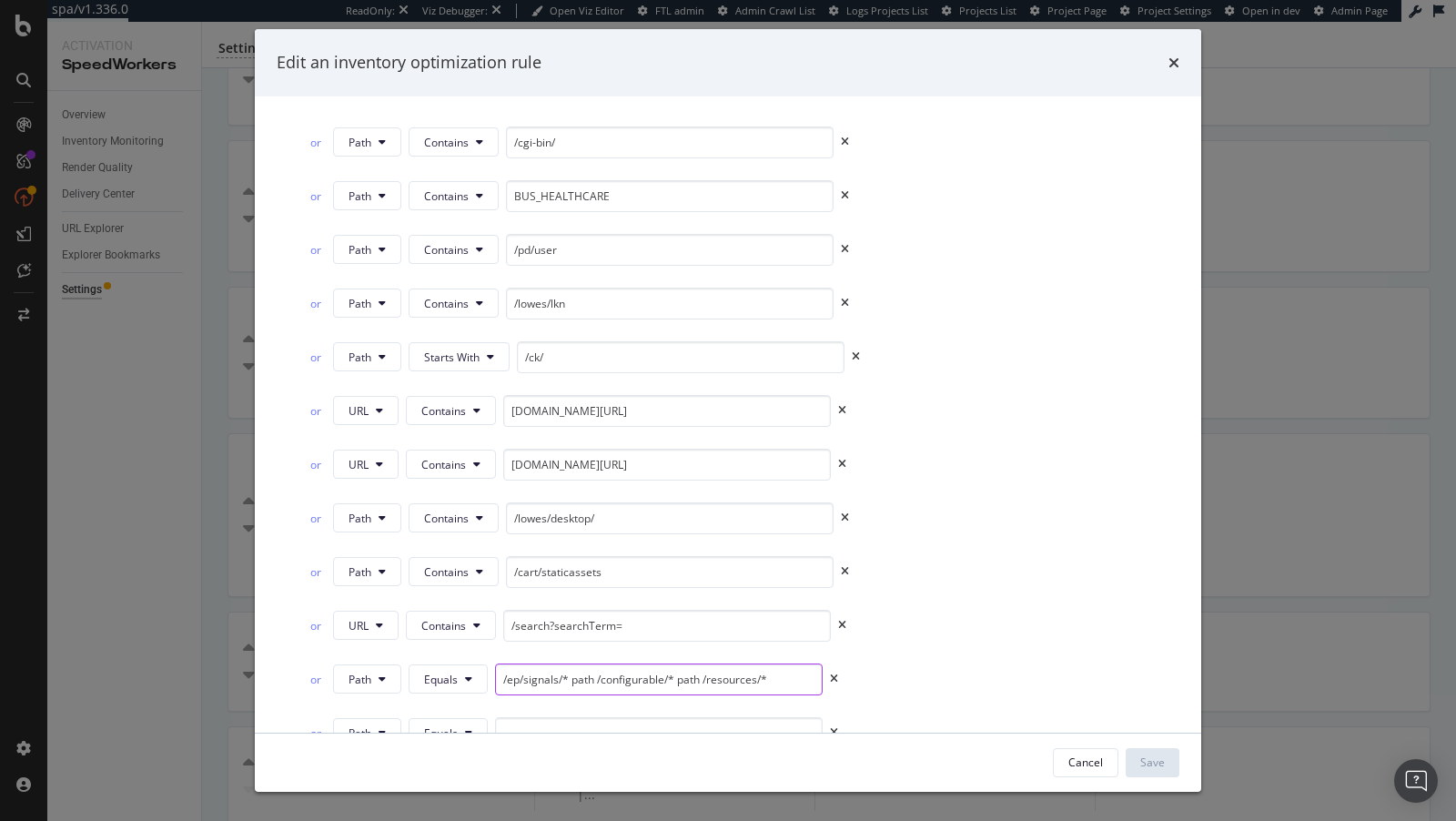
click at [562, 663] on input "/ep/signals/* path /configurable/* path /resources/*" at bounding box center [658, 679] width 327 height 32
drag, startPoint x: 589, startPoint y: 628, endPoint x: 658, endPoint y: 627, distance: 69.0
click at [658, 663] on input "/ep/signals/ path /configurable/* path /resources/*" at bounding box center [658, 679] width 327 height 32
type input "/ep/signals/ path * path /resources/*"
click at [609, 717] on input "modal" at bounding box center [658, 733] width 327 height 32
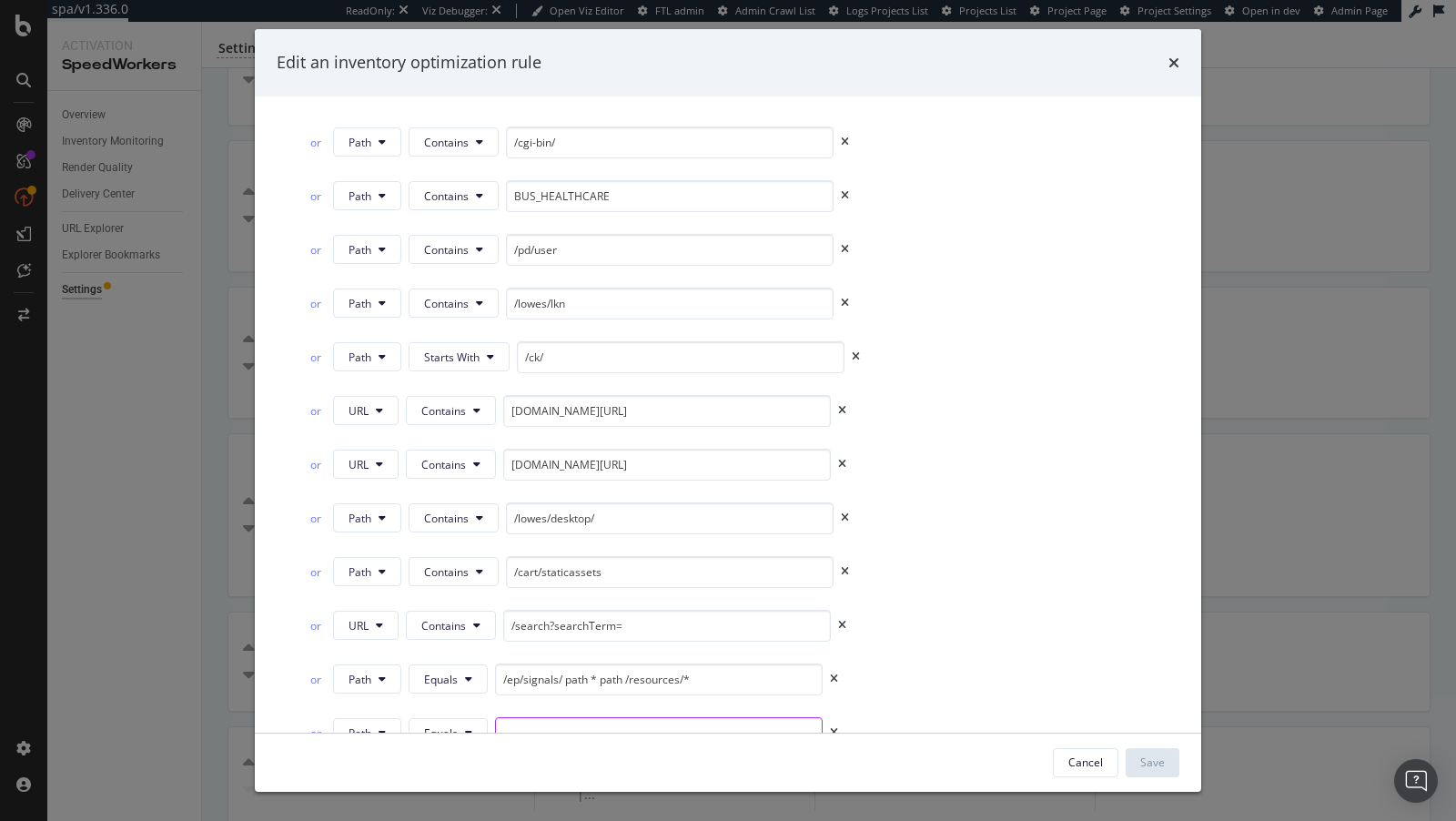
paste input "/configurable/"
type input "/configurable/"
drag, startPoint x: 623, startPoint y: 627, endPoint x: 706, endPoint y: 628, distance: 83.0
click at [706, 663] on input "/ep/signals/ path * path /resources/*" at bounding box center [658, 679] width 327 height 32
click at [629, 743] on div "Cancel Save" at bounding box center [728, 762] width 946 height 59
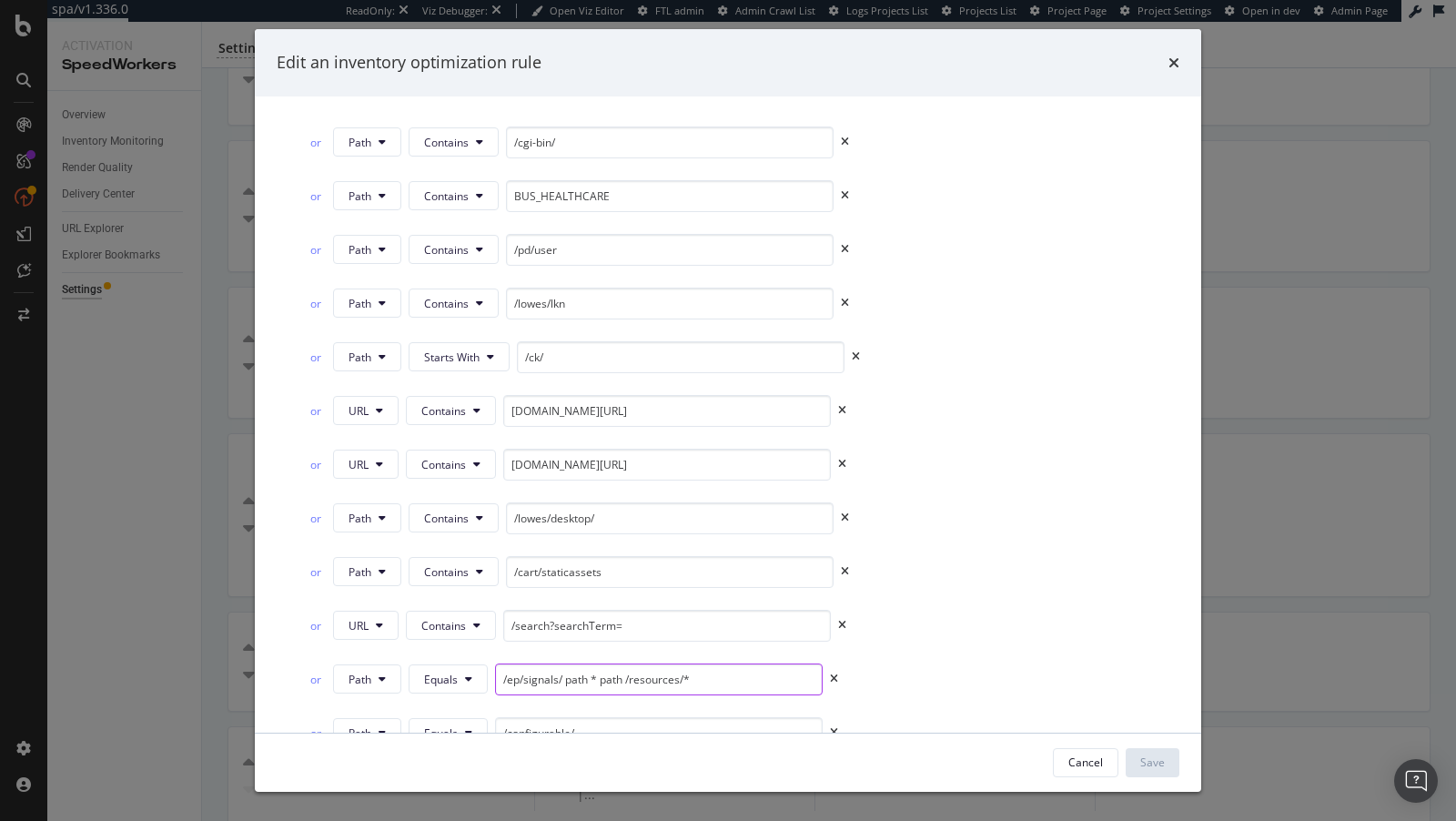
drag, startPoint x: 625, startPoint y: 629, endPoint x: 695, endPoint y: 622, distance: 70.3
click at [695, 663] on input "/ep/signals/ path * path /resources/*" at bounding box center [658, 679] width 327 height 32
drag, startPoint x: 563, startPoint y: 624, endPoint x: 743, endPoint y: 624, distance: 180.0
click at [743, 663] on input "/ep/signals/ path * path" at bounding box center [658, 679] width 327 height 32
type input "/ep/signals/"
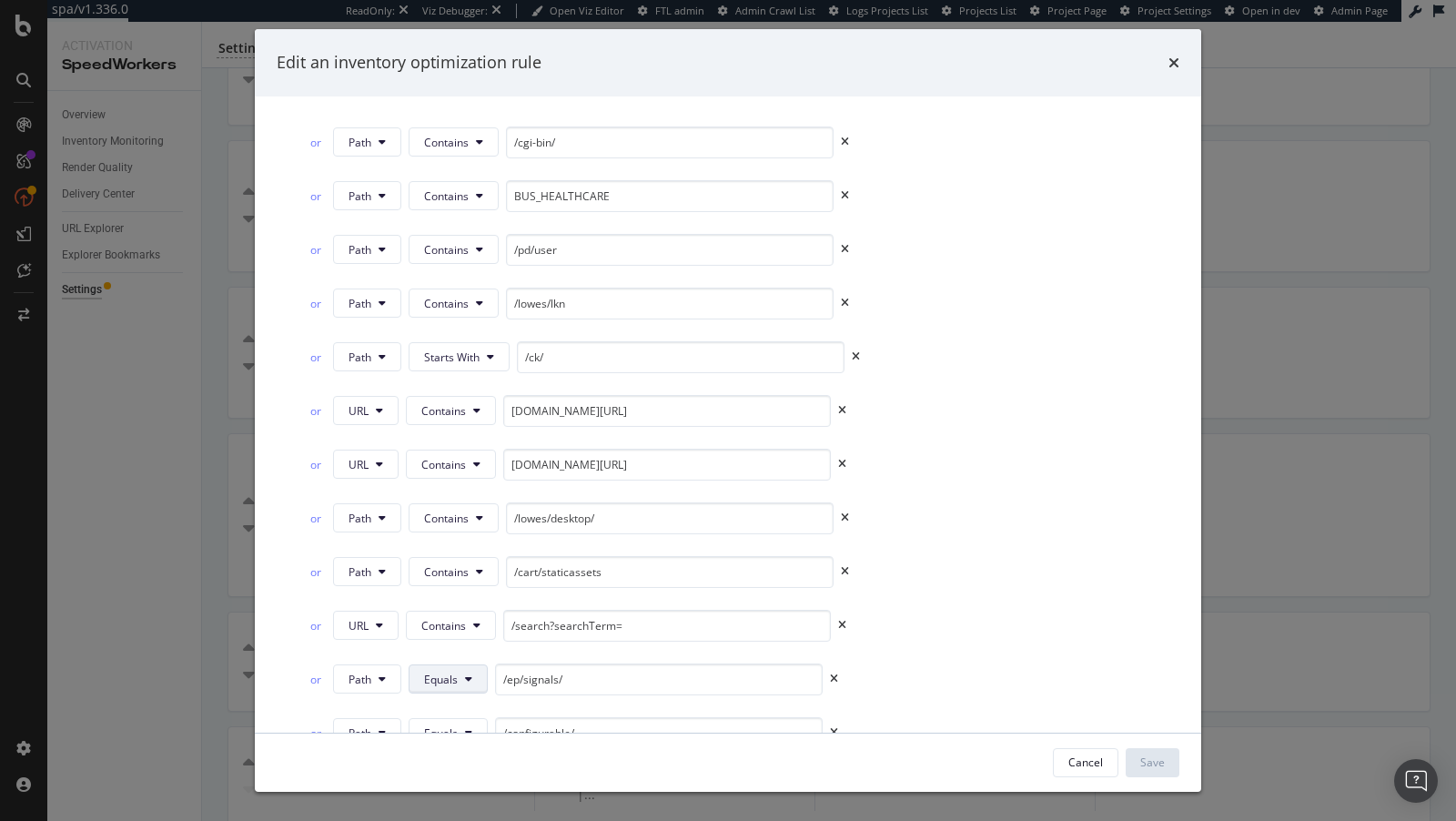
click at [436, 664] on button "Equals" at bounding box center [448, 678] width 79 height 29
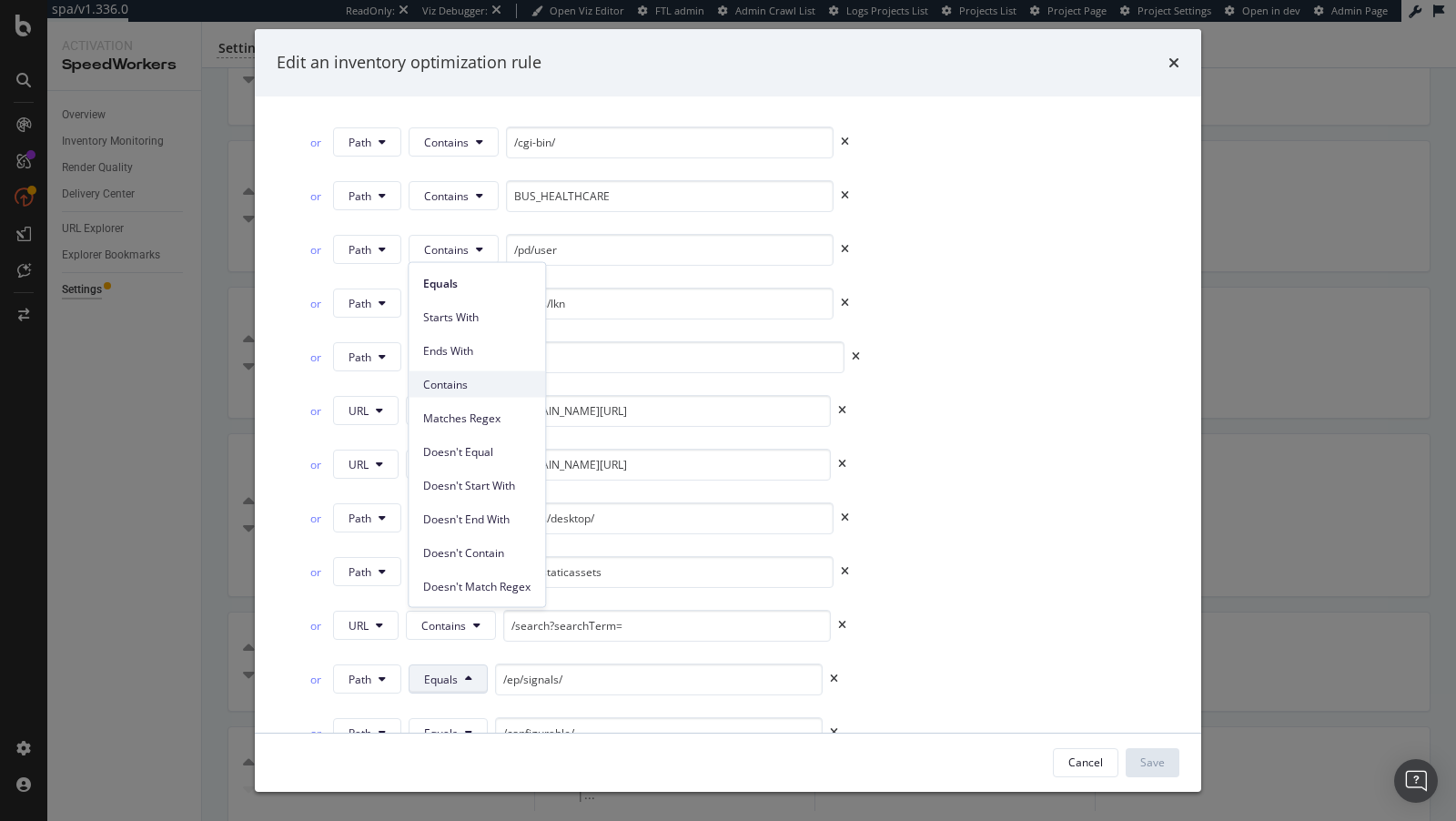
click at [456, 389] on span "Contains" at bounding box center [476, 383] width 107 height 16
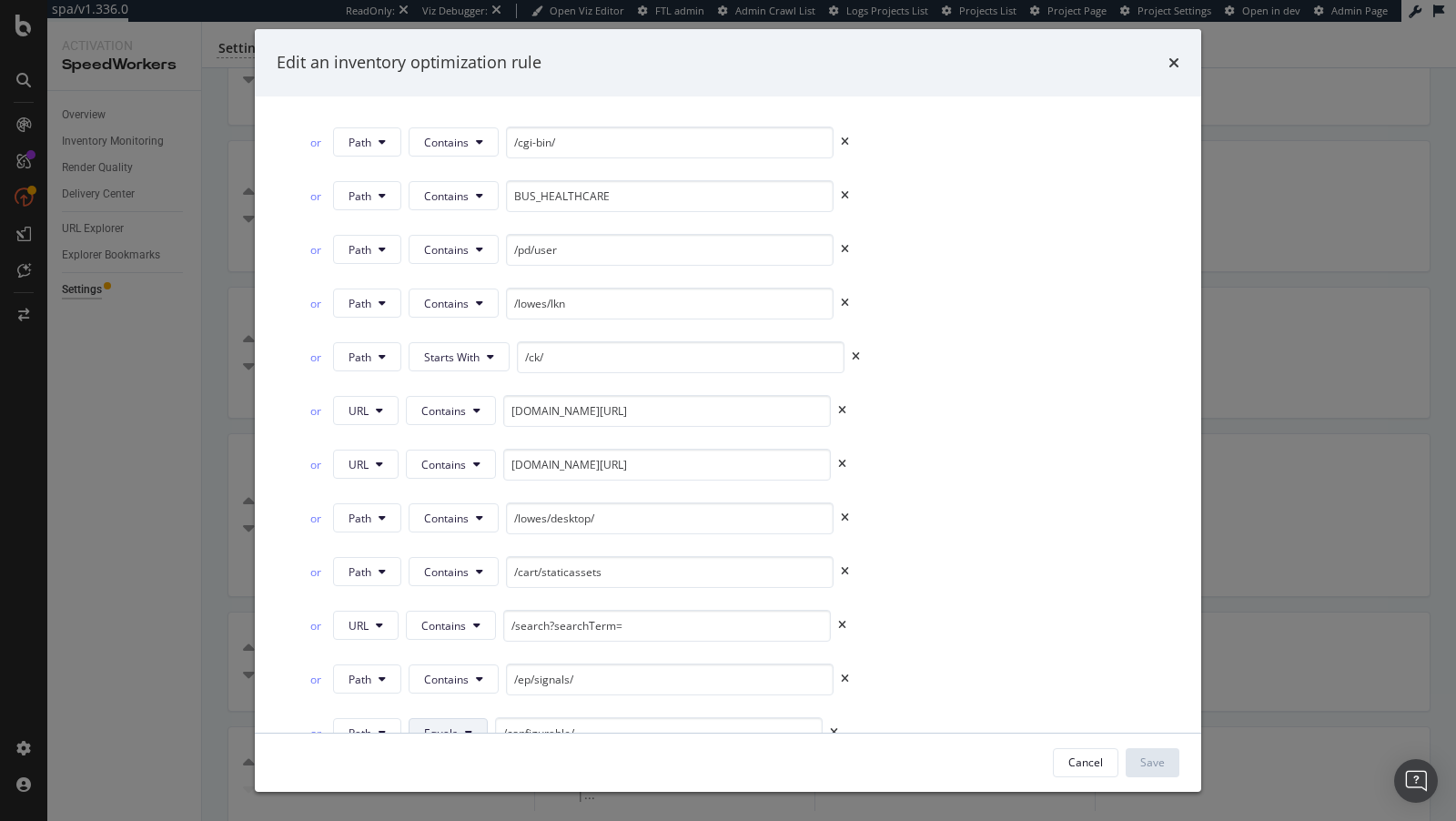
click at [474, 718] on button "Equals" at bounding box center [448, 732] width 79 height 29
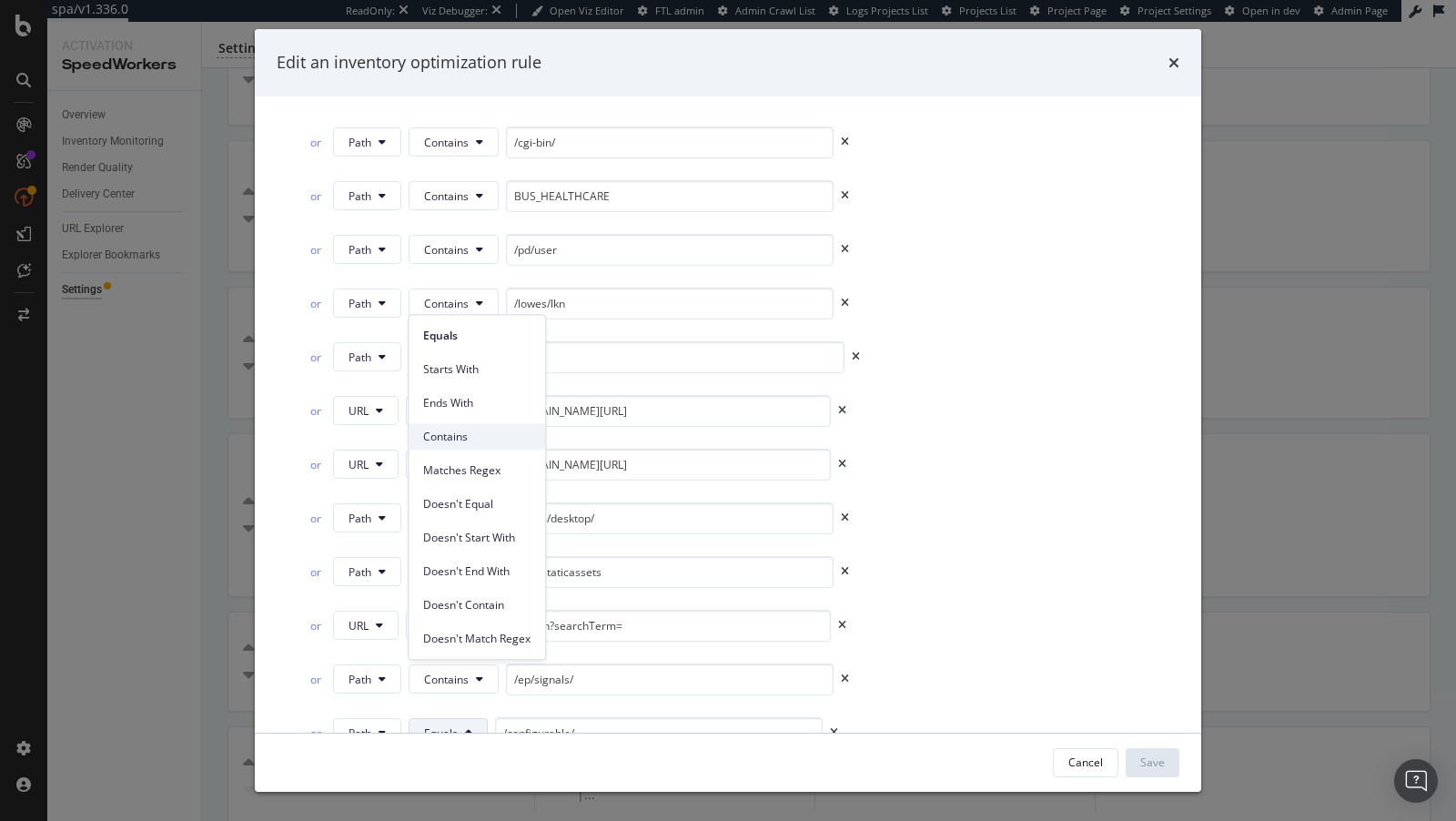
click at [455, 435] on span "Contains" at bounding box center [476, 436] width 107 height 16
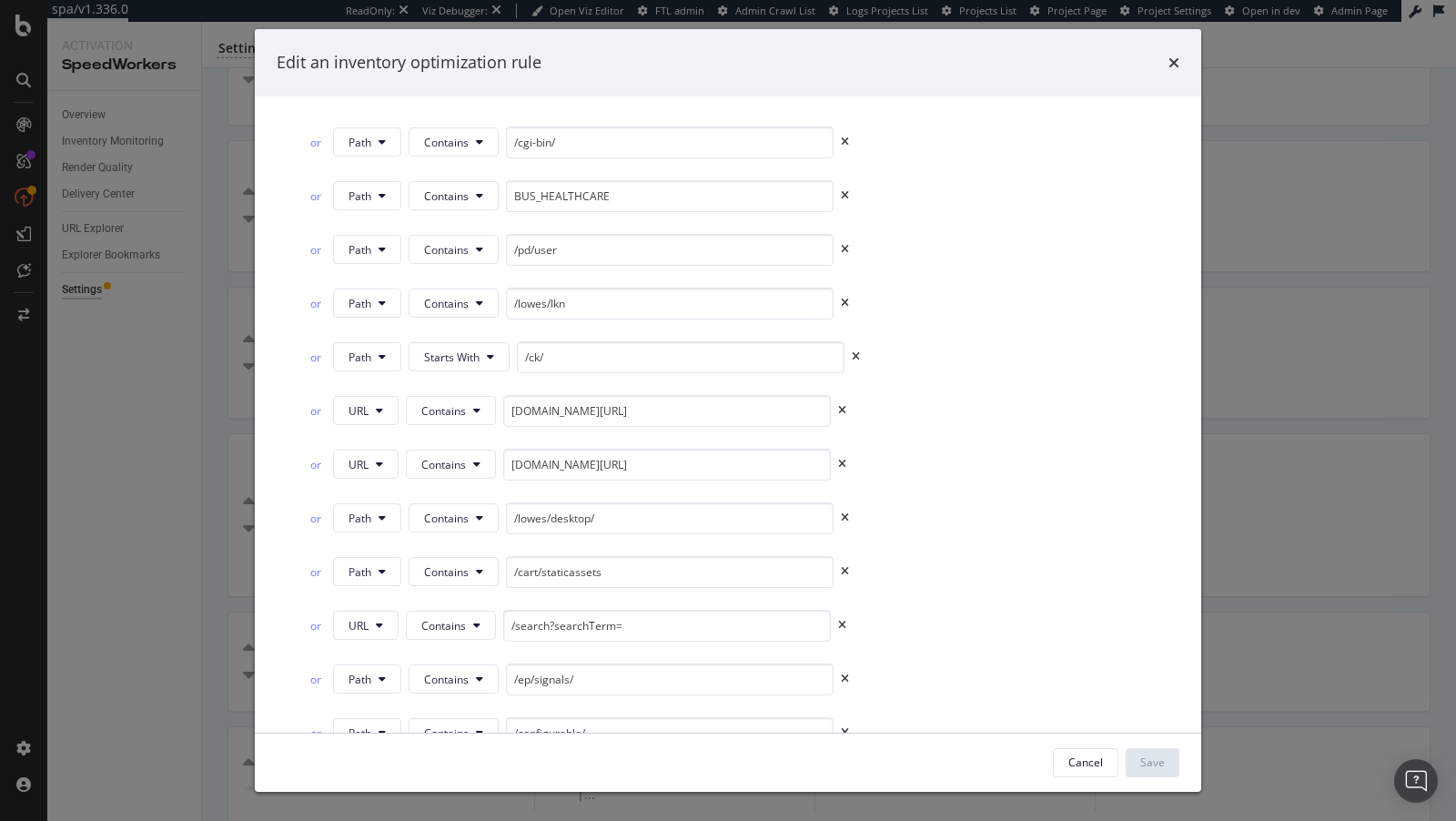
scroll to position [3398, 0]
click at [543, 718] on input "modal" at bounding box center [656, 734] width 327 height 32
paste input "/resources/*"
click at [465, 727] on icon "modal" at bounding box center [466, 733] width 8 height 11
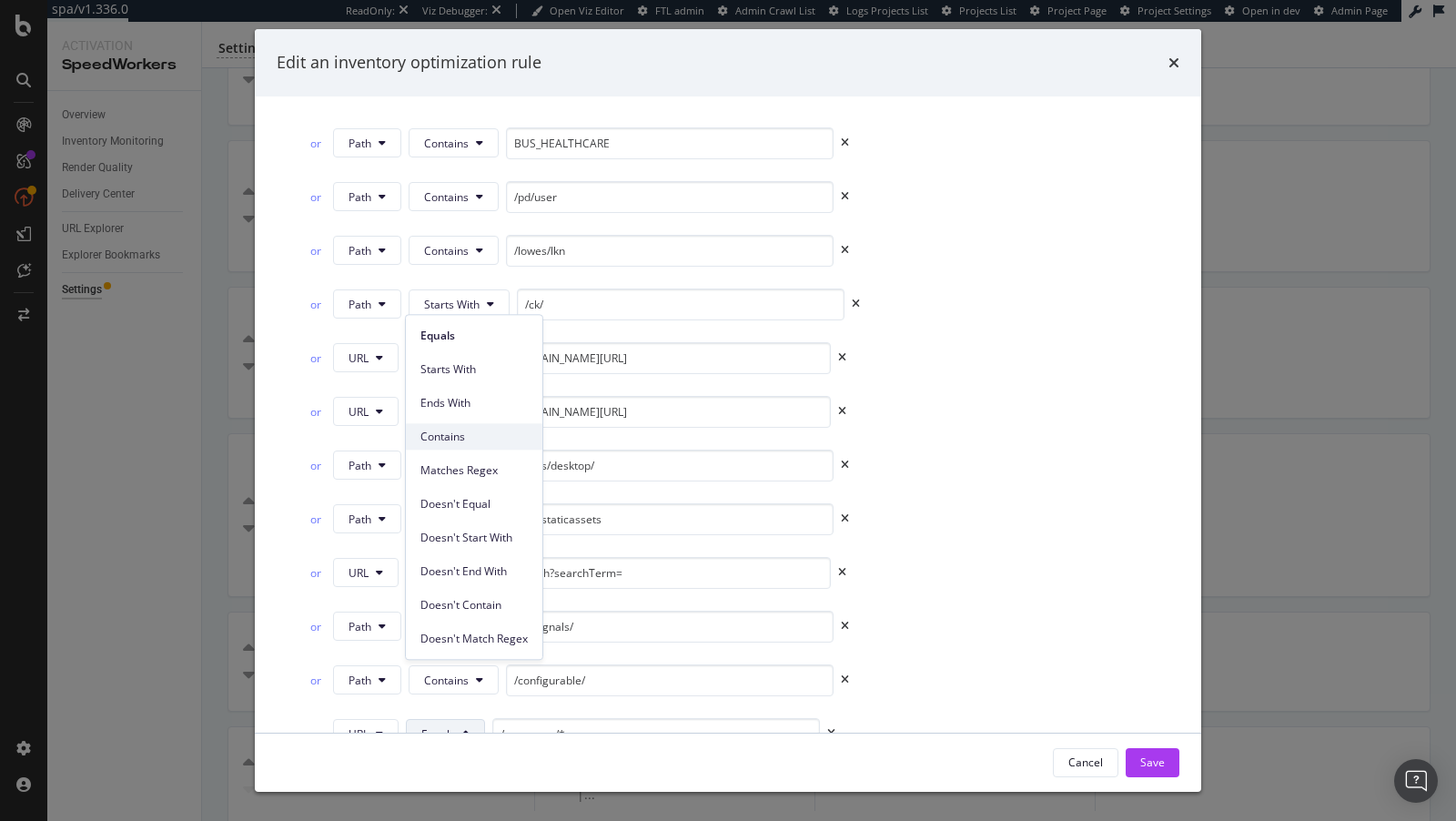
click at [465, 439] on span "Contains" at bounding box center [473, 436] width 107 height 16
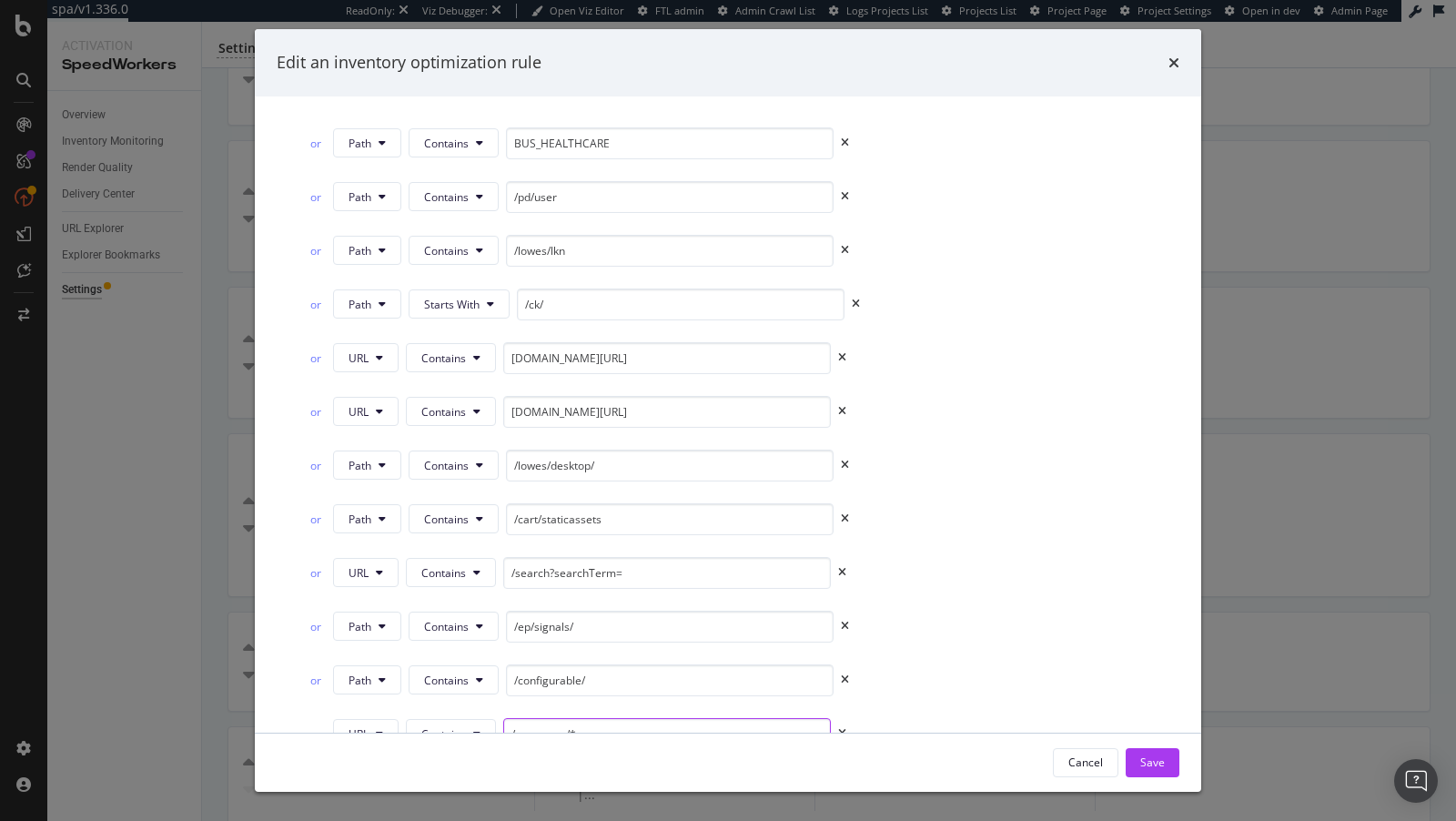
click at [615, 718] on input "/resources/*" at bounding box center [667, 734] width 327 height 32
click at [612, 718] on input "/resources/*" at bounding box center [667, 734] width 327 height 32
type input "/resources/"
click at [390, 719] on button "URL" at bounding box center [365, 733] width 65 height 29
click at [376, 604] on span "Path" at bounding box center [379, 604] width 63 height 16
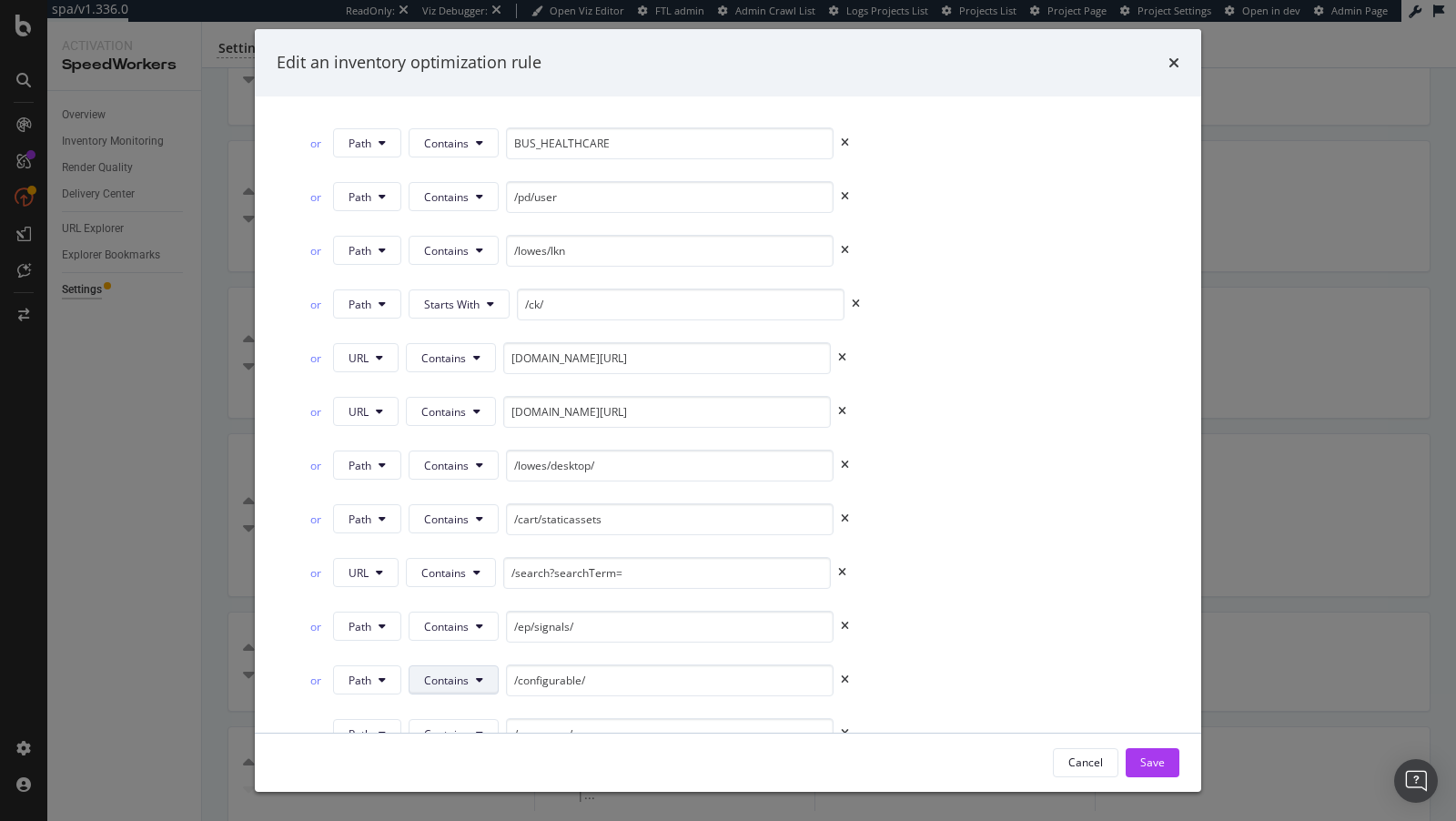
click at [466, 673] on span "Contains" at bounding box center [446, 680] width 44 height 15
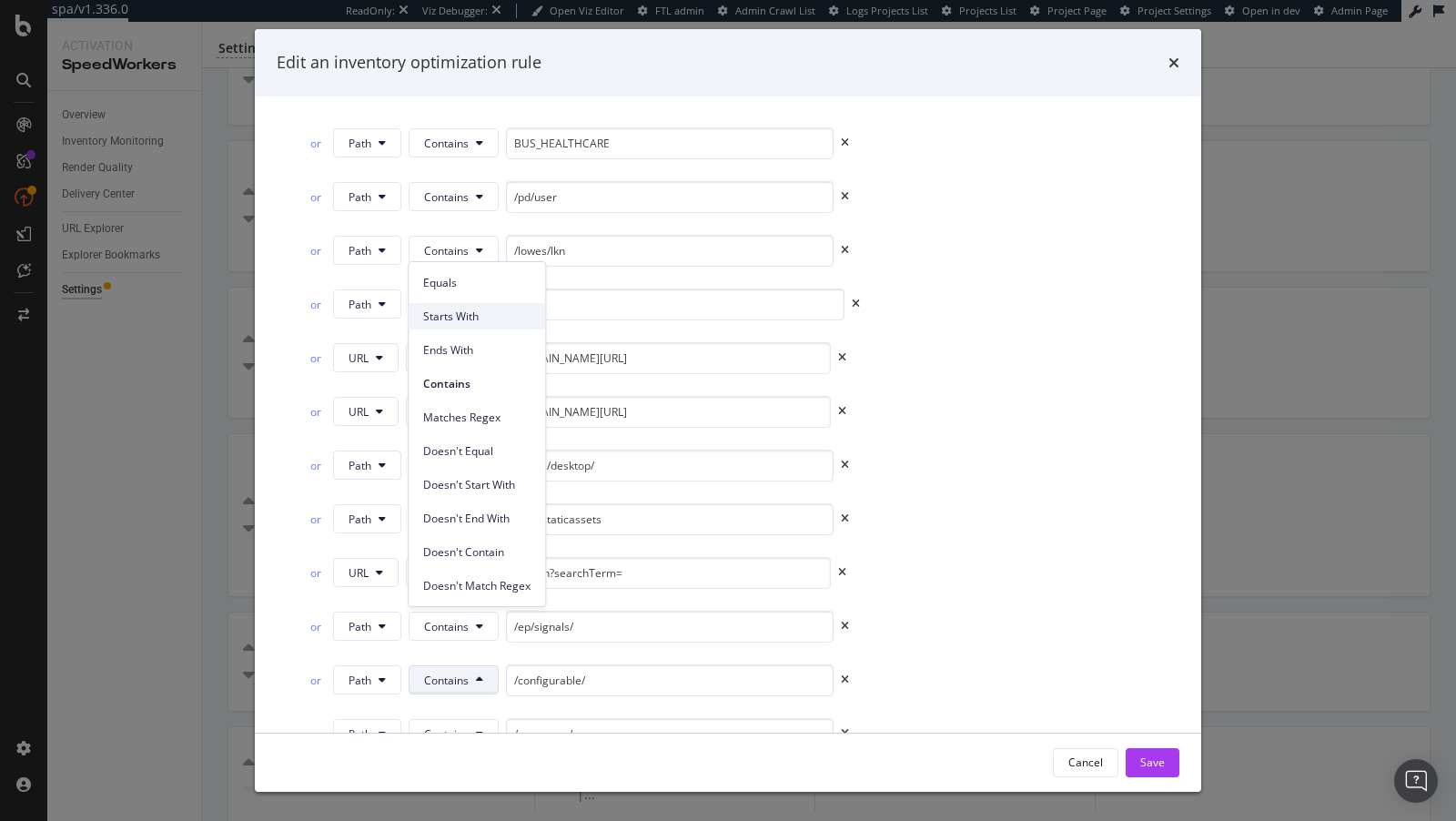
click at [454, 306] on div "Starts With" at bounding box center [477, 316] width 136 height 26
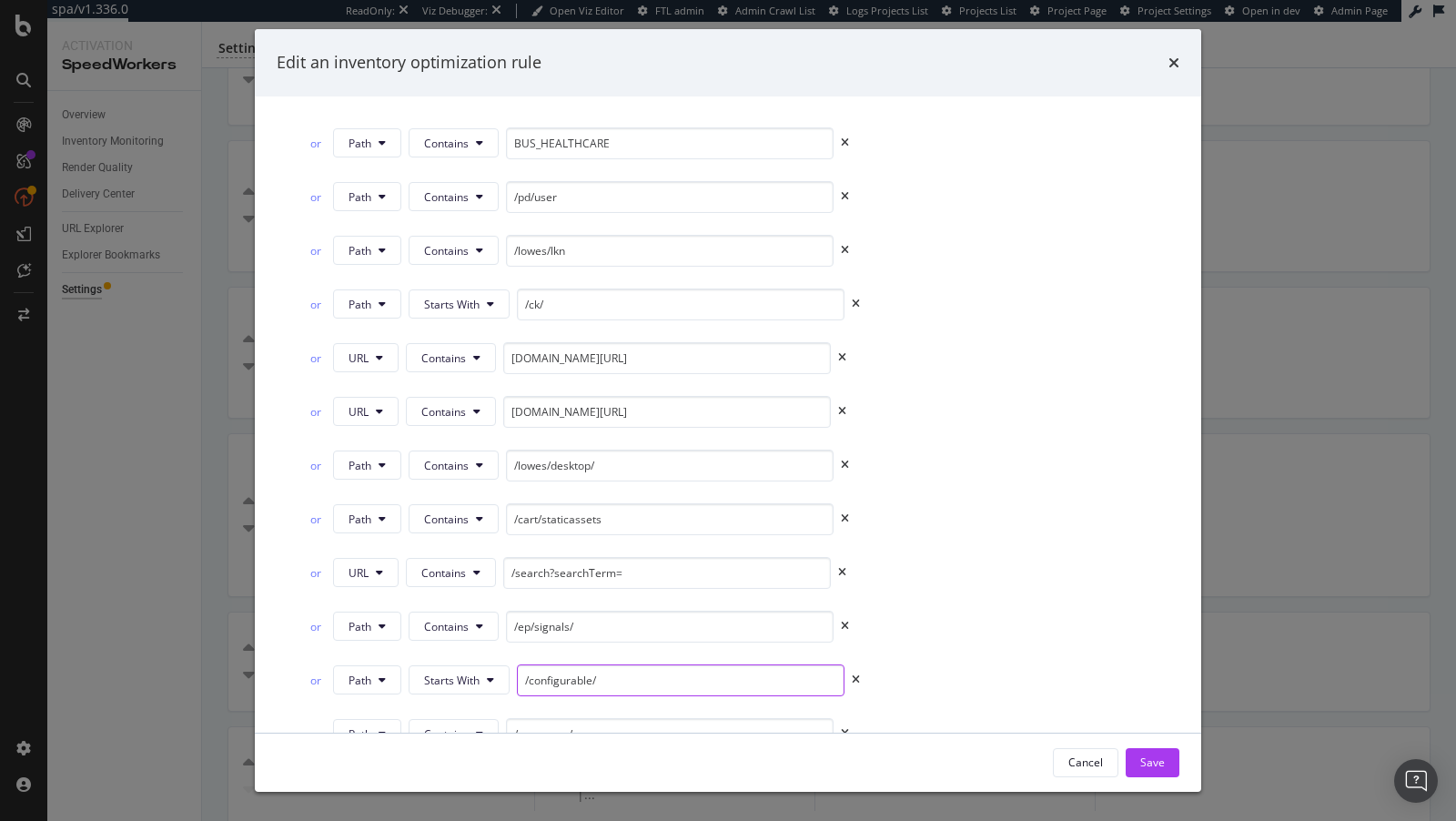
click at [615, 664] on input "/configurable/" at bounding box center [680, 680] width 327 height 32
click at [471, 611] on button "Contains" at bounding box center [453, 625] width 90 height 29
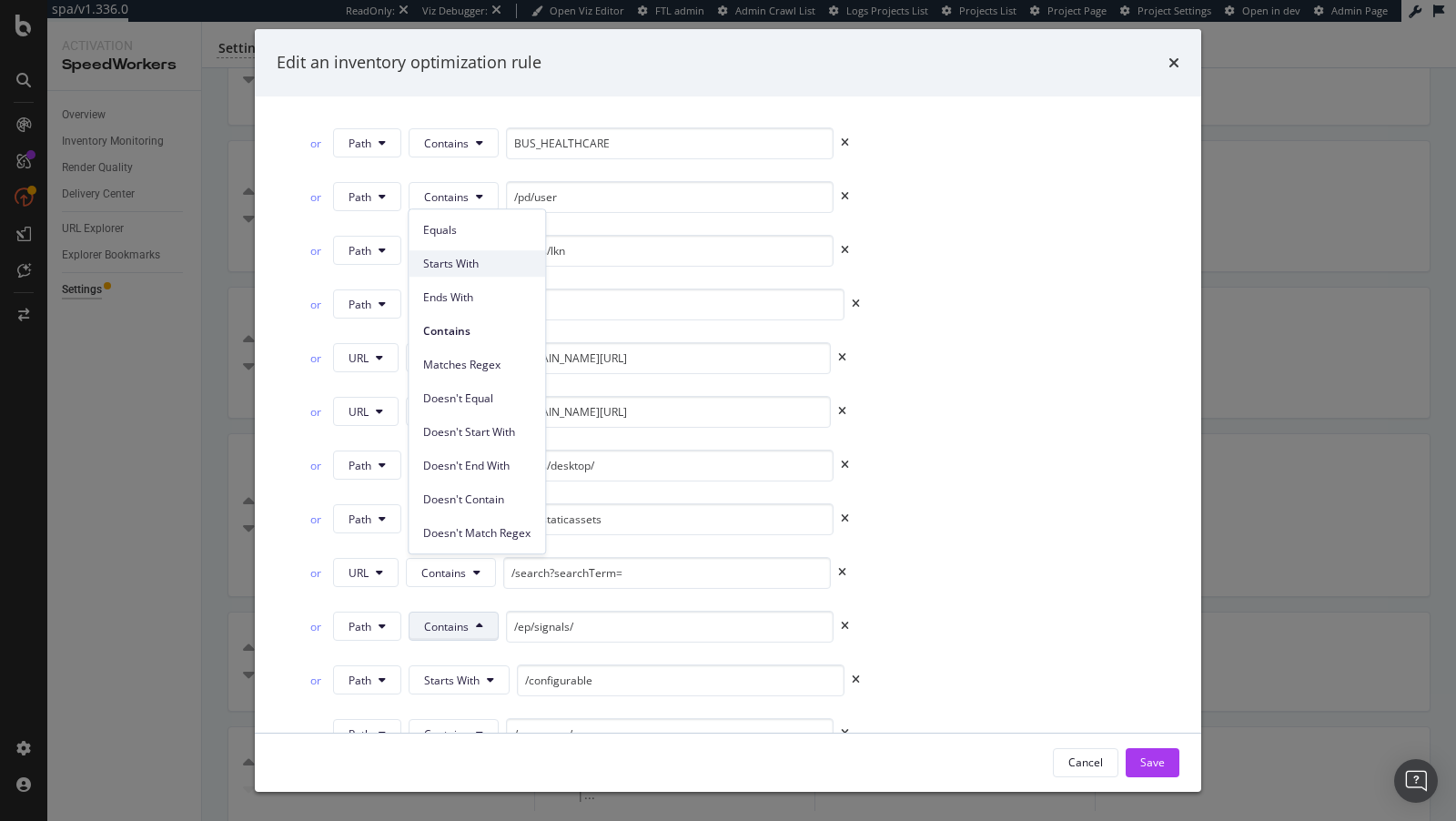
click at [458, 264] on span "Starts With" at bounding box center [476, 263] width 107 height 16
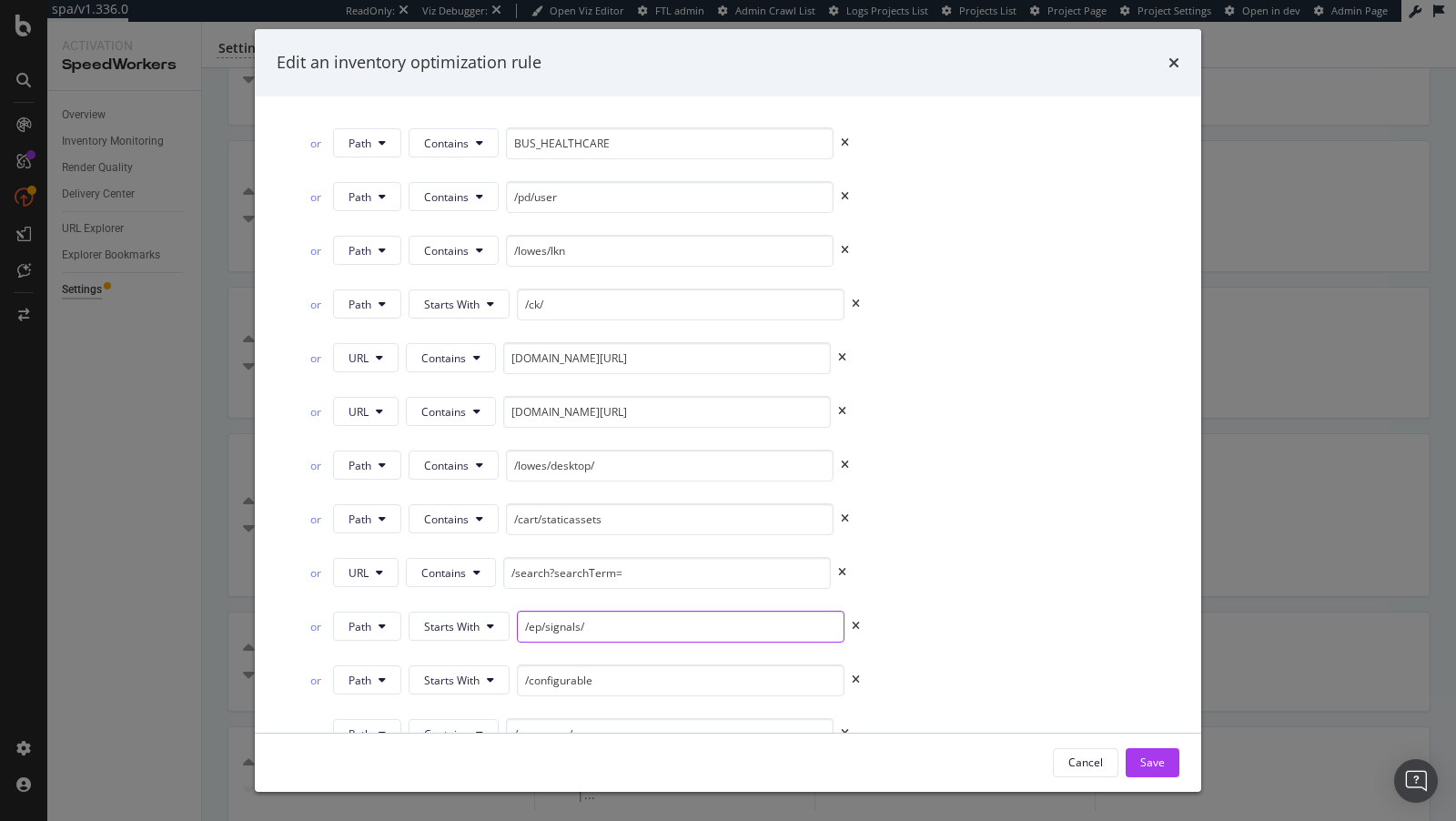
click at [598, 610] on input "/ep/signals/" at bounding box center [680, 626] width 327 height 32
click at [615, 664] on input "/configurable" at bounding box center [680, 680] width 327 height 32
type input "/configurable/"
click at [441, 719] on button "Contains" at bounding box center [453, 733] width 90 height 29
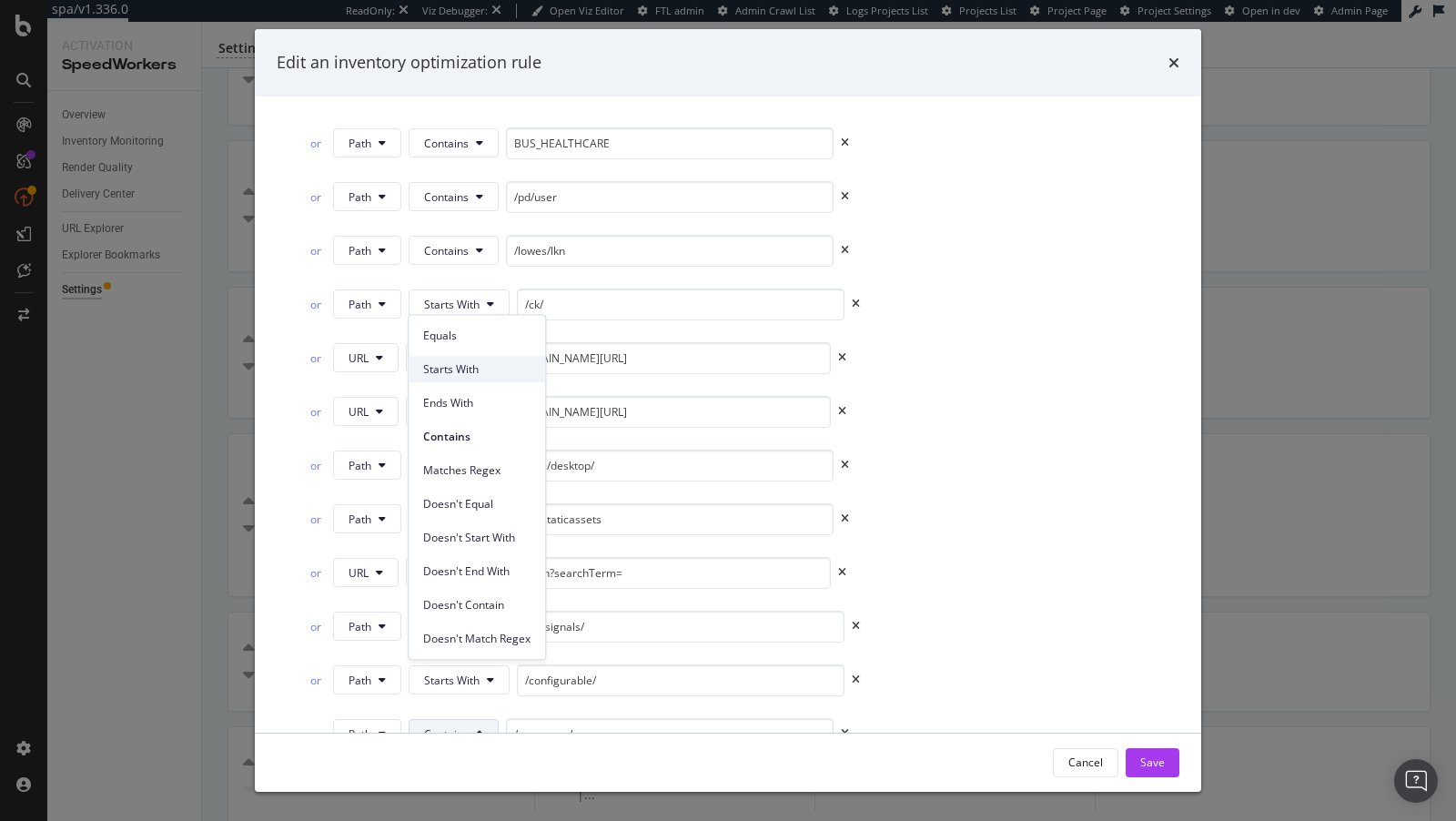
click at [471, 373] on span "Starts With" at bounding box center [476, 369] width 107 height 16
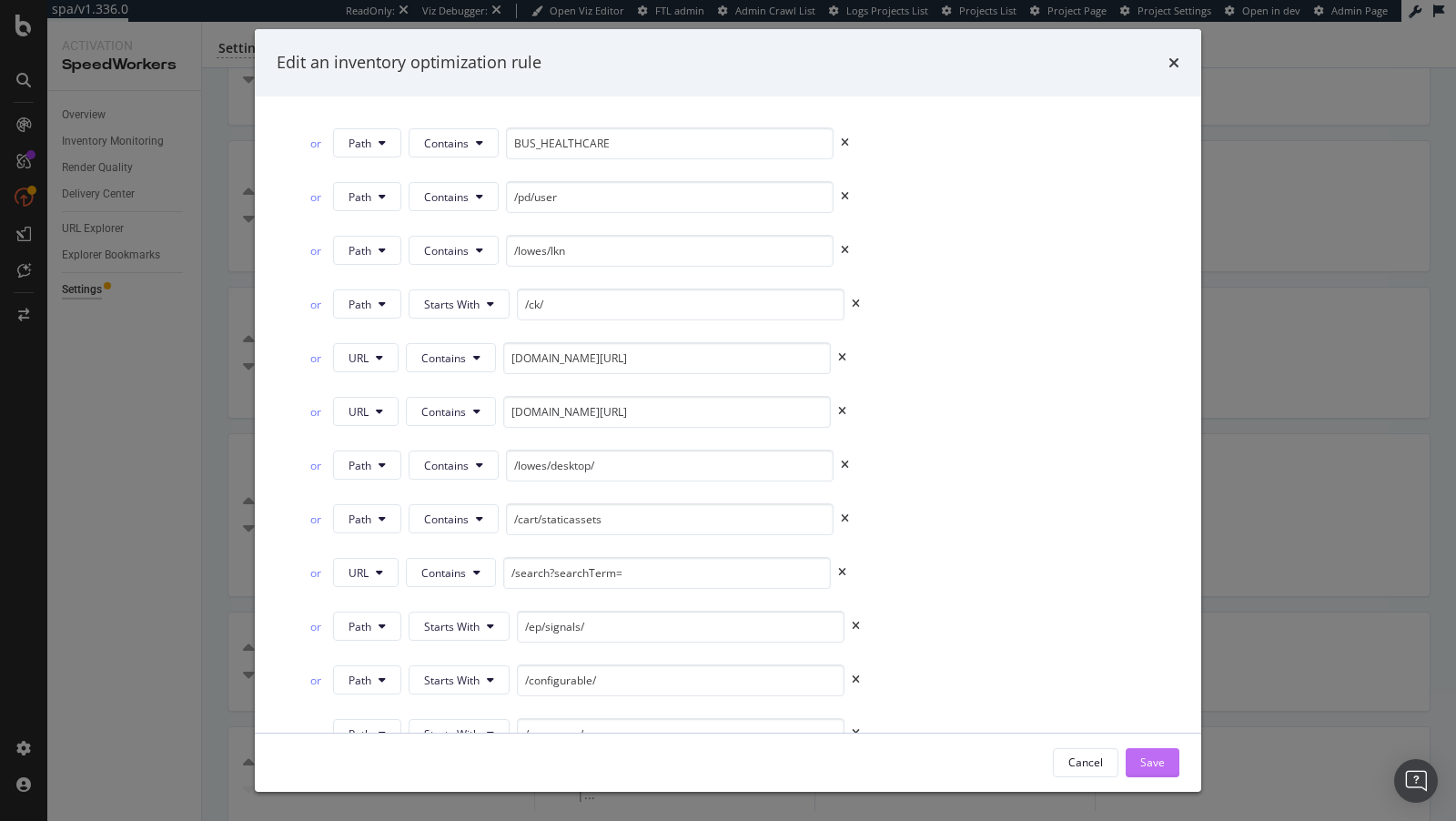
click at [1163, 751] on div "Save" at bounding box center [1152, 762] width 25 height 27
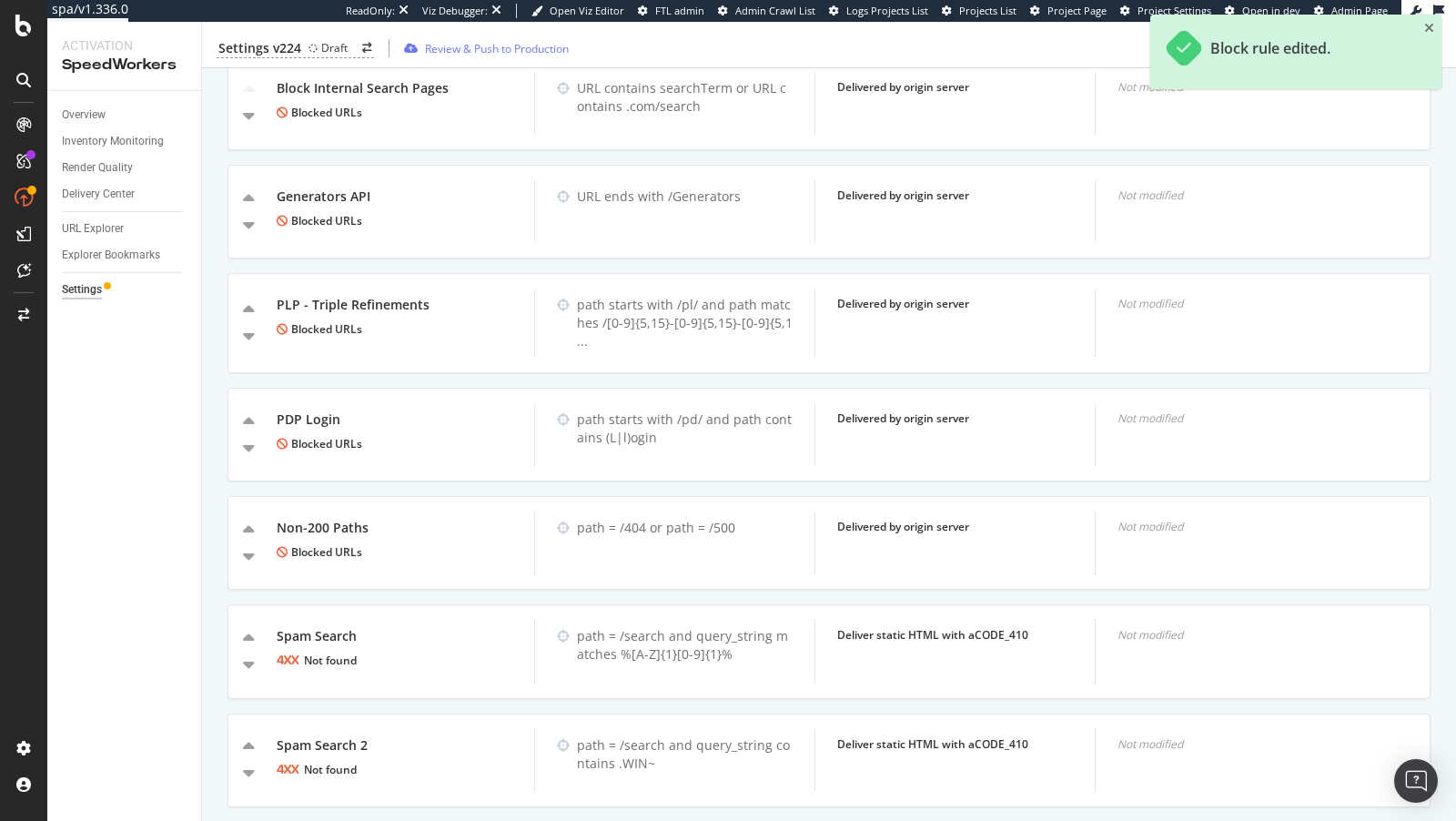
scroll to position [795, 0]
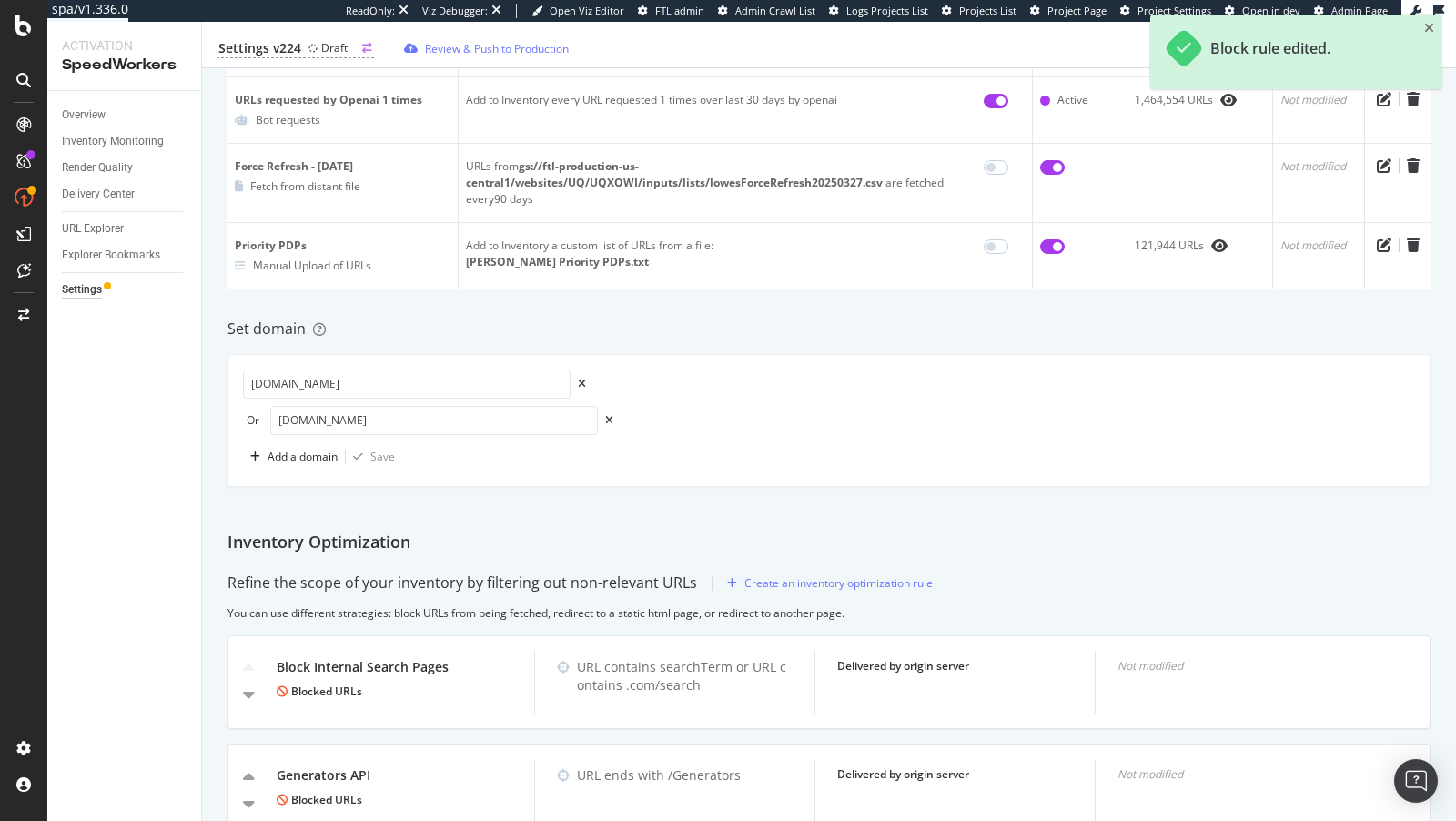
click at [306, 48] on div "Settings v224 Draft" at bounding box center [295, 48] width 157 height 19
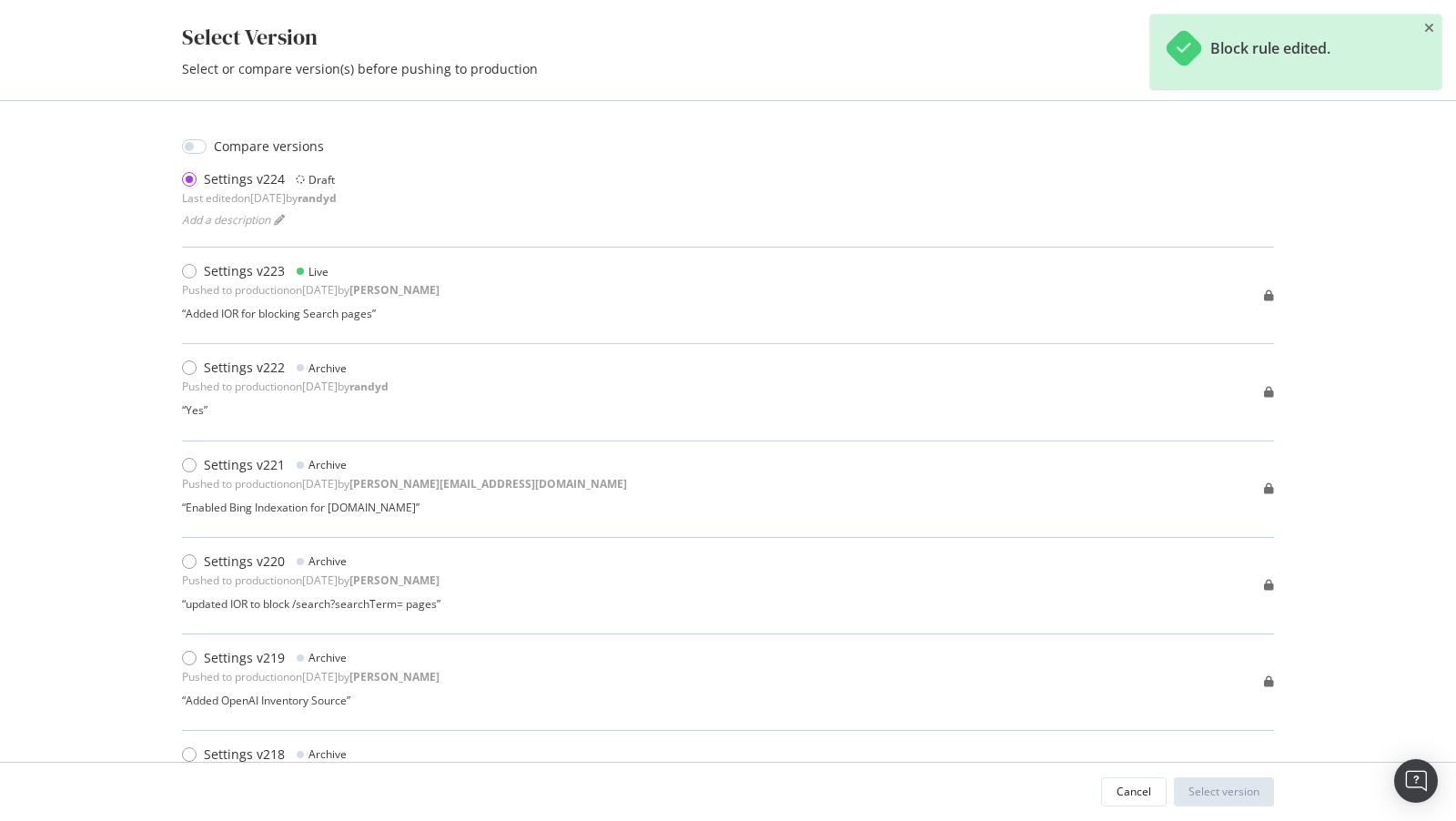
click at [449, 43] on div "Select Version" at bounding box center [728, 37] width 1092 height 31
click at [1449, 35] on div "Select Version Select or compare version(s) before pushing to production Compar…" at bounding box center [728, 410] width 1456 height 821
click at [1410, 24] on div "Block rule edited." at bounding box center [1296, 51] width 291 height 75
click at [1436, 26] on div "Block rule edited." at bounding box center [1296, 51] width 291 height 75
click at [1420, 27] on div "Block rule edited." at bounding box center [1296, 51] width 291 height 75
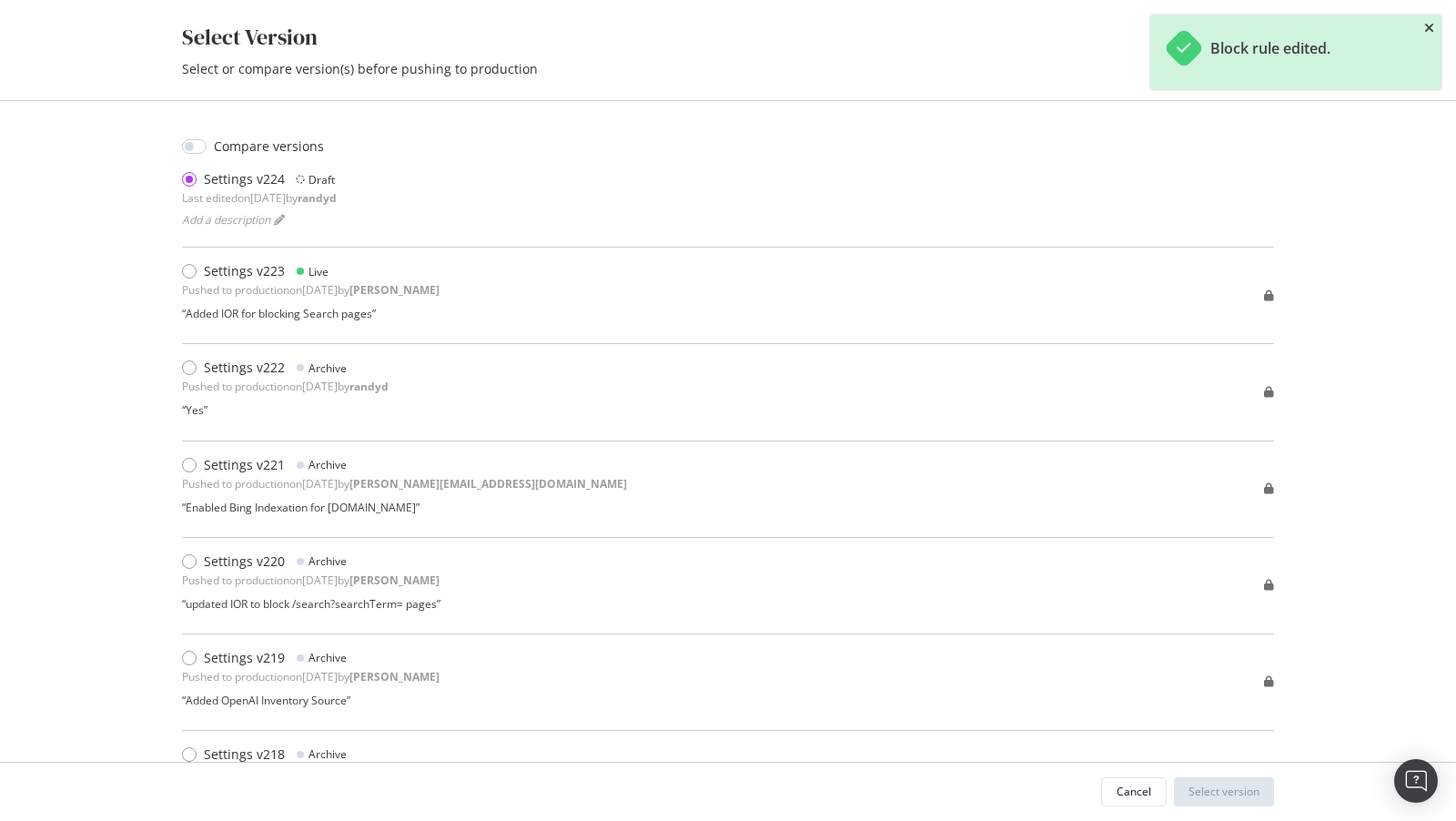
click at [1428, 26] on icon "close toast" at bounding box center [1429, 27] width 10 height 12
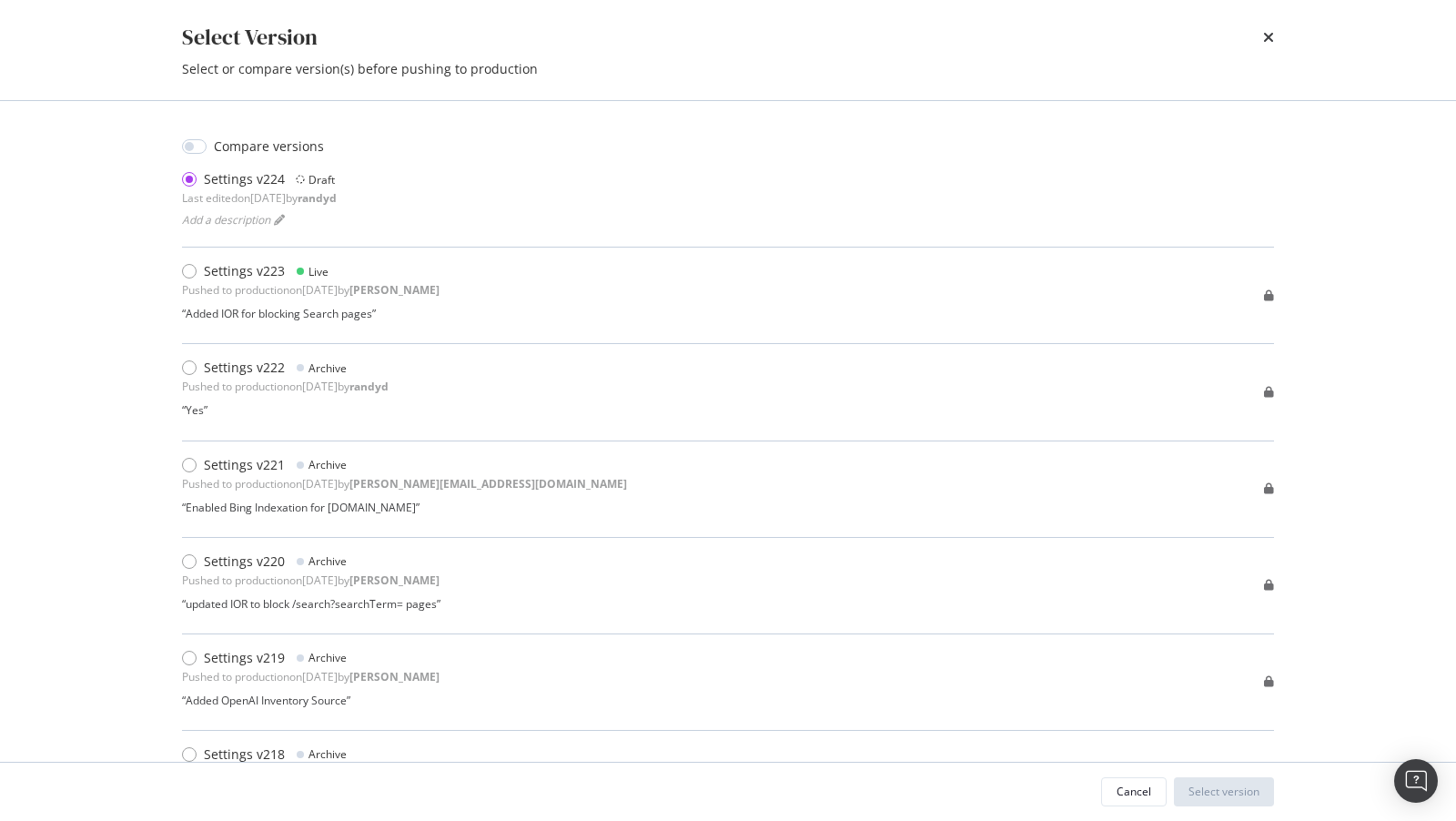
click at [1297, 29] on div "Select Version Select or compare version(s) before pushing to production" at bounding box center [728, 50] width 1165 height 100
click at [1278, 29] on div "Select Version Select or compare version(s) before pushing to production" at bounding box center [728, 50] width 1165 height 100
click at [1270, 30] on icon "times" at bounding box center [1269, 37] width 11 height 14
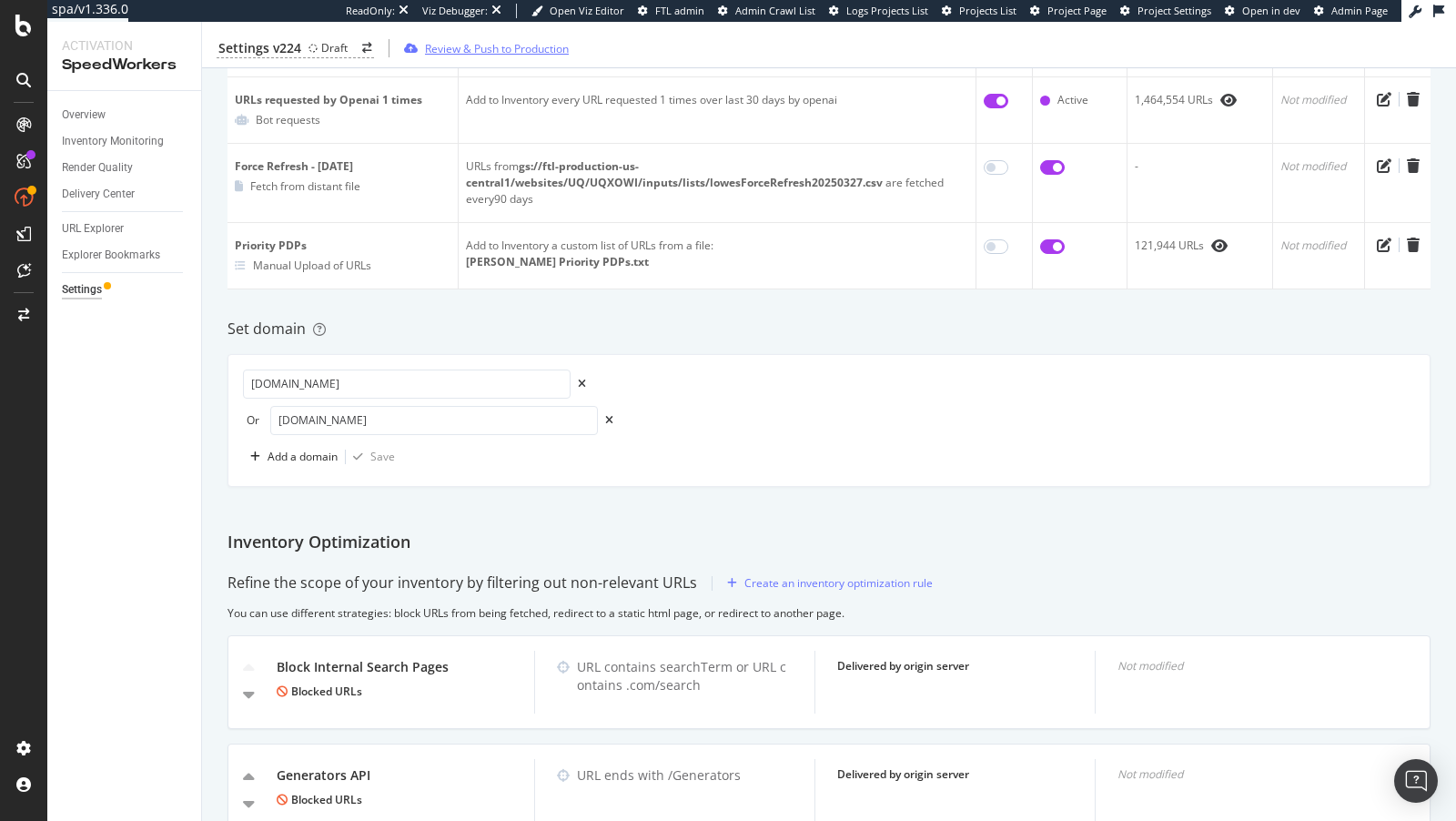
click at [514, 54] on div "Review & Push to Production" at bounding box center [497, 47] width 144 height 15
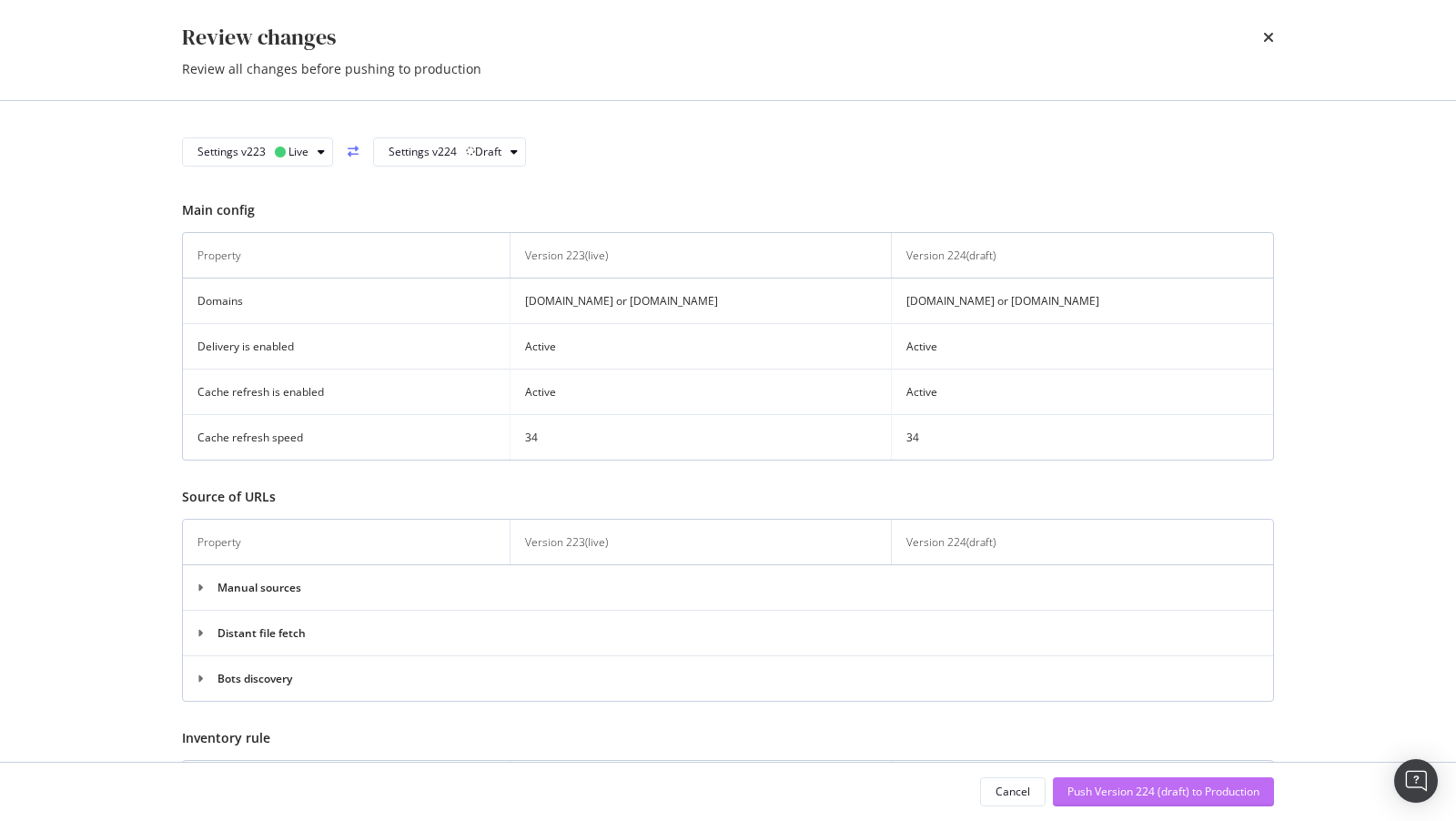
click at [1150, 800] on div "Push Version 224 (draft) to Production" at bounding box center [1163, 791] width 192 height 27
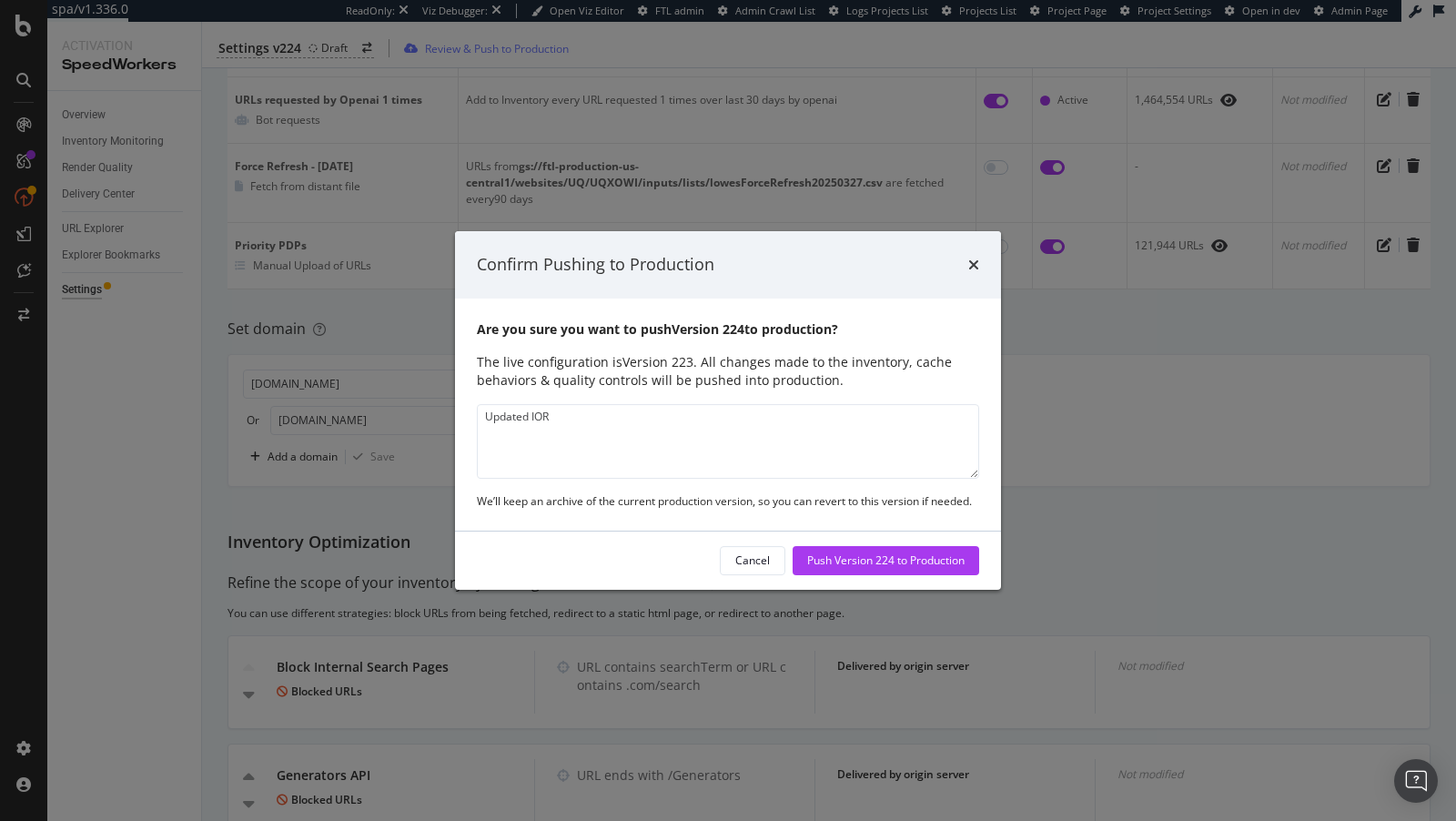
click at [528, 418] on textarea "Updated IOR" at bounding box center [728, 441] width 502 height 75
click at [656, 420] on textarea "Updated Blocked IOR" at bounding box center [728, 441] width 502 height 75
type textarea "Updated Blocked IOR to ignore static resources"
click at [877, 569] on div "Push Version 224 to Production" at bounding box center [886, 560] width 157 height 27
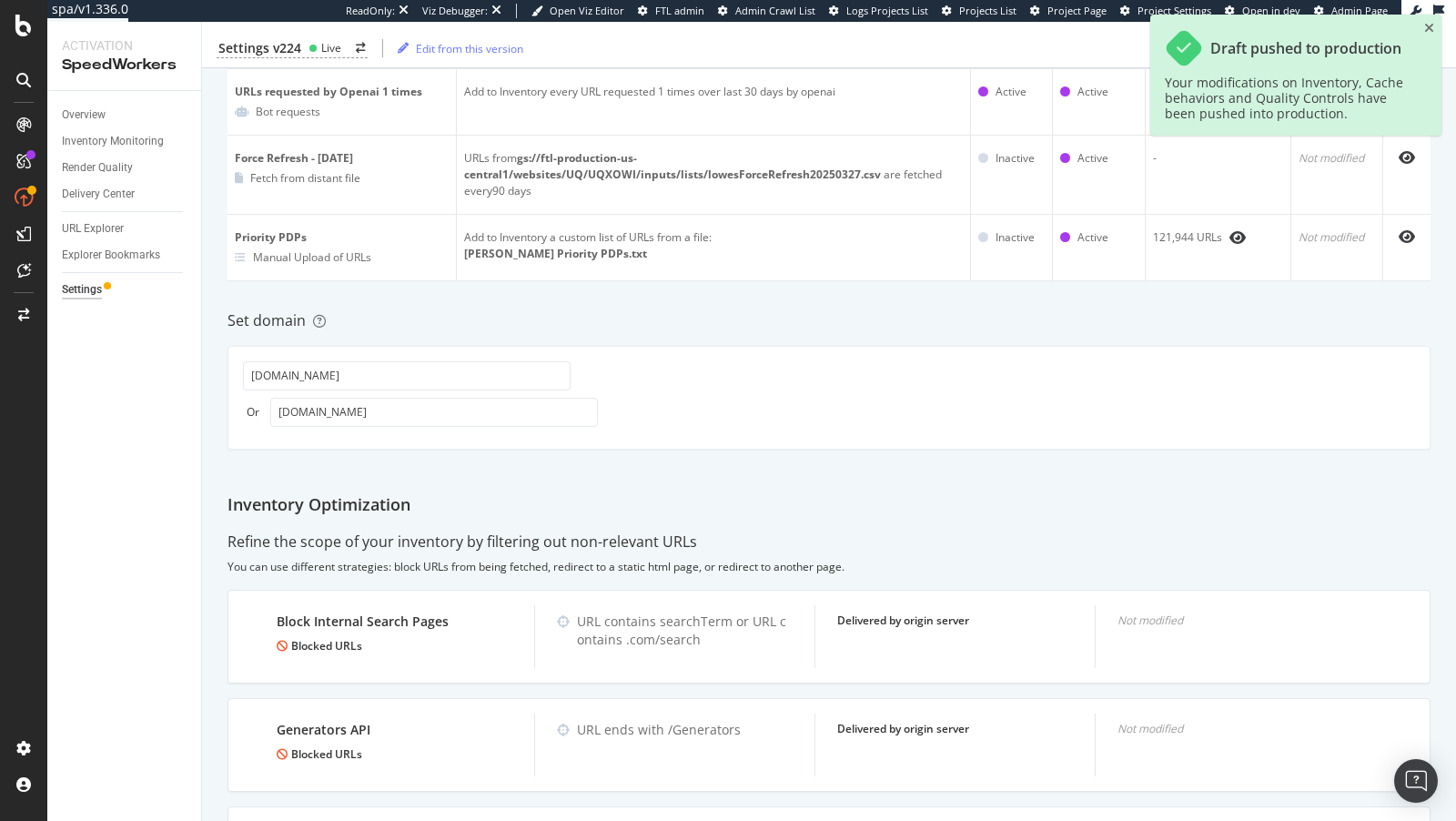
scroll to position [787, 0]
